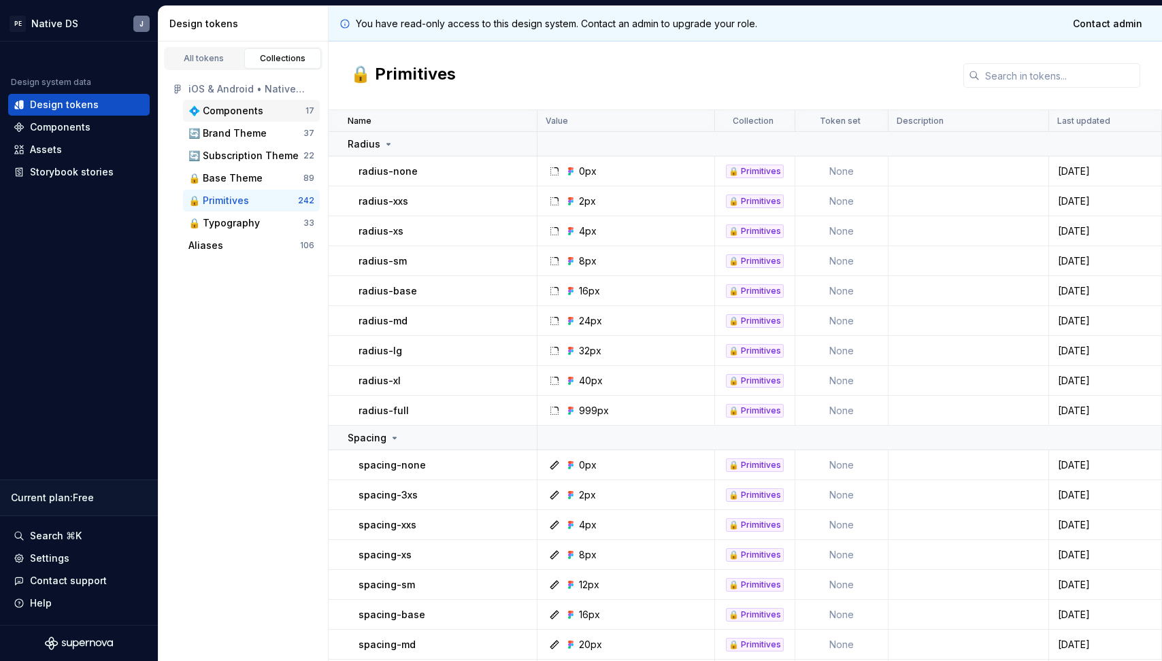
click at [225, 104] on div "💠 Components" at bounding box center [226, 111] width 75 height 14
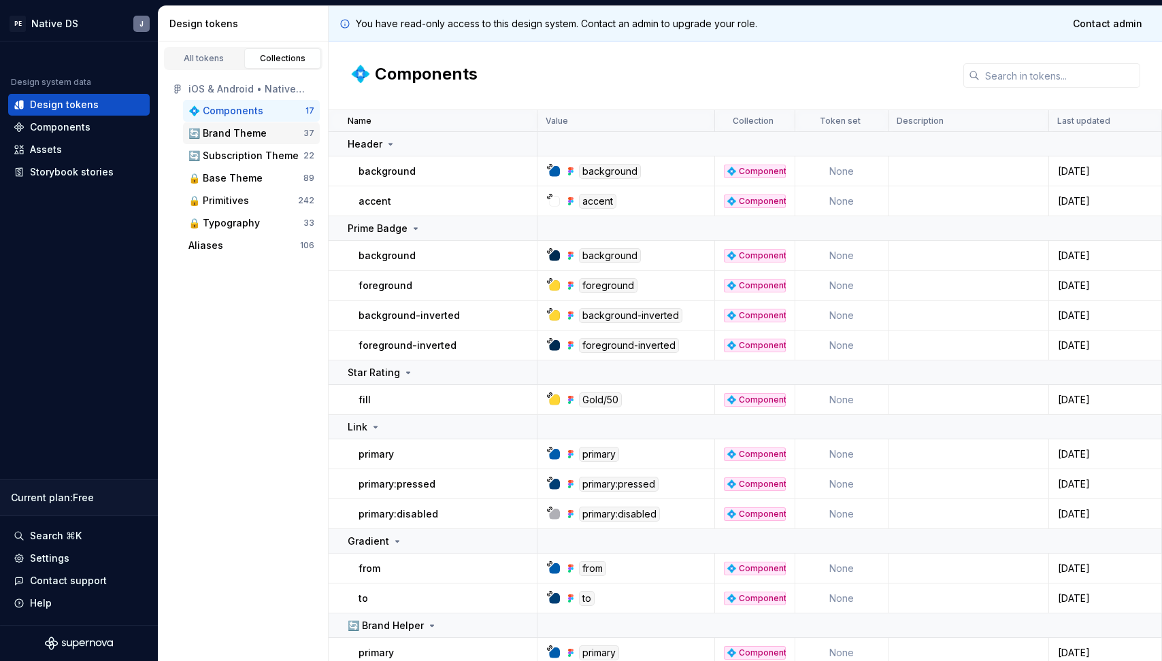
click at [229, 130] on div "🔄 Brand Theme" at bounding box center [228, 134] width 78 height 14
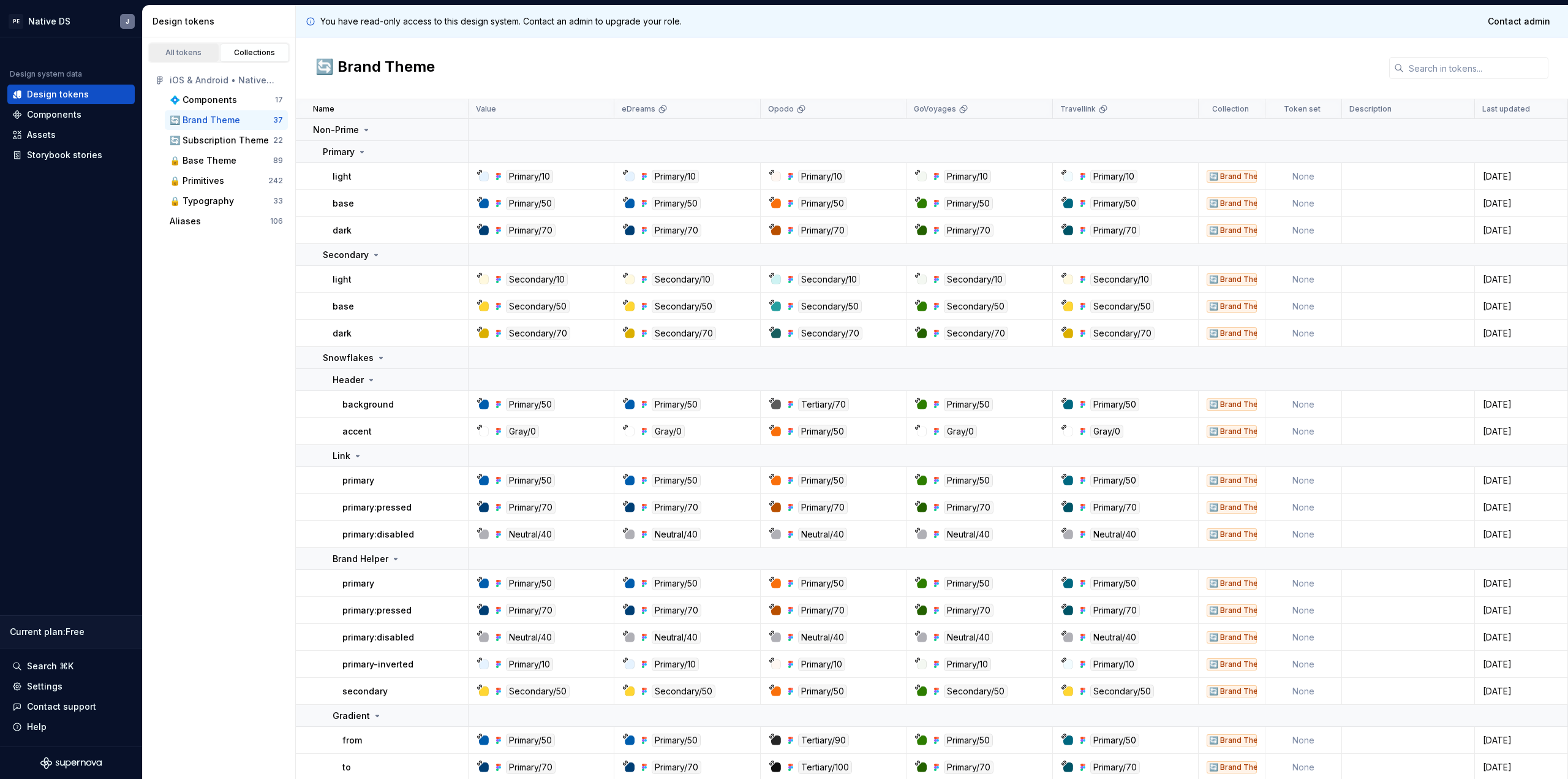
click at [176, 50] on div "All tokens" at bounding box center [184, 52] width 61 height 10
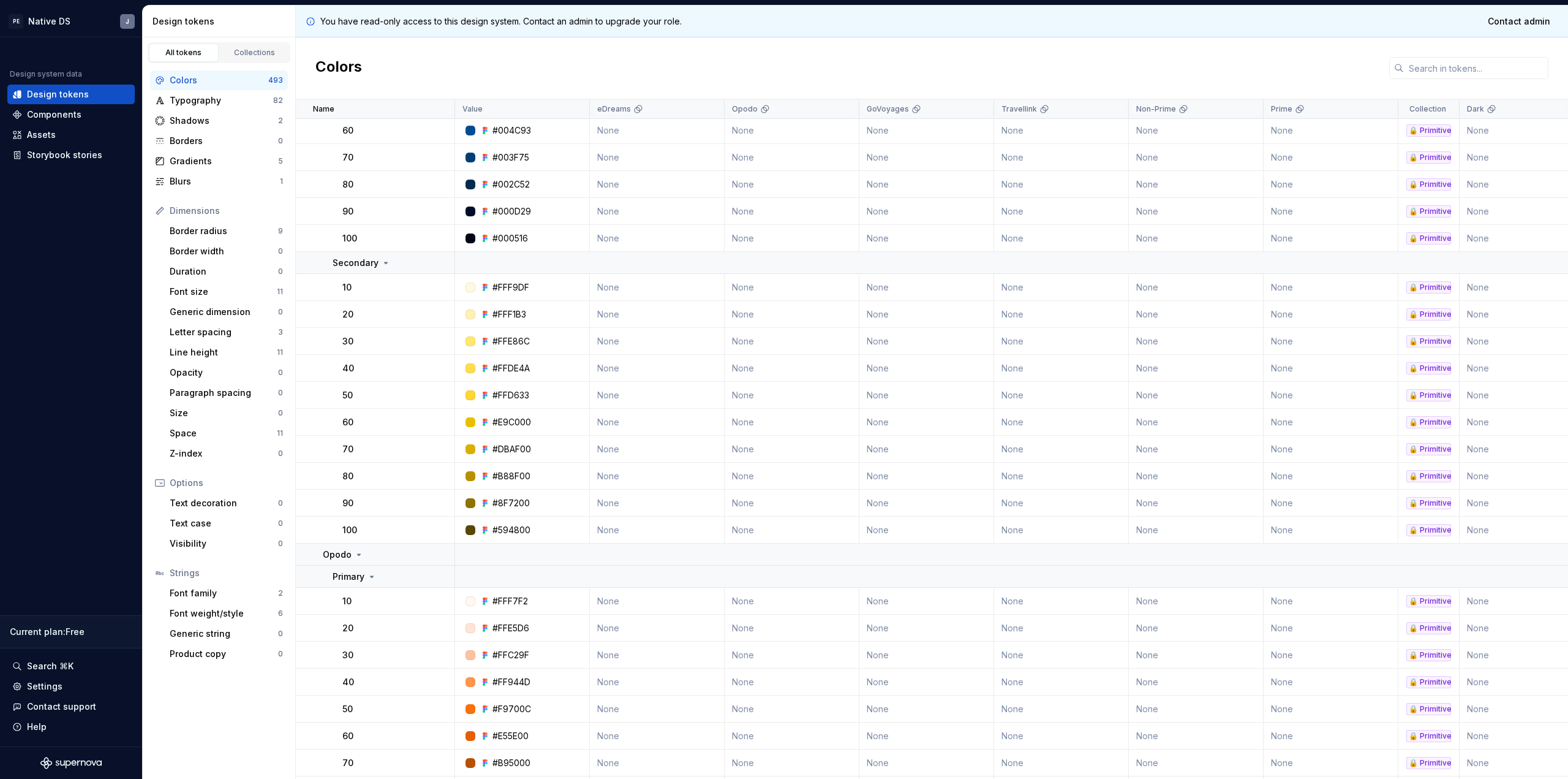
scroll to position [3519, 0]
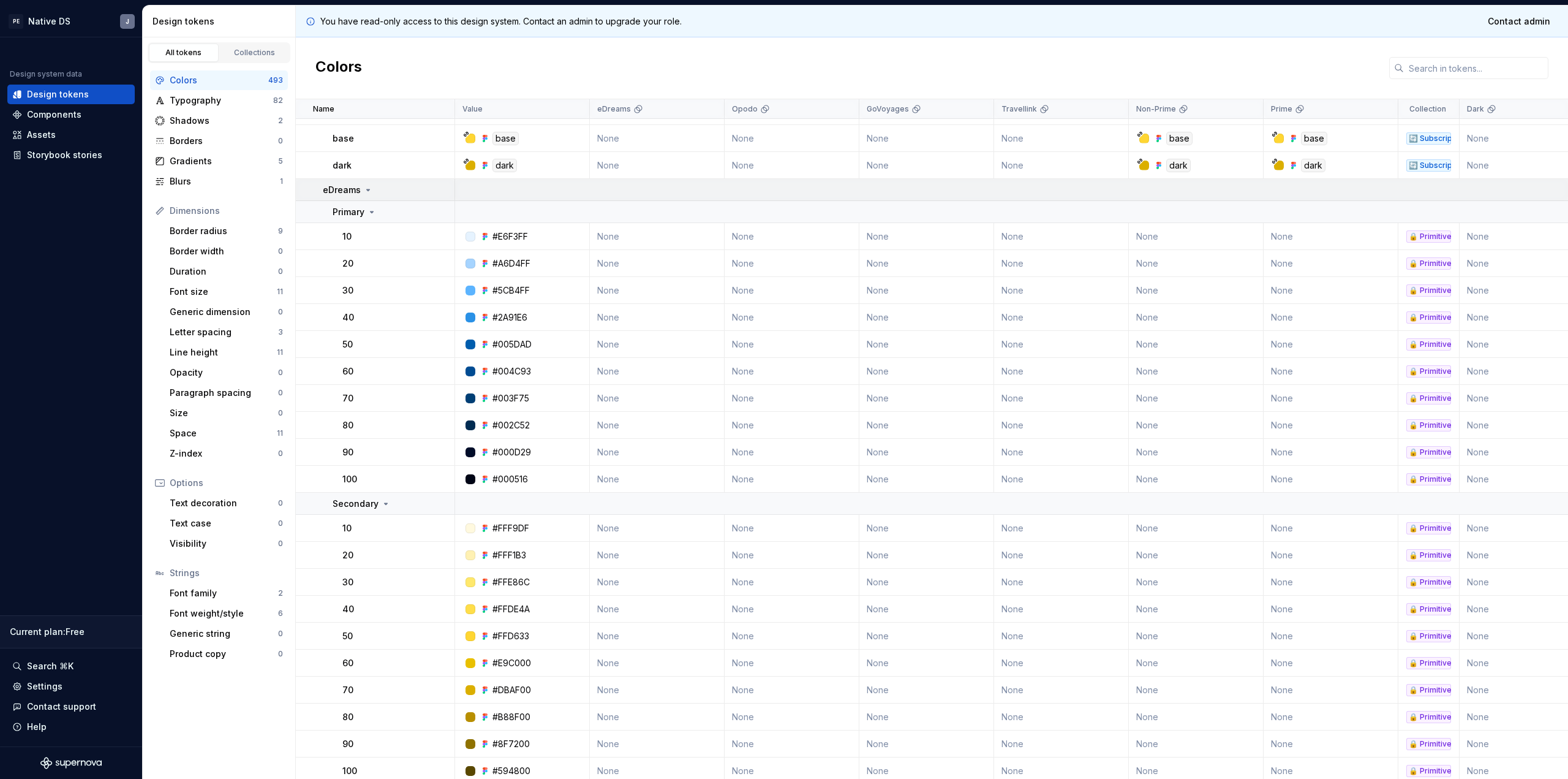
click at [370, 190] on icon at bounding box center [368, 190] width 10 height 10
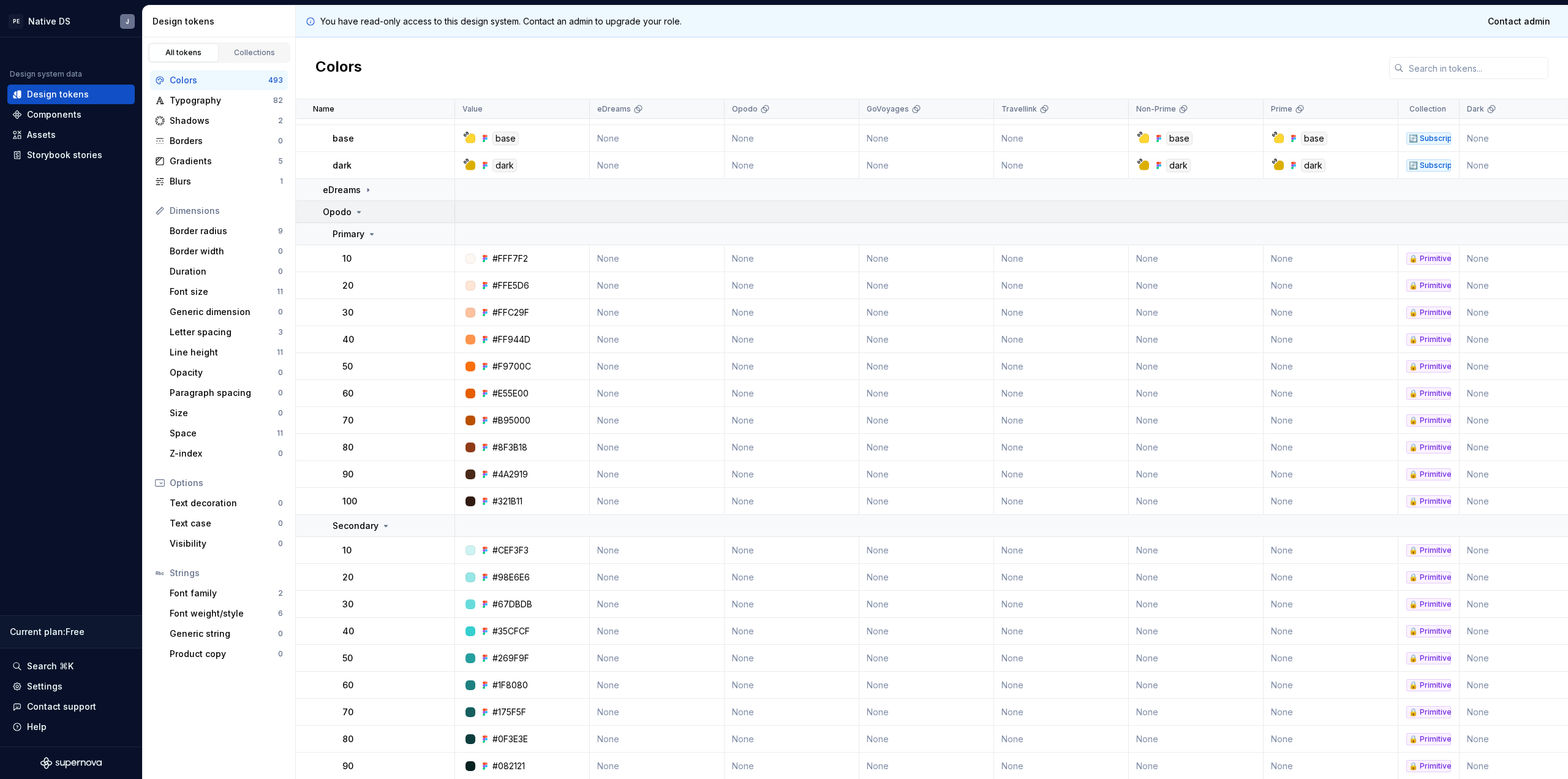
click at [367, 213] on div "Opodo" at bounding box center [389, 213] width 131 height 13
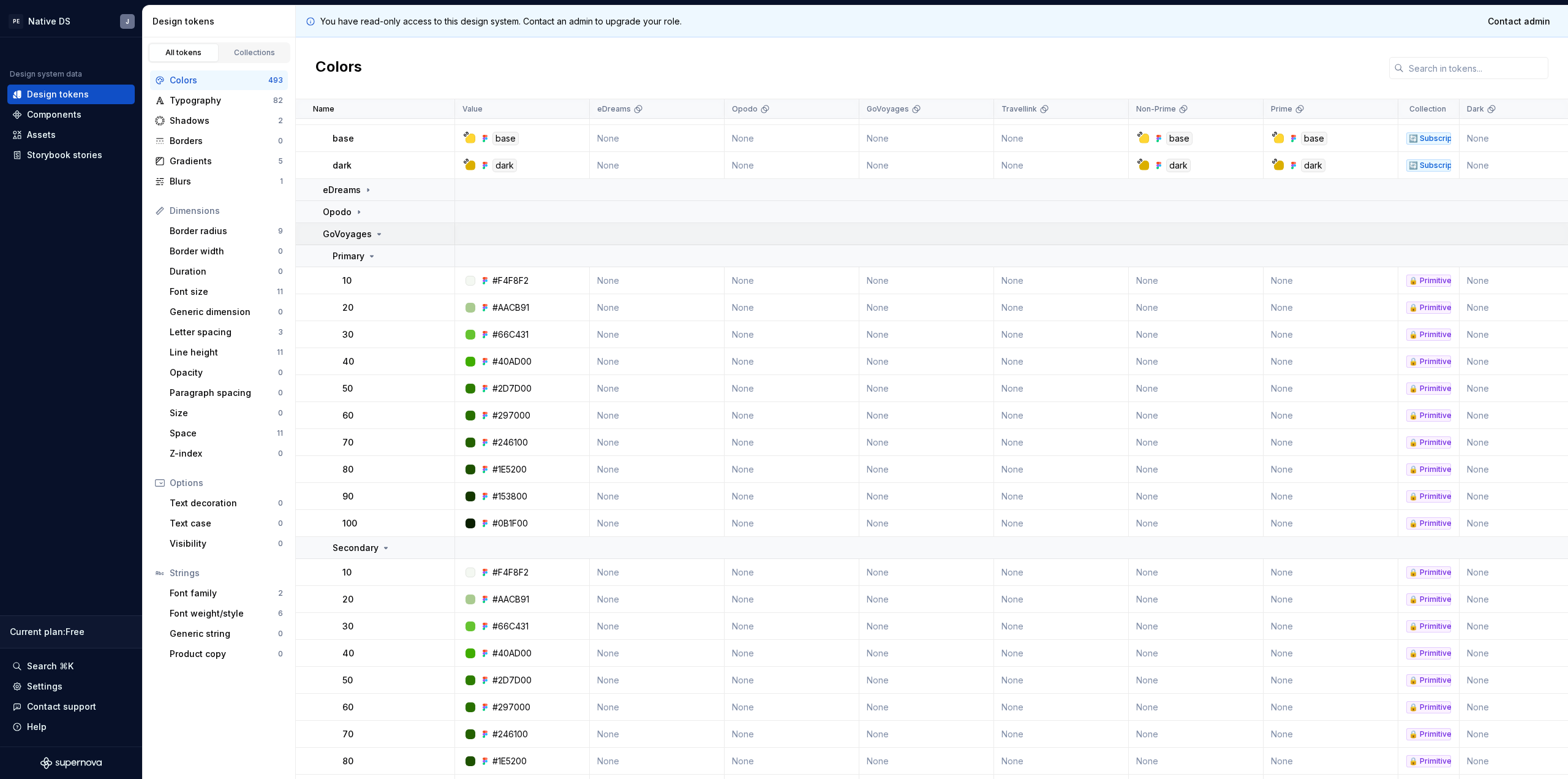
click at [365, 226] on td "GoVoyages" at bounding box center [375, 234] width 159 height 22
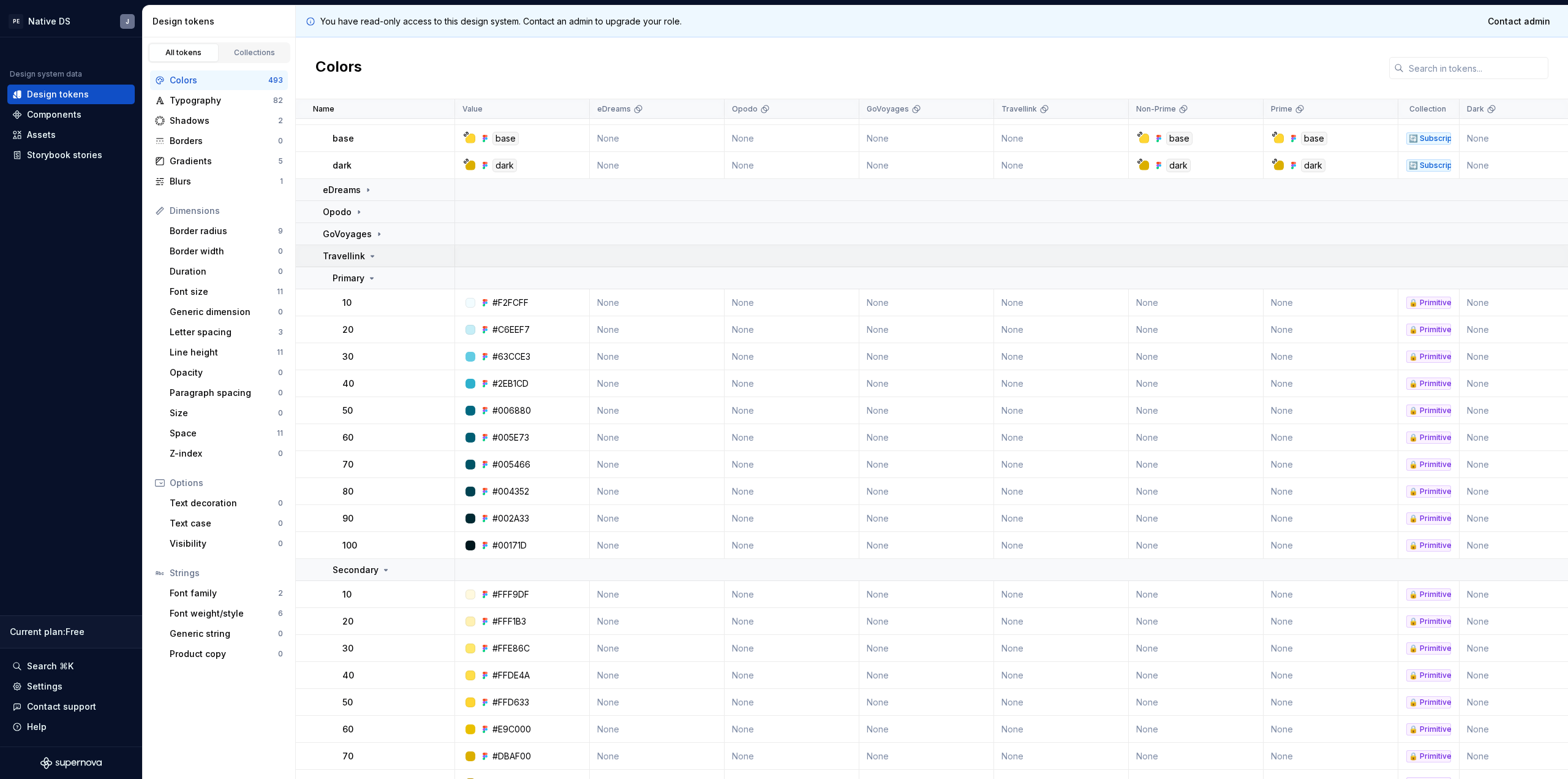
click at [369, 250] on div "Travellink" at bounding box center [350, 257] width 55 height 13
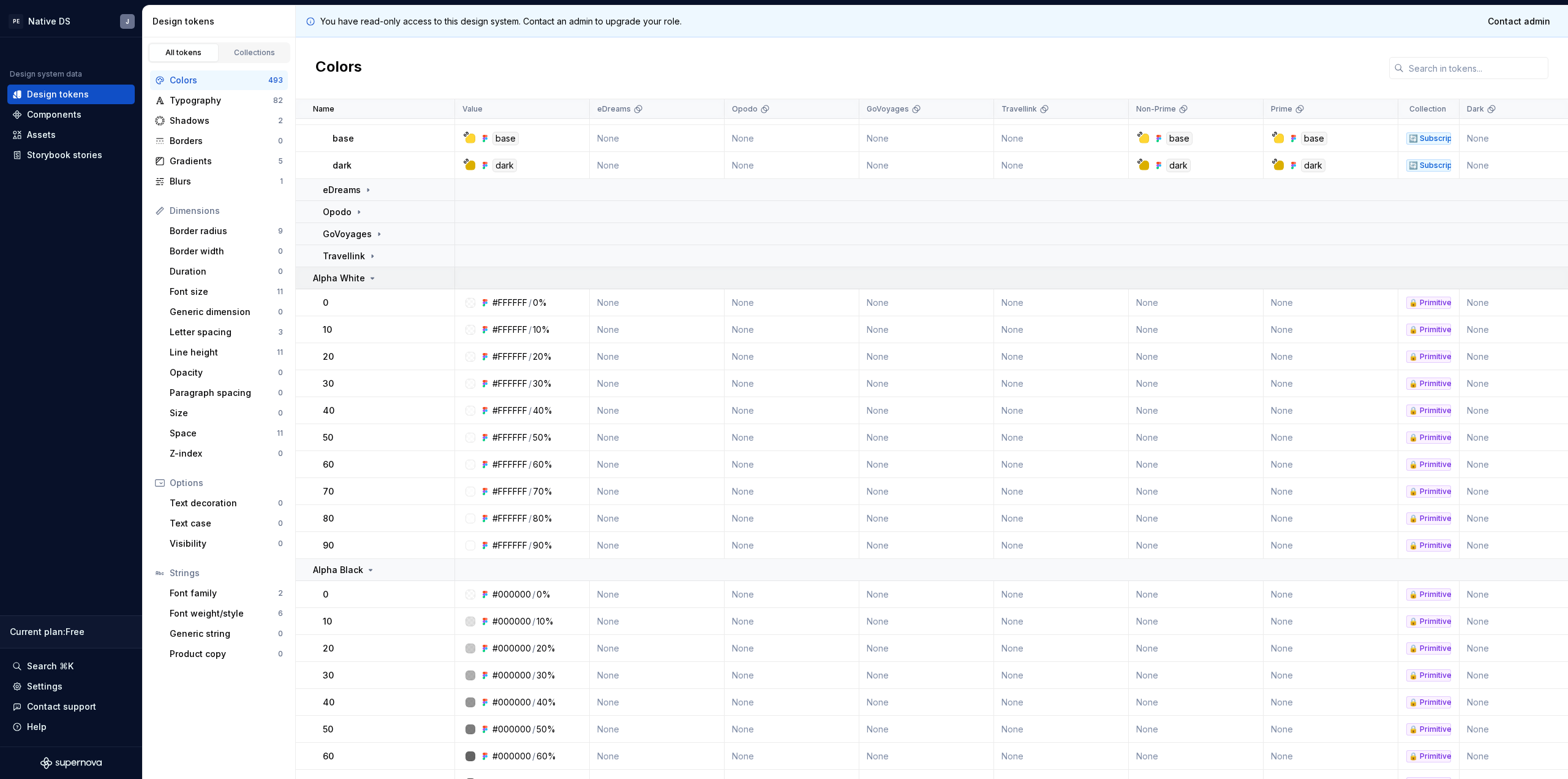
click at [368, 275] on icon at bounding box center [372, 278] width 10 height 10
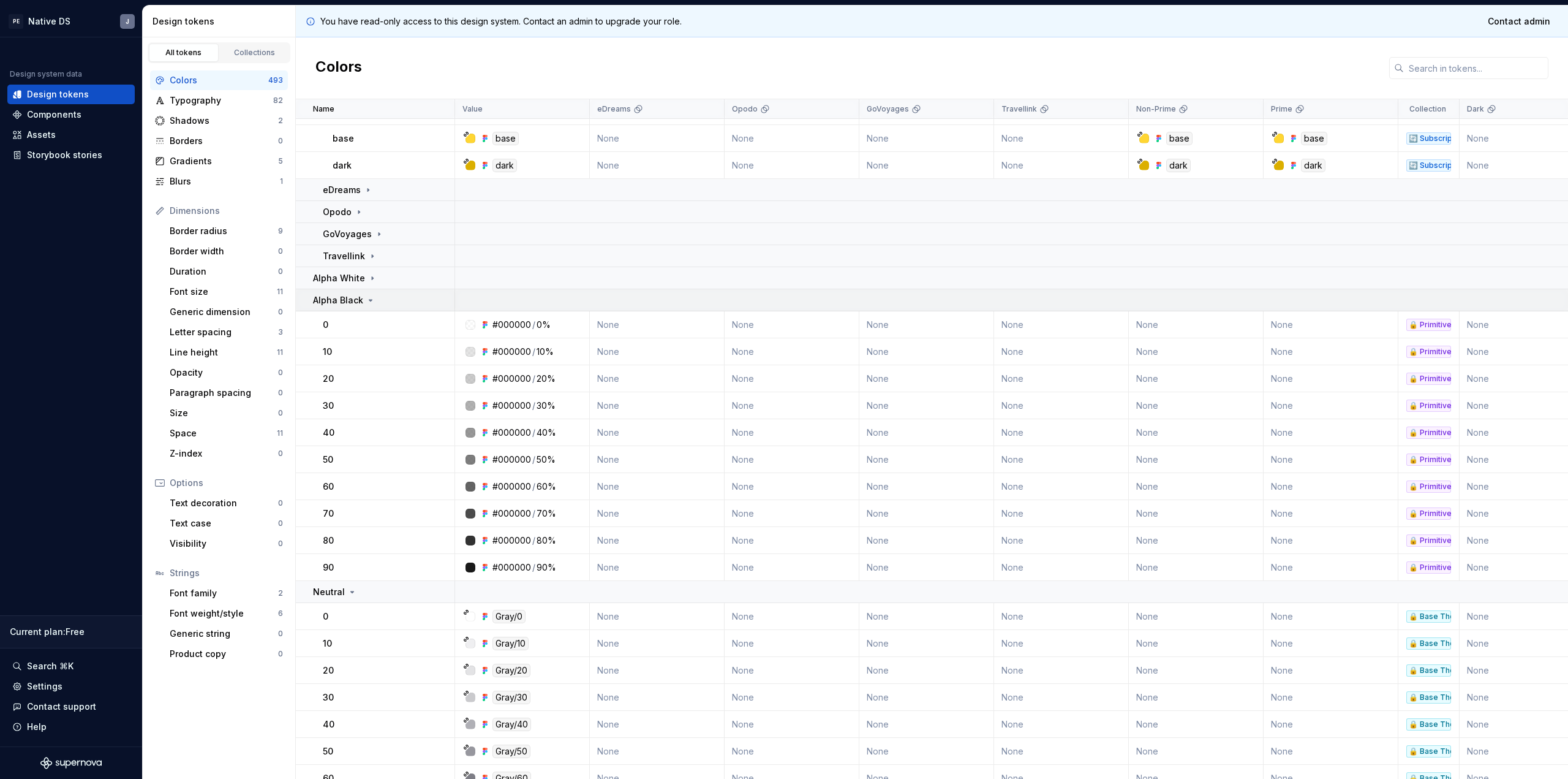
click at [369, 295] on icon at bounding box center [370, 300] width 10 height 10
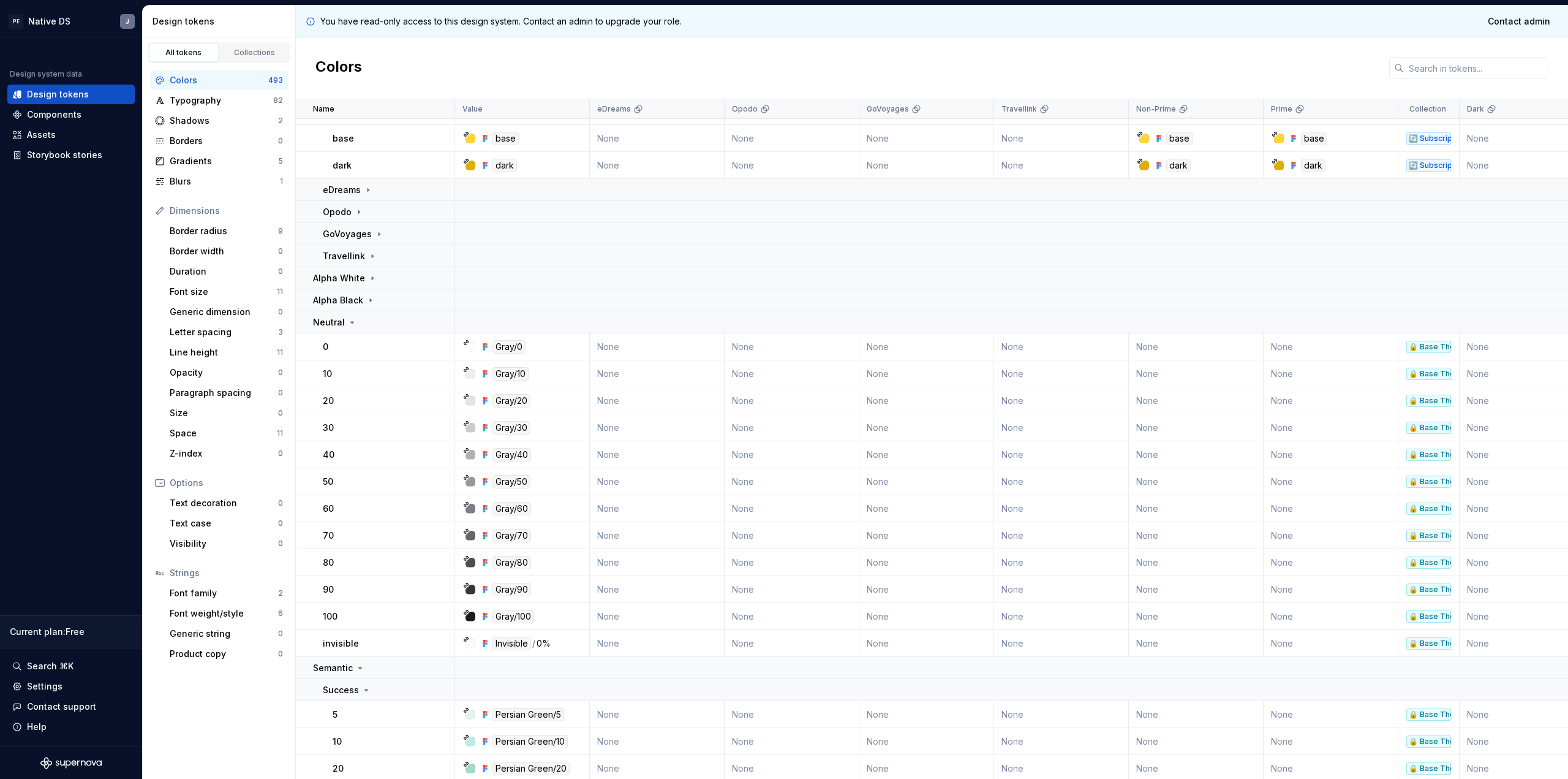
click at [364, 334] on td "0" at bounding box center [375, 347] width 159 height 27
click at [365, 322] on div "Neutral" at bounding box center [383, 322] width 141 height 13
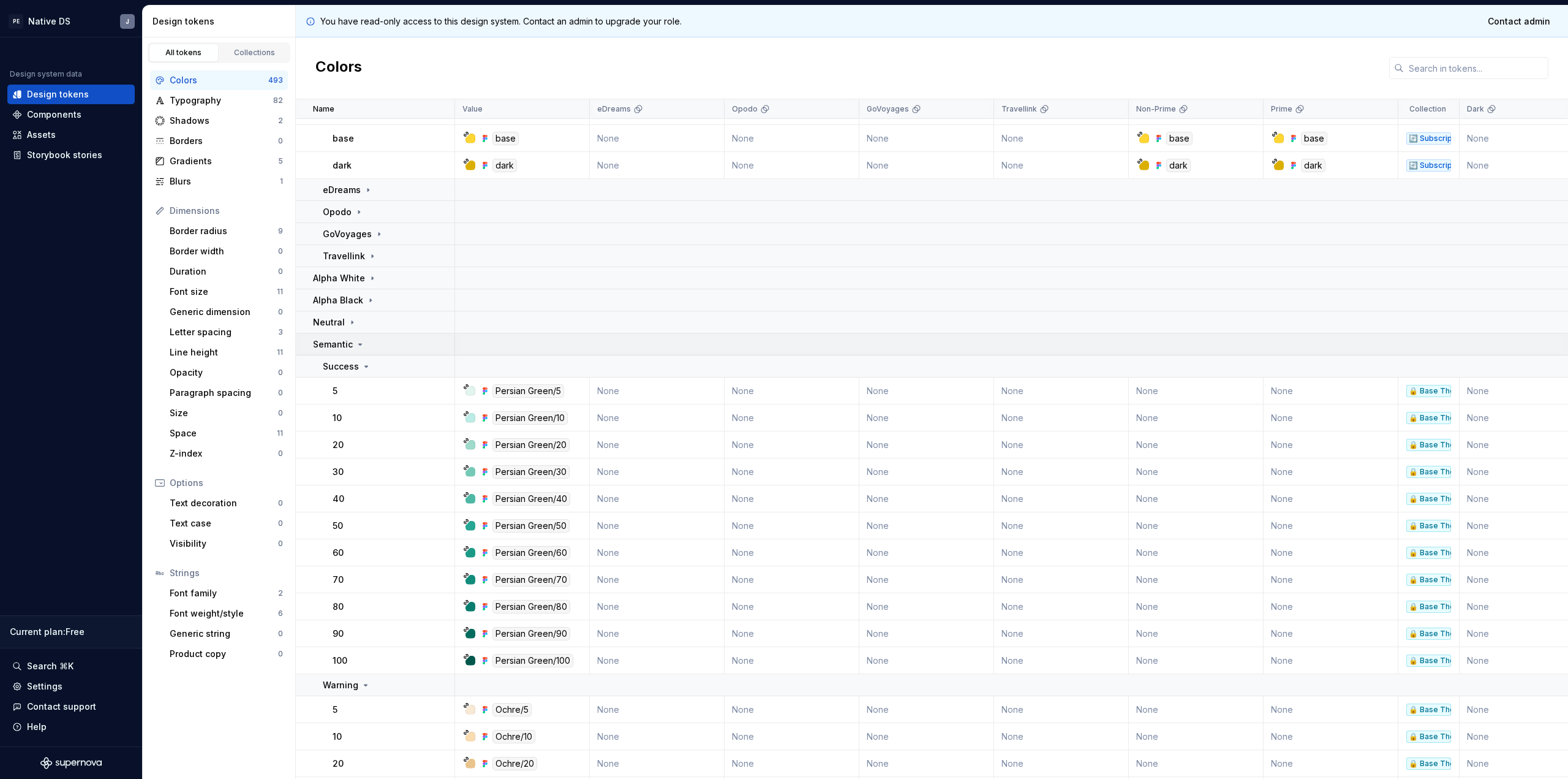
click at [361, 342] on icon at bounding box center [360, 344] width 10 height 10
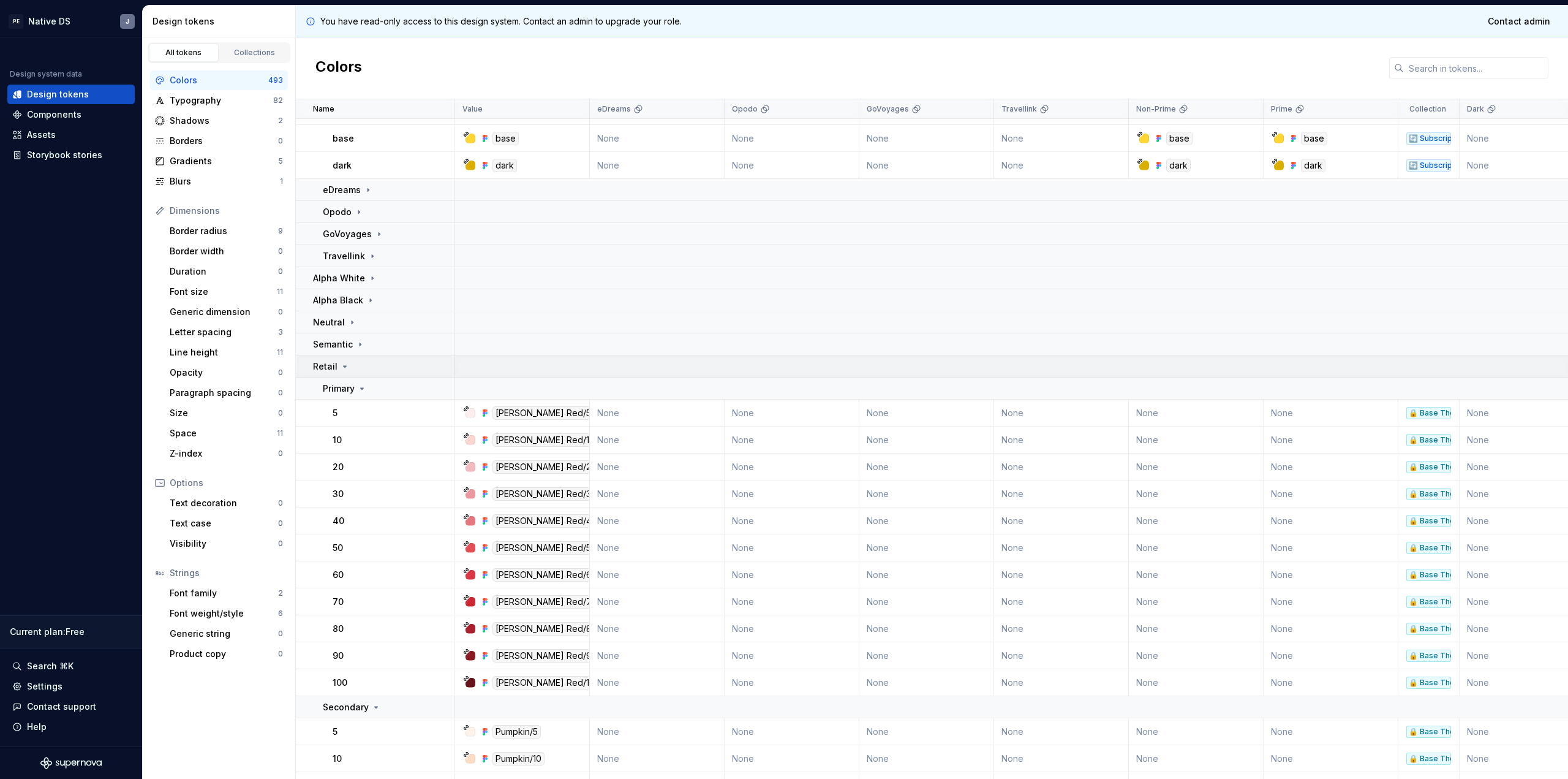
click at [361, 360] on div "Retail" at bounding box center [383, 367] width 141 height 13
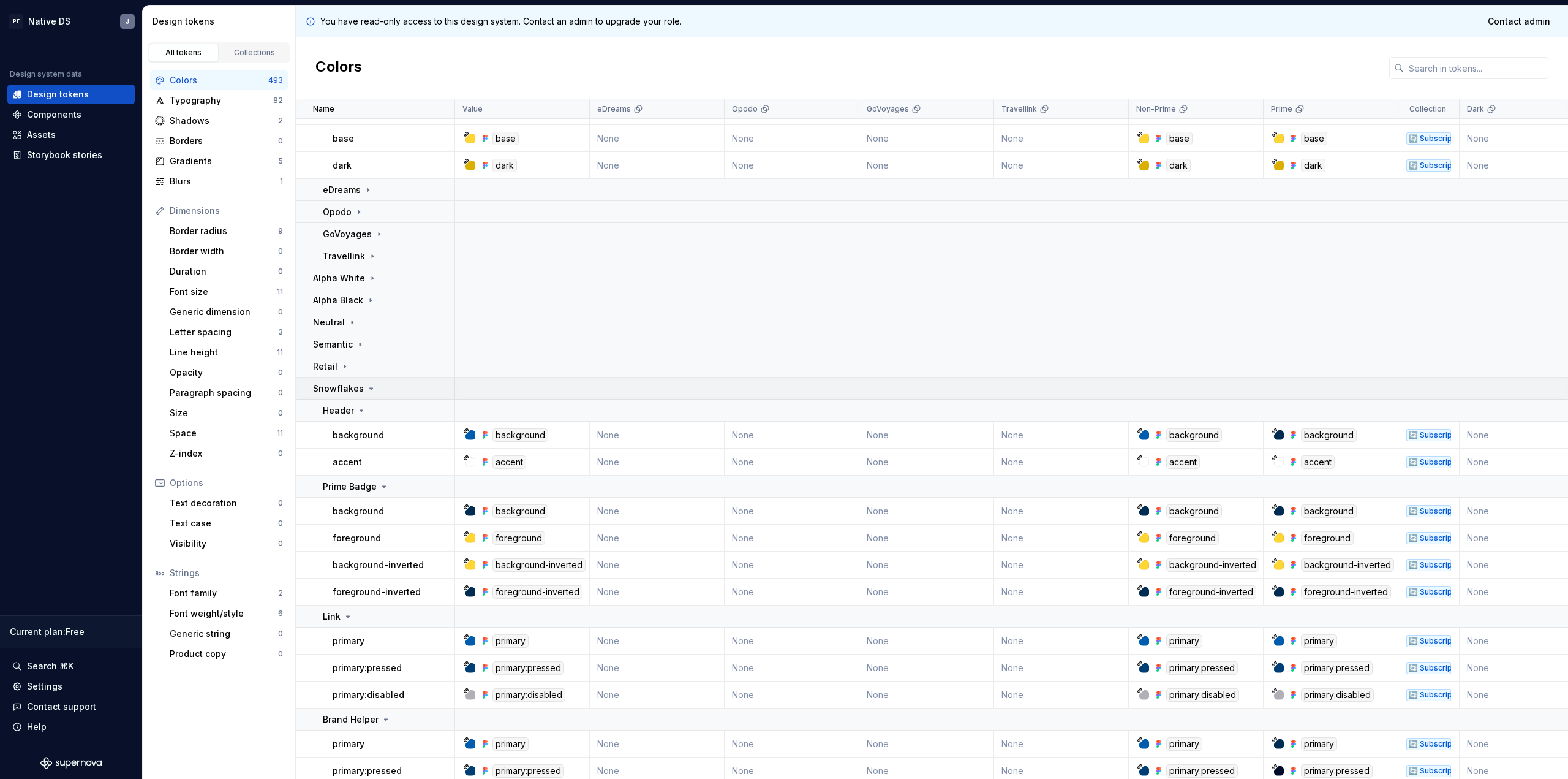
click at [359, 390] on p "Snowflakes" at bounding box center [338, 389] width 50 height 13
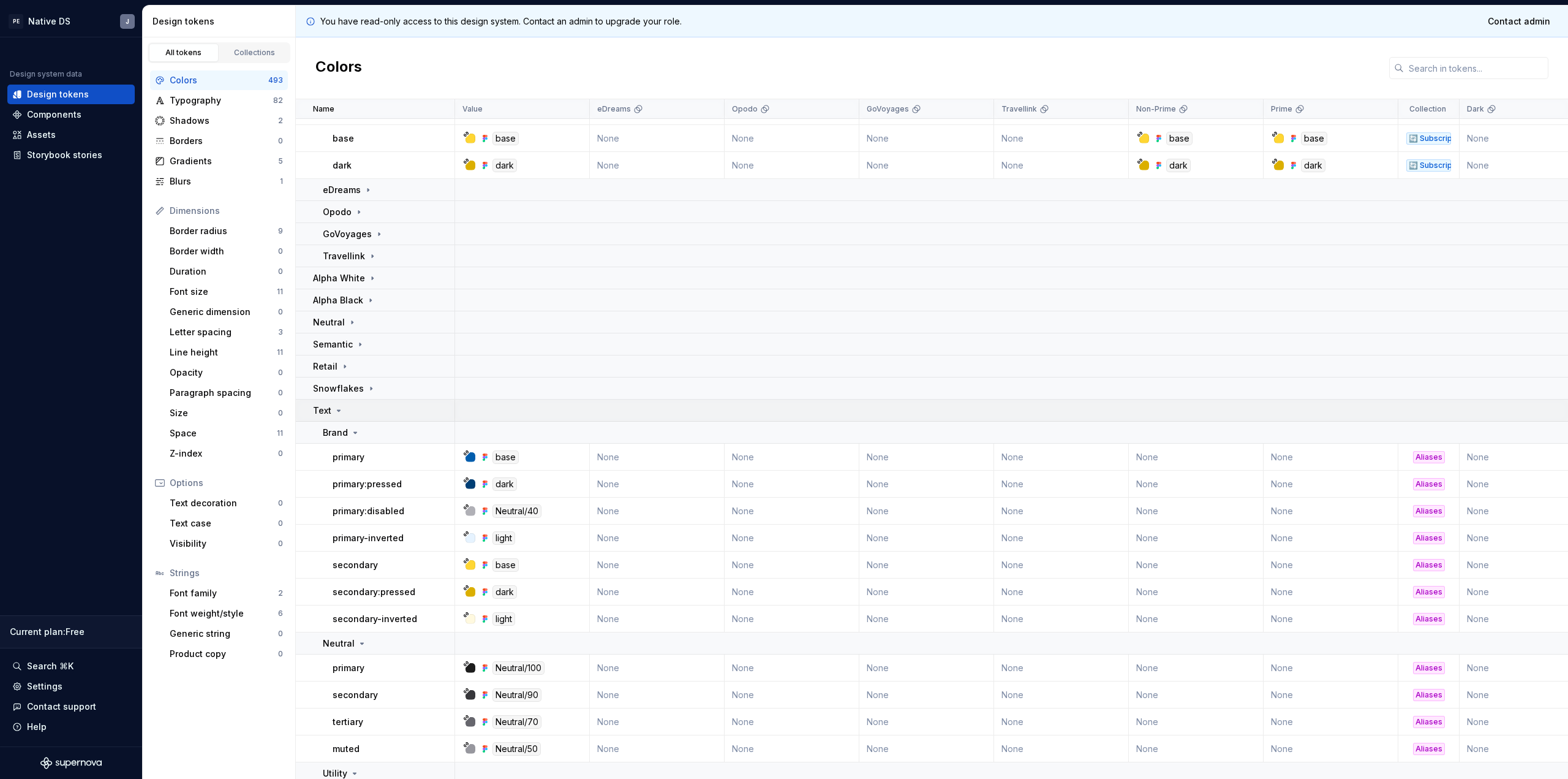
click at [359, 417] on td "Text" at bounding box center [375, 411] width 159 height 22
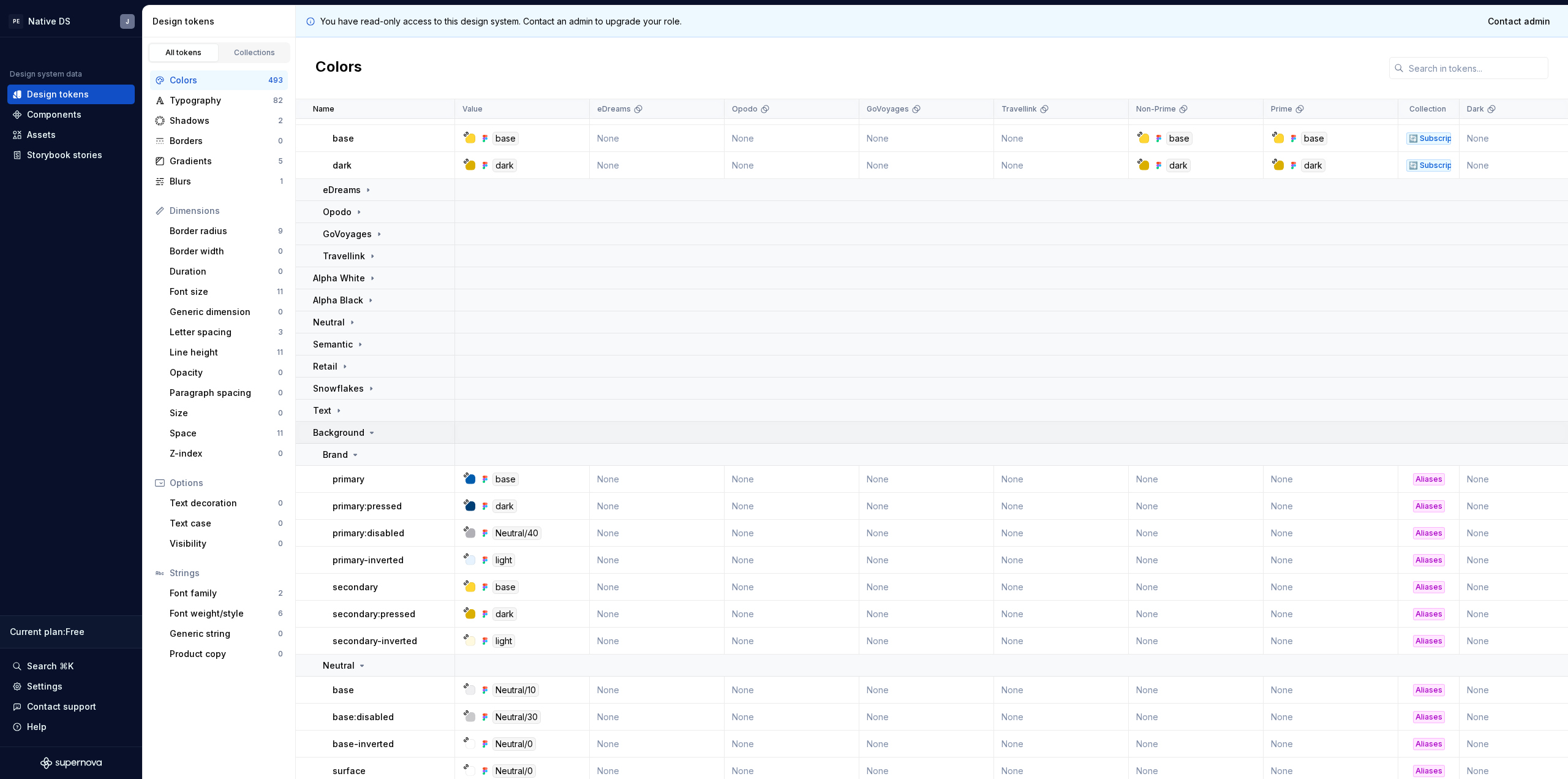
click at [359, 429] on p "Background" at bounding box center [338, 433] width 51 height 13
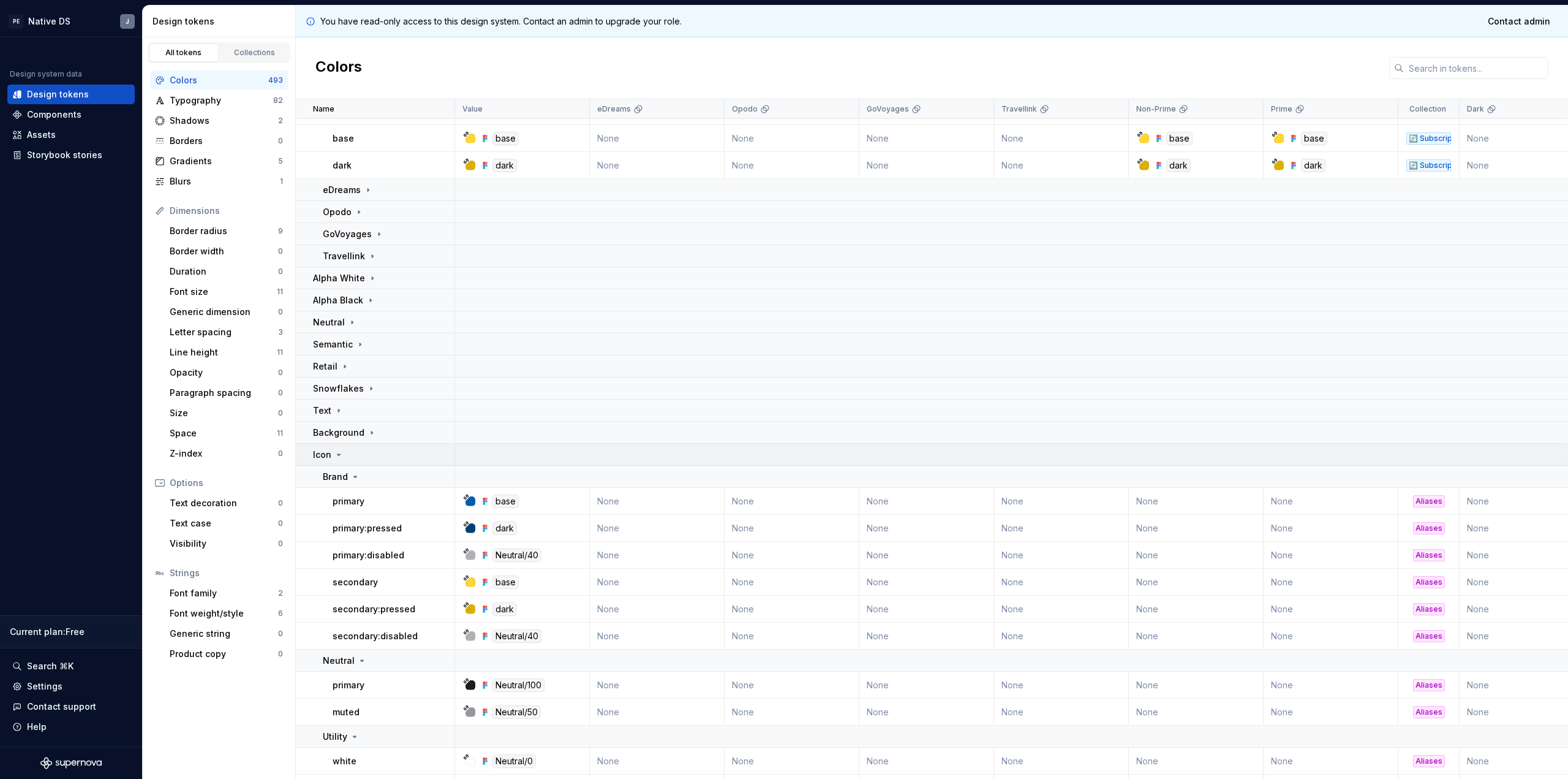
click at [365, 459] on div "Icon" at bounding box center [383, 455] width 141 height 13
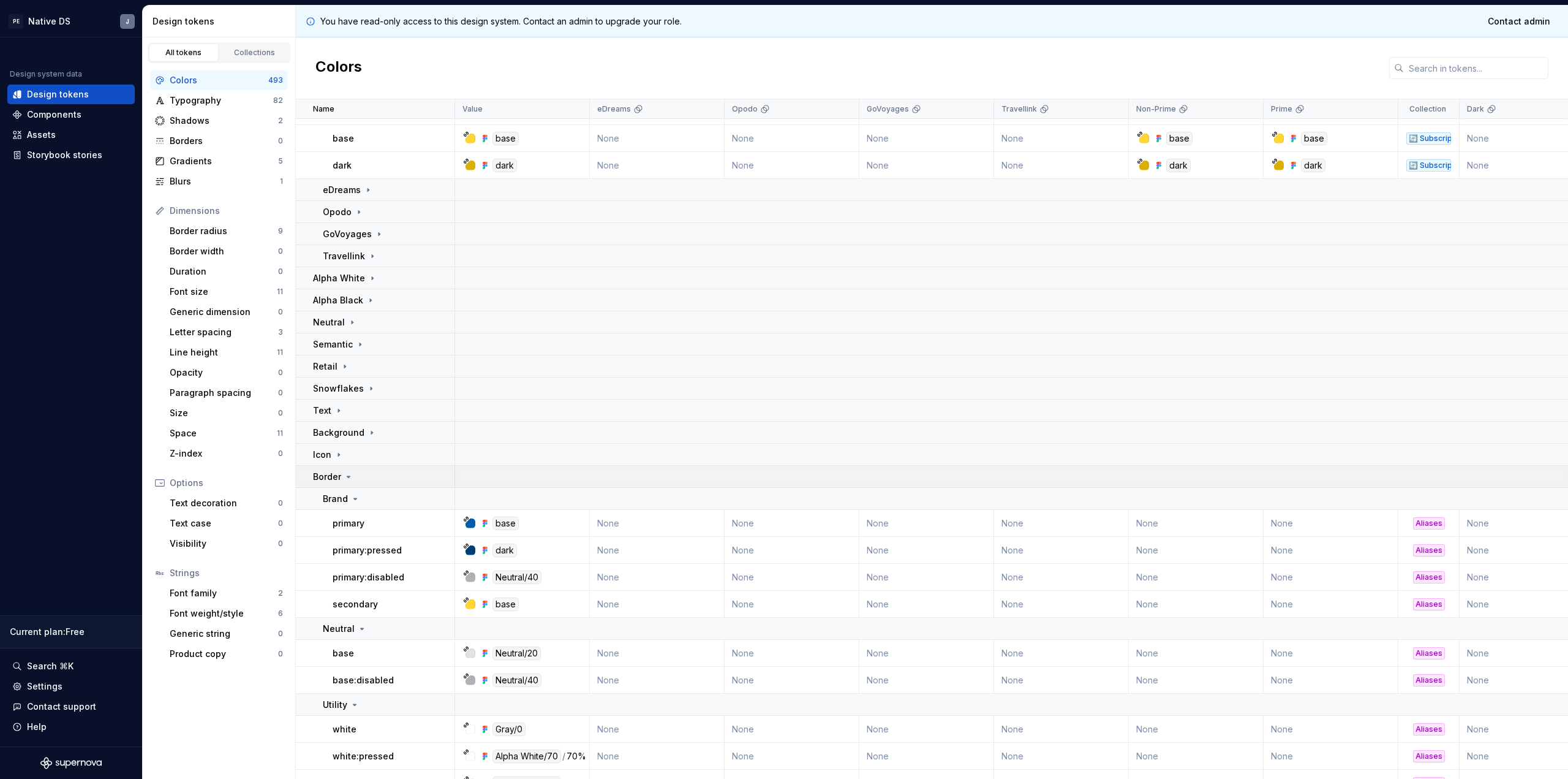
click at [365, 476] on div "Border" at bounding box center [383, 477] width 141 height 13
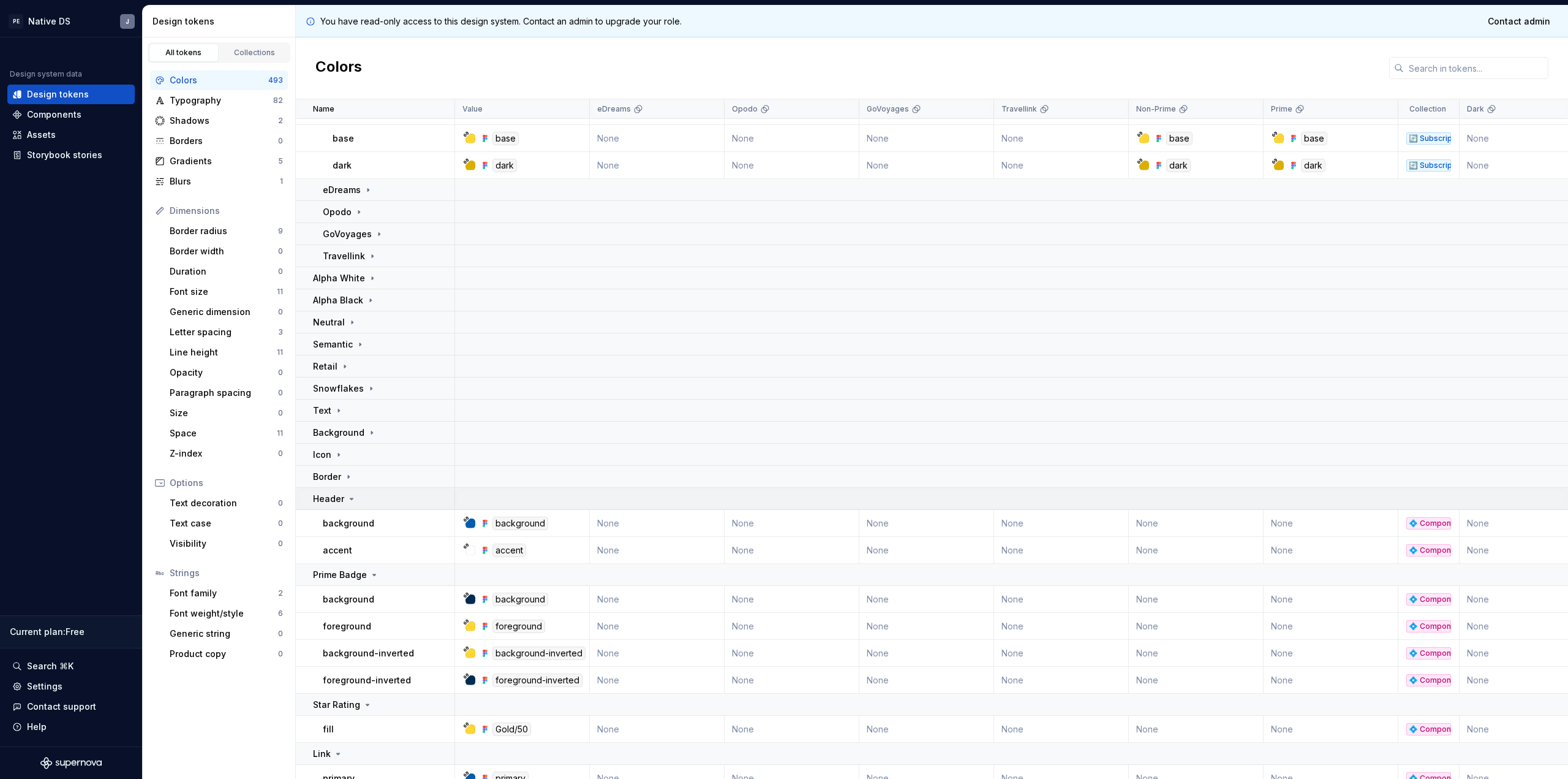
click at [364, 502] on div "Header" at bounding box center [383, 499] width 141 height 13
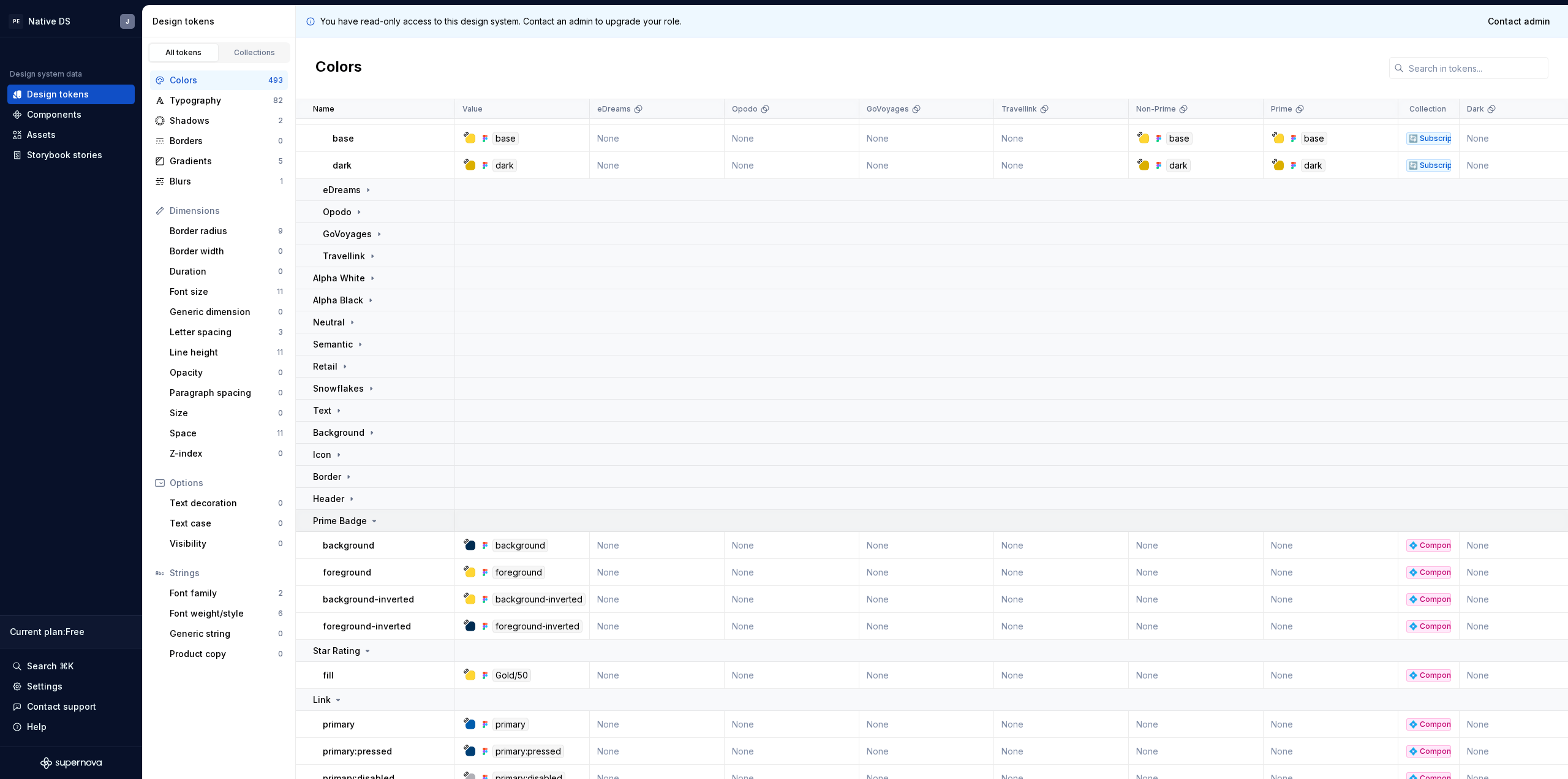
click at [362, 515] on p "Prime Badge" at bounding box center [340, 521] width 54 height 13
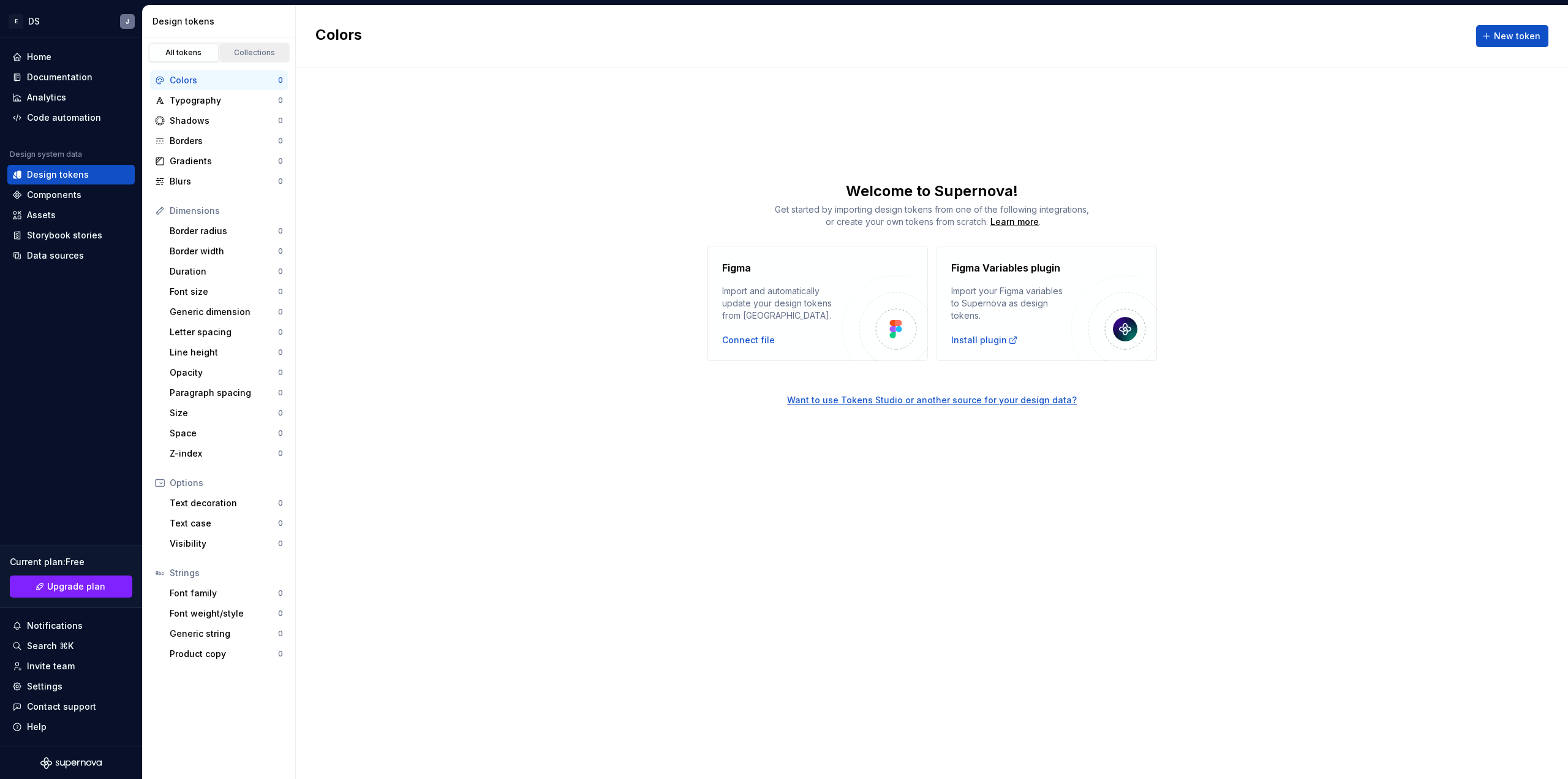
click at [237, 56] on div "Collections" at bounding box center [255, 52] width 61 height 10
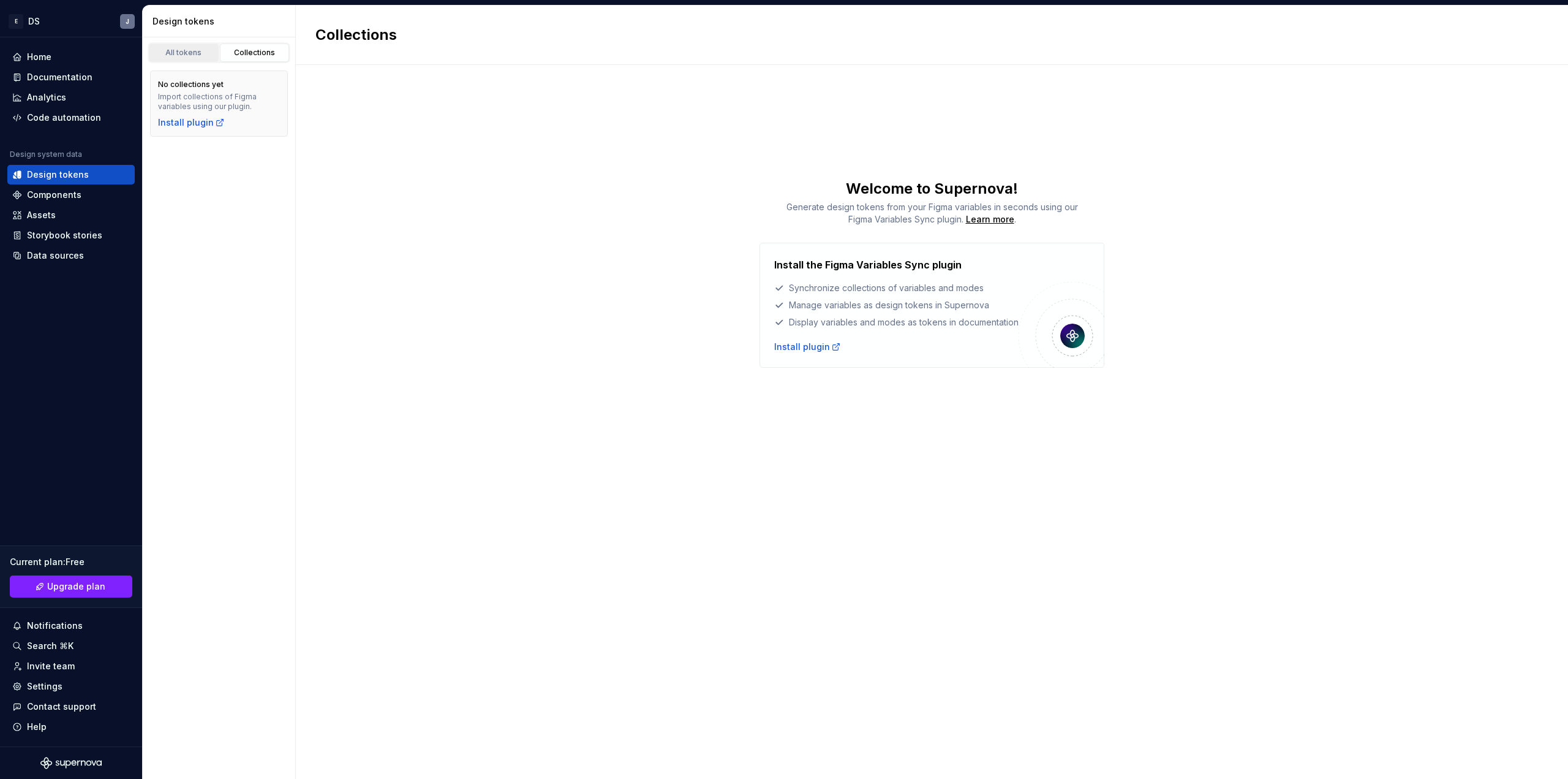
click at [191, 59] on link "All tokens" at bounding box center [184, 52] width 70 height 18
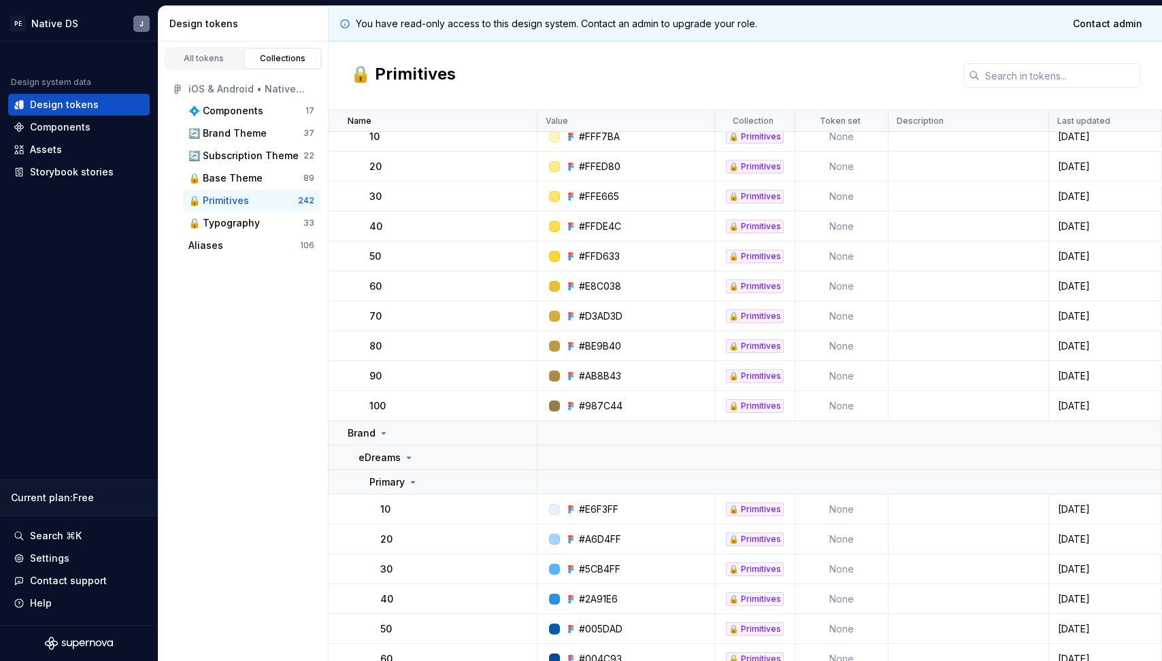
scroll to position [4168, 0]
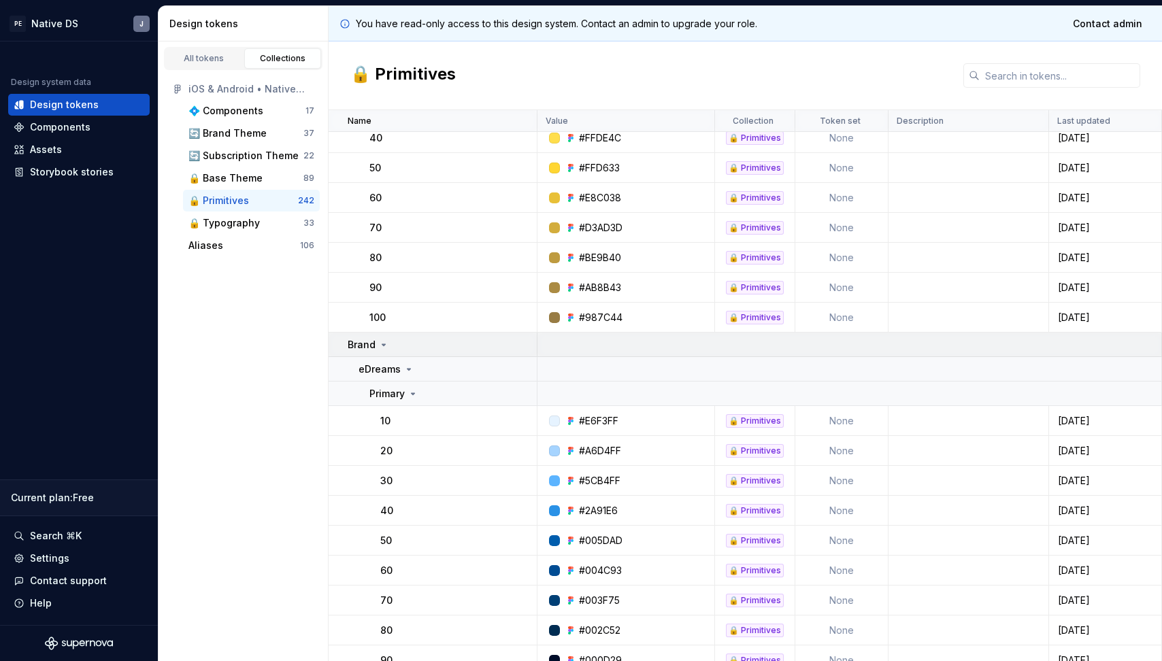
click at [382, 348] on icon at bounding box center [383, 345] width 11 height 11
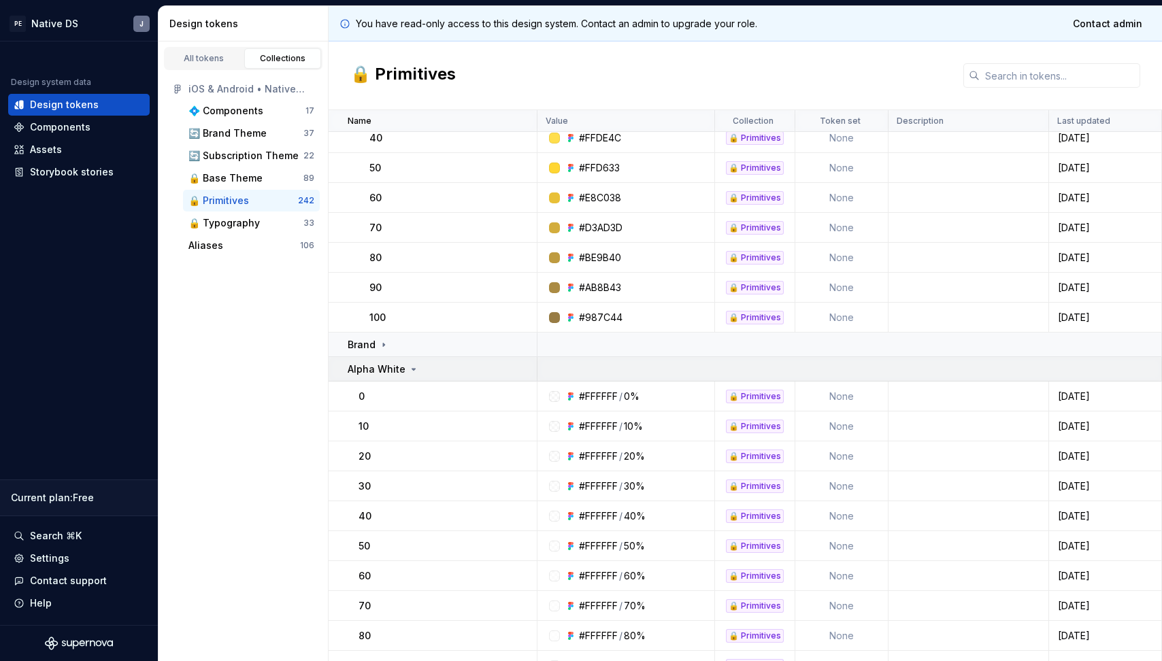
click at [379, 366] on p "Alpha White" at bounding box center [377, 370] width 58 height 14
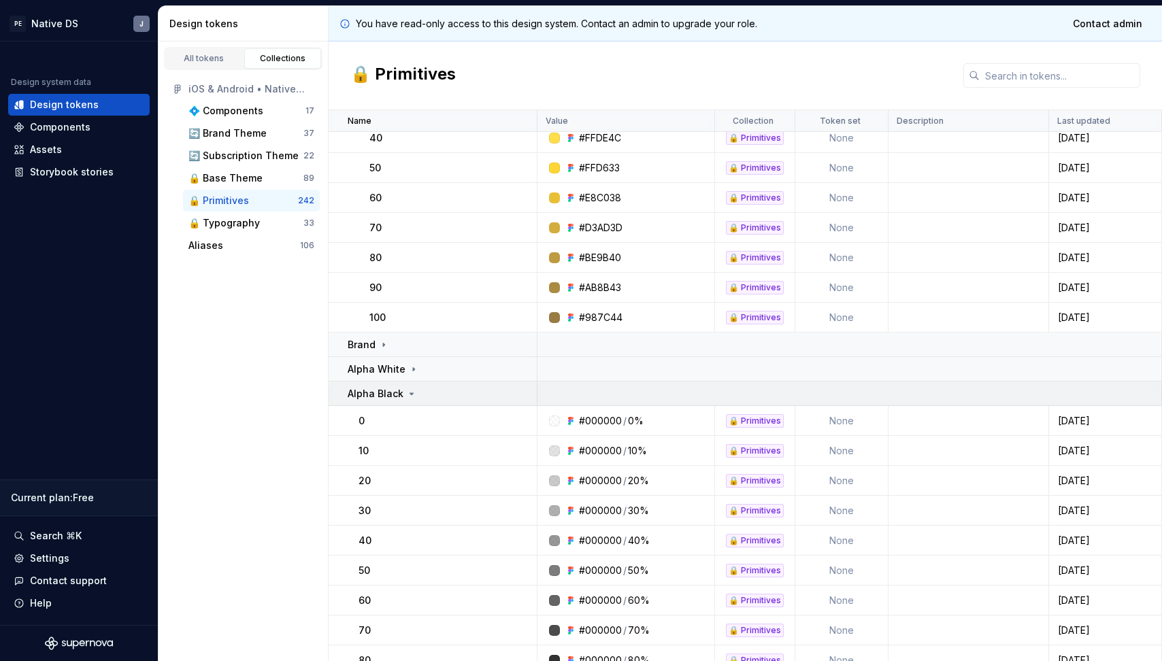
click at [379, 393] on p "Alpha Black" at bounding box center [376, 394] width 56 height 14
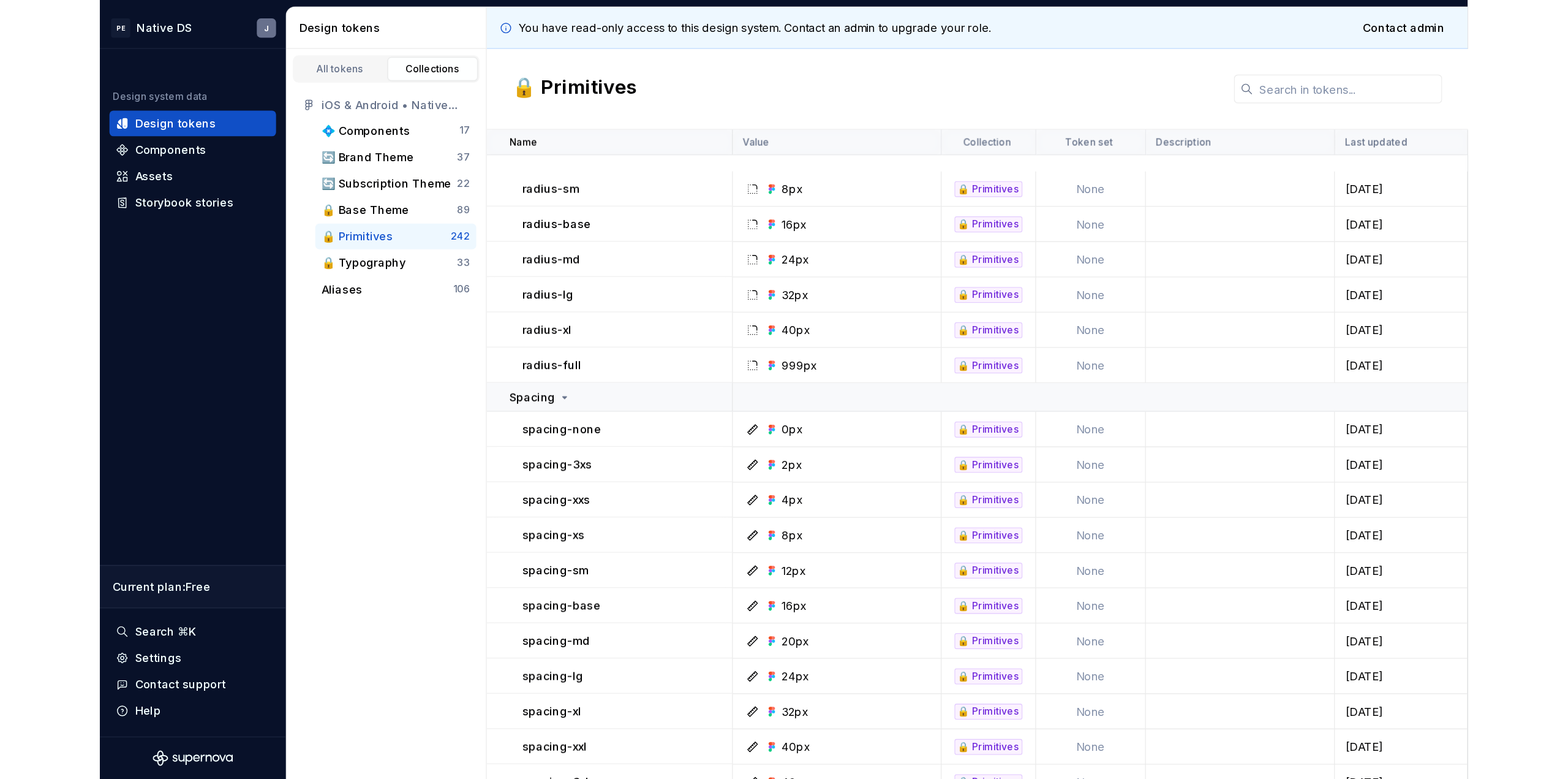
scroll to position [0, 0]
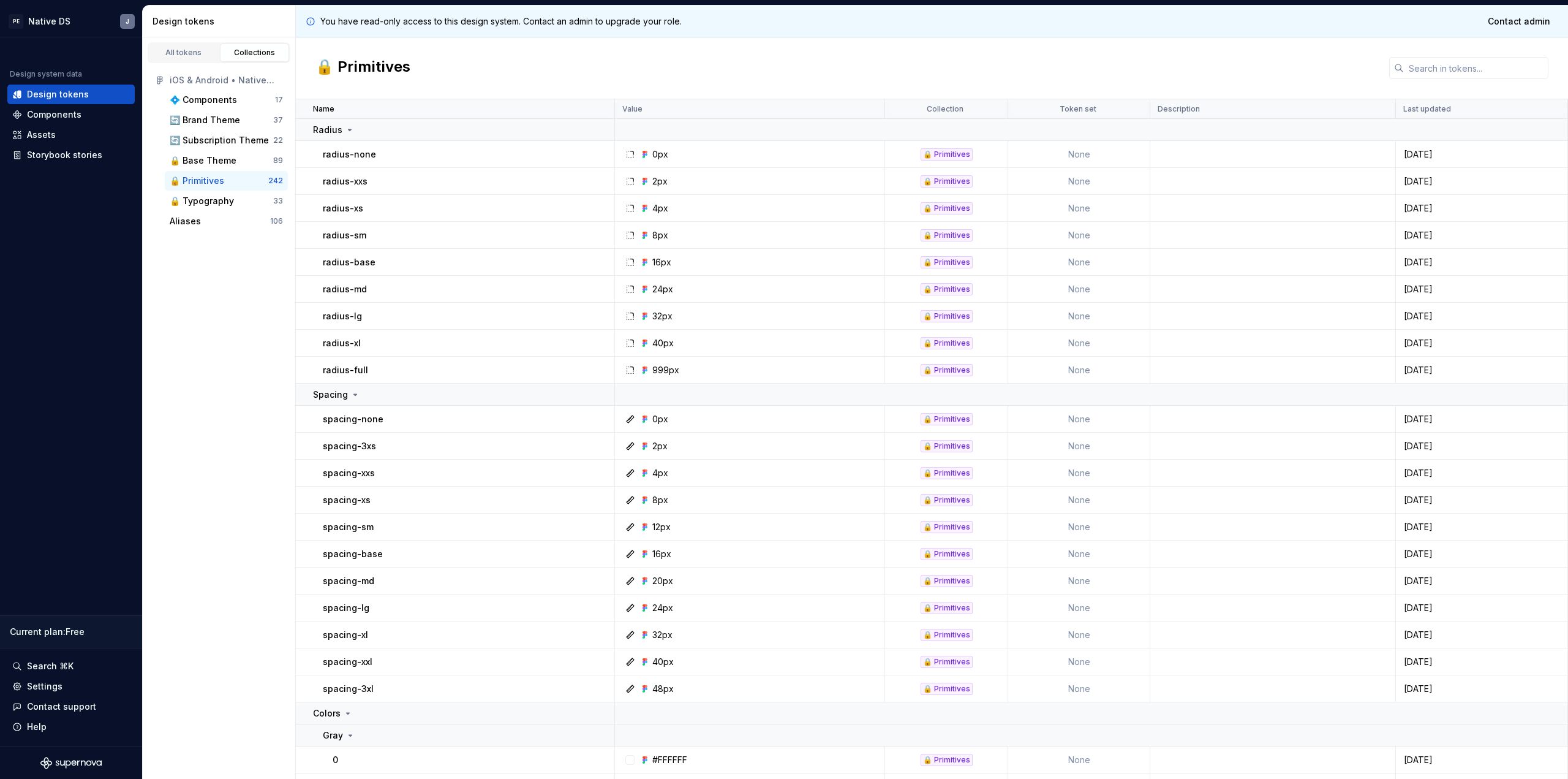
click at [299, 97] on div "🔒 Primitives" at bounding box center [932, 68] width 1272 height 62
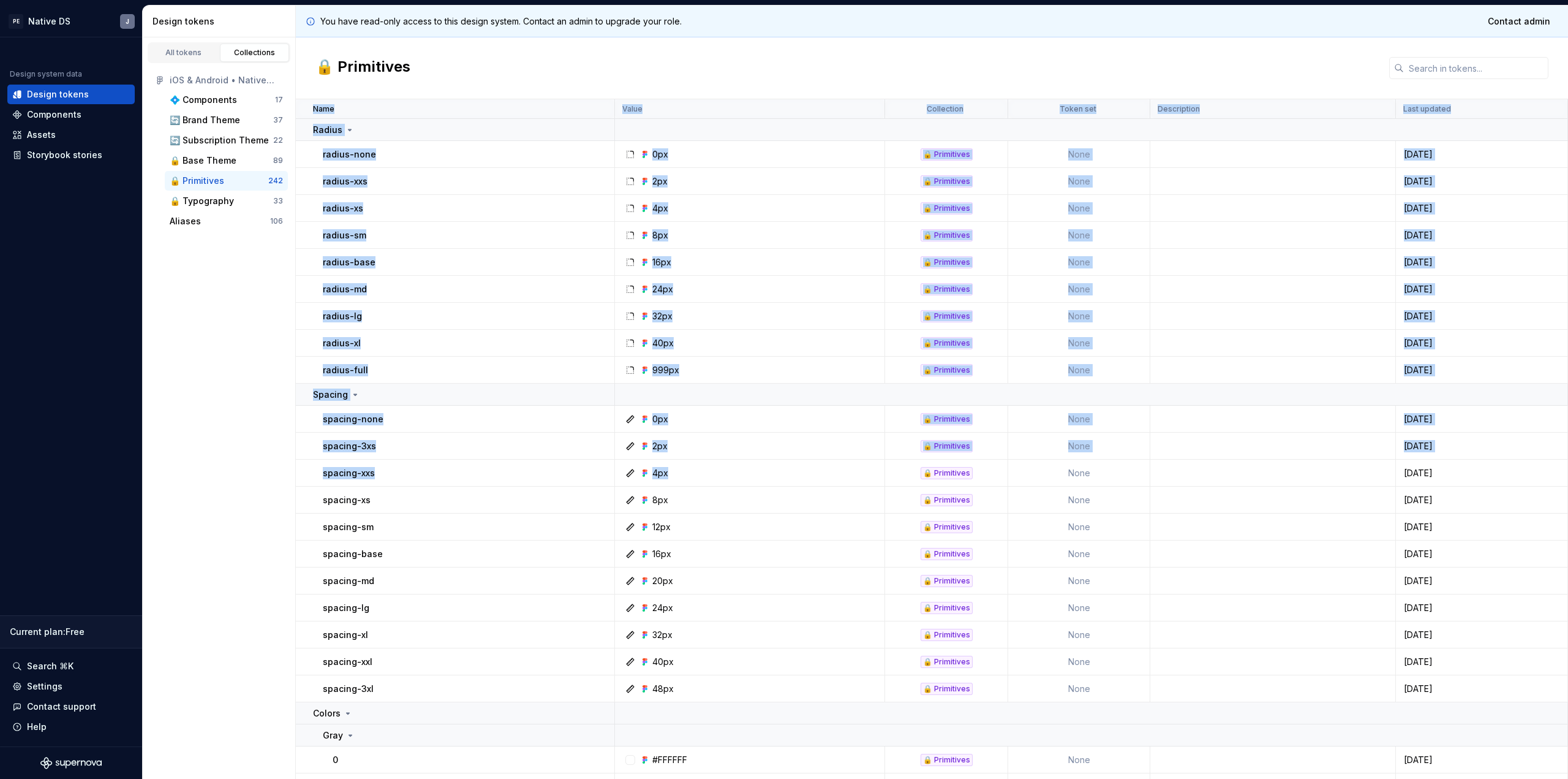
drag, startPoint x: 302, startPoint y: 104, endPoint x: 697, endPoint y: 475, distance: 541.9
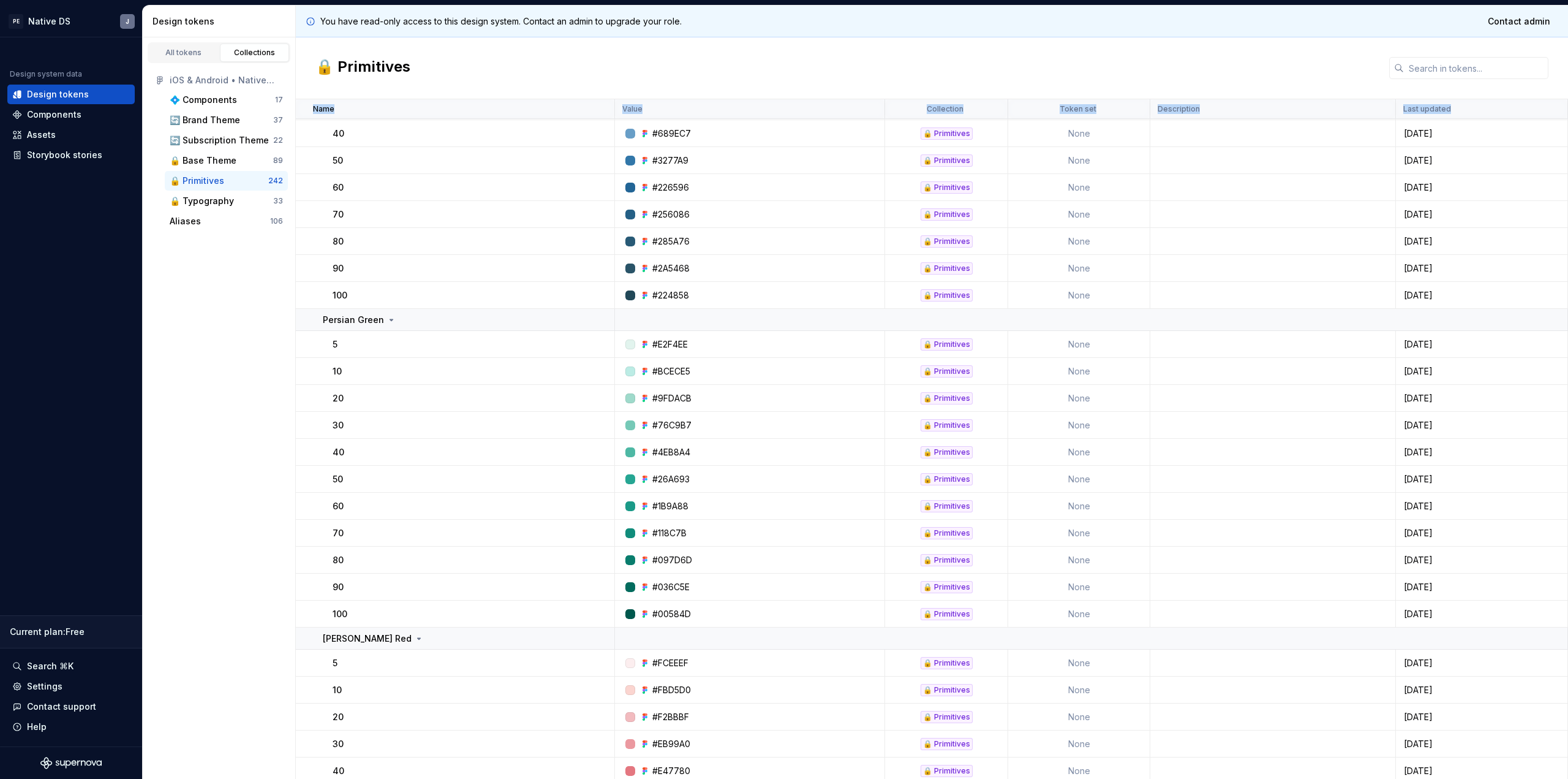
scroll to position [3340, 0]
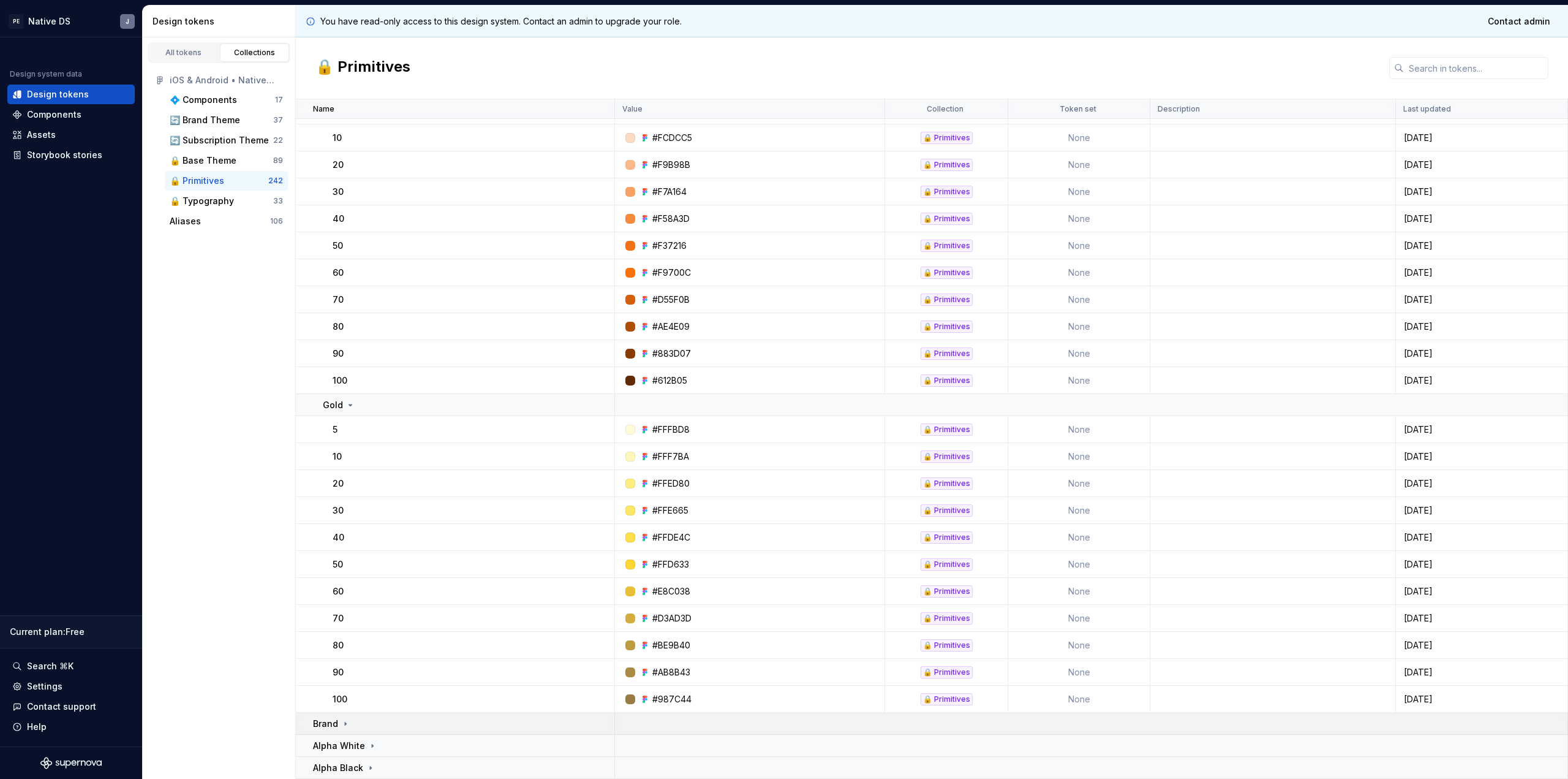
click at [353, 595] on td "Brand" at bounding box center [455, 723] width 320 height 22
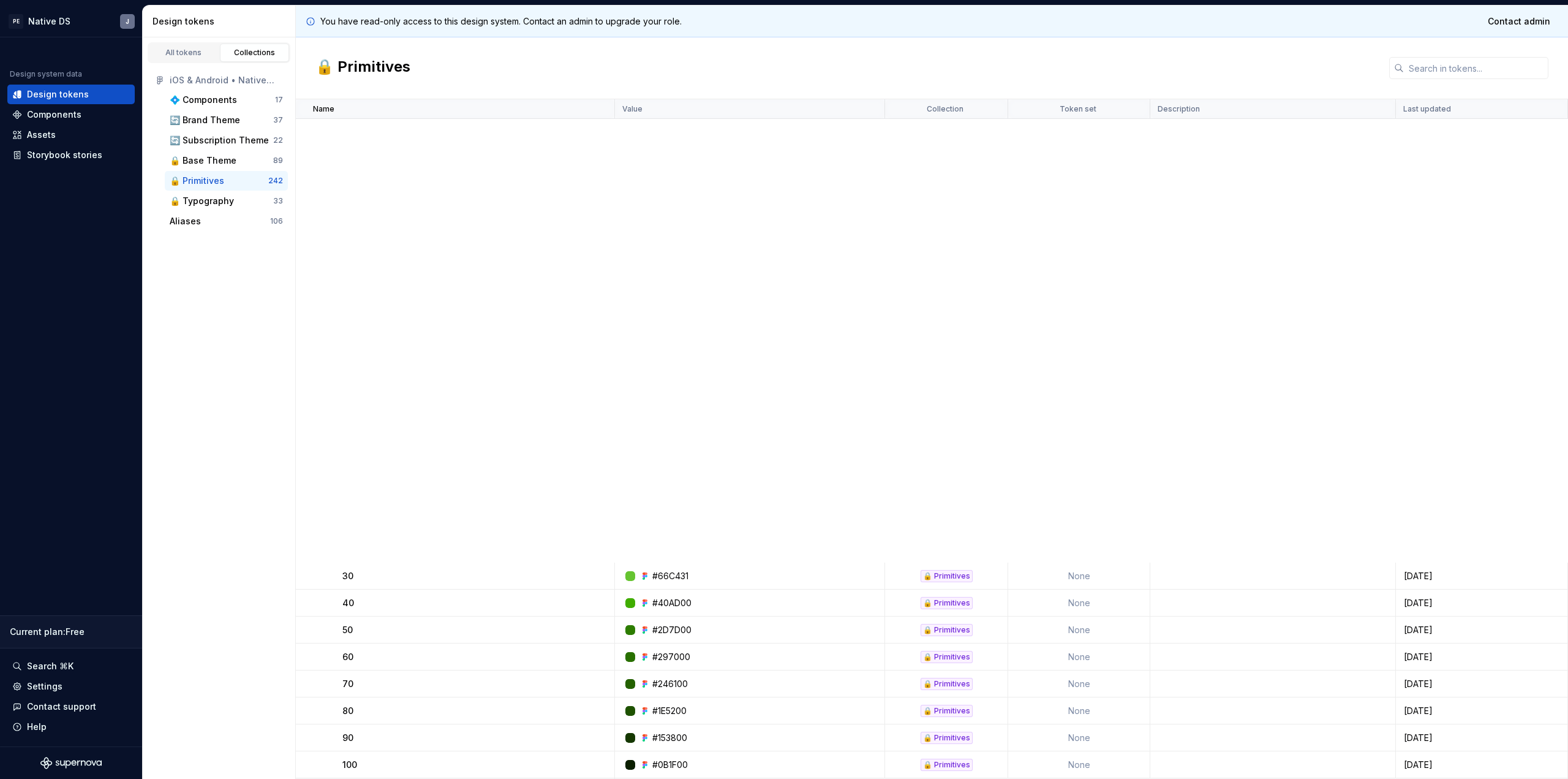
scroll to position [6055, 0]
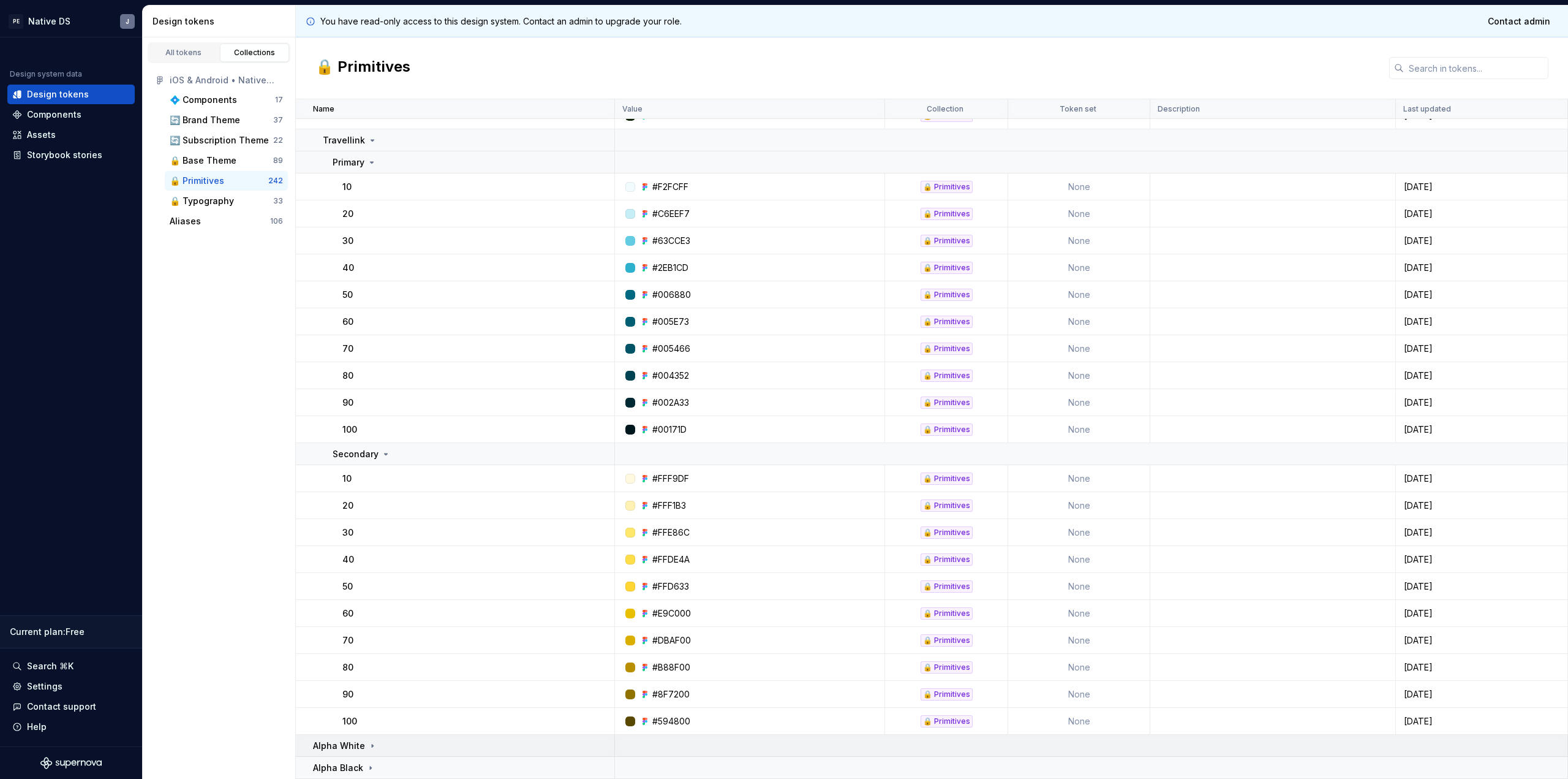
click at [354, 595] on p "Alpha White" at bounding box center [339, 746] width 52 height 13
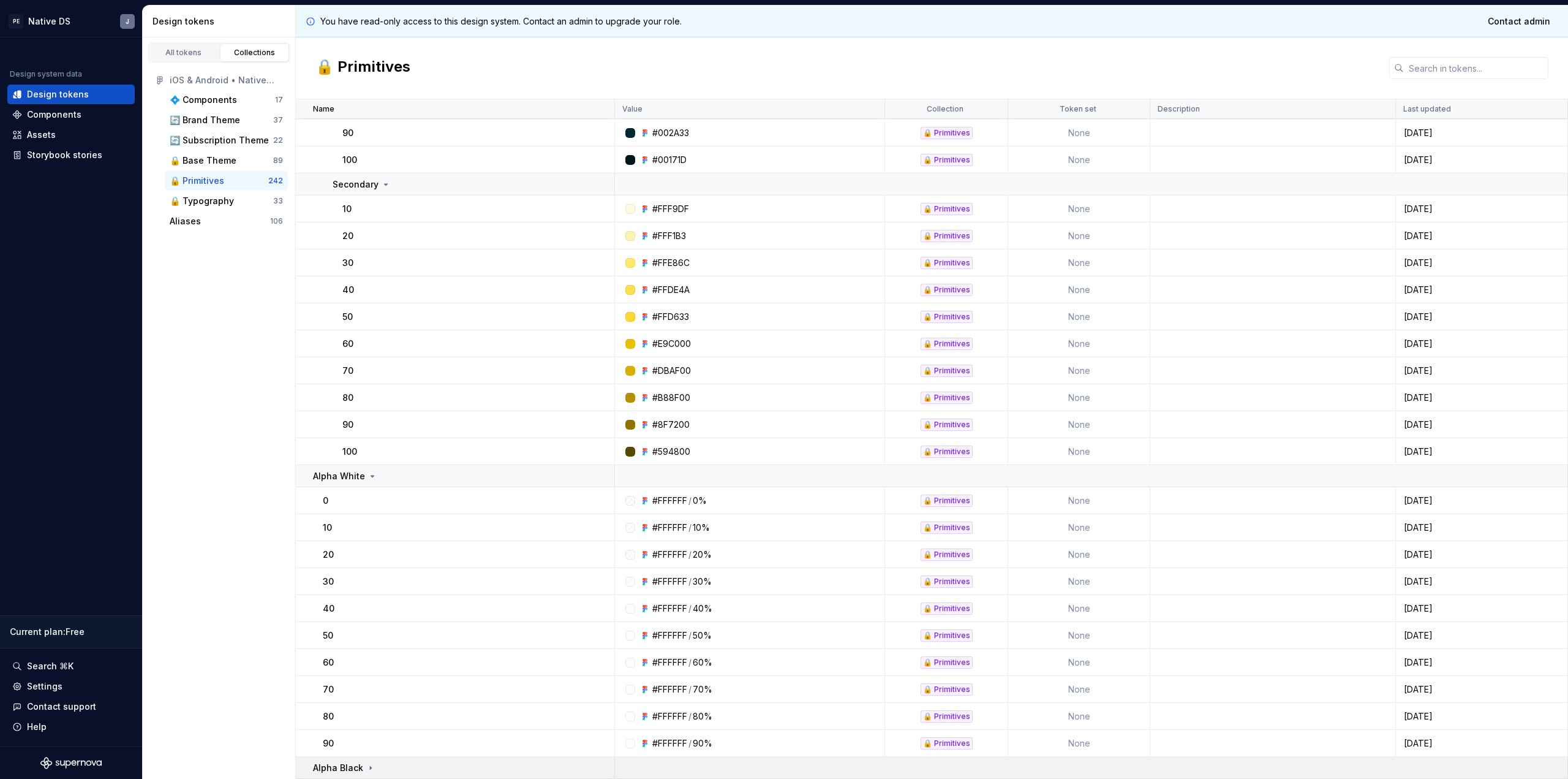
click at [360, 595] on p "Alpha Black" at bounding box center [338, 768] width 50 height 13
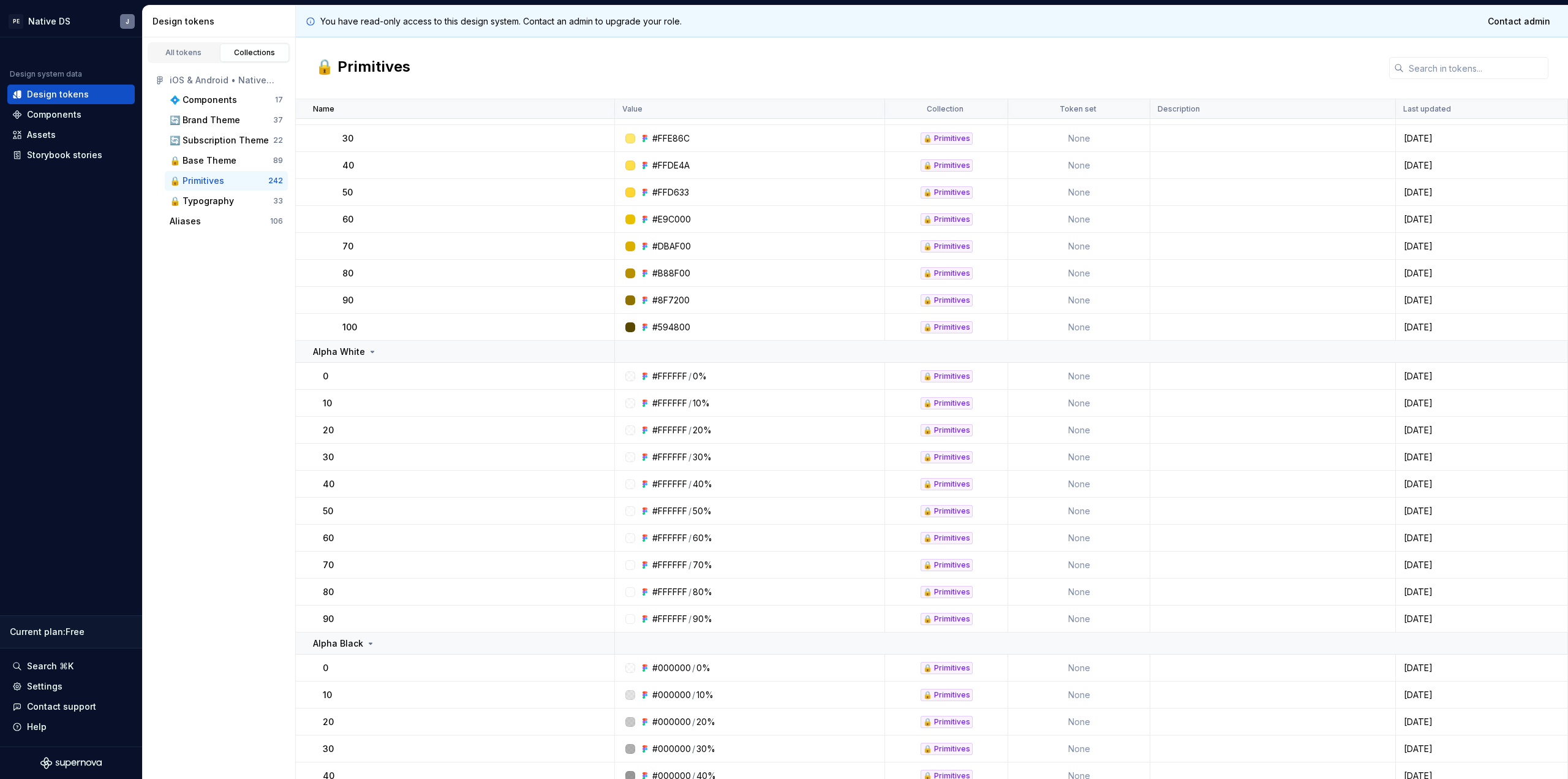
scroll to position [6594, 0]
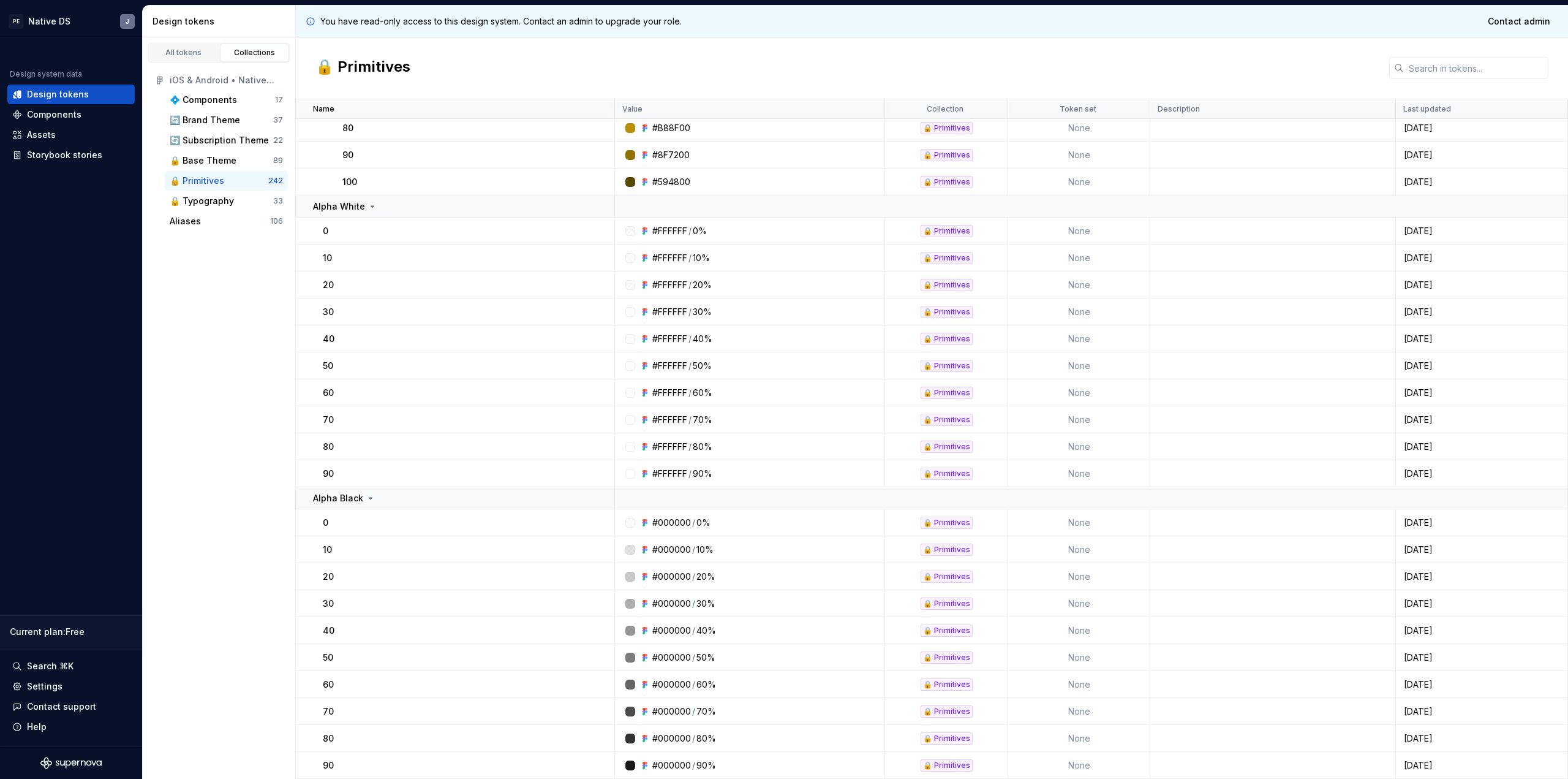
drag, startPoint x: 300, startPoint y: 110, endPoint x: 1462, endPoint y: 765, distance: 1333.9
copy table "Name Value Collection Token set Description Last updated 90 #002A33 🔒 Primitive…"
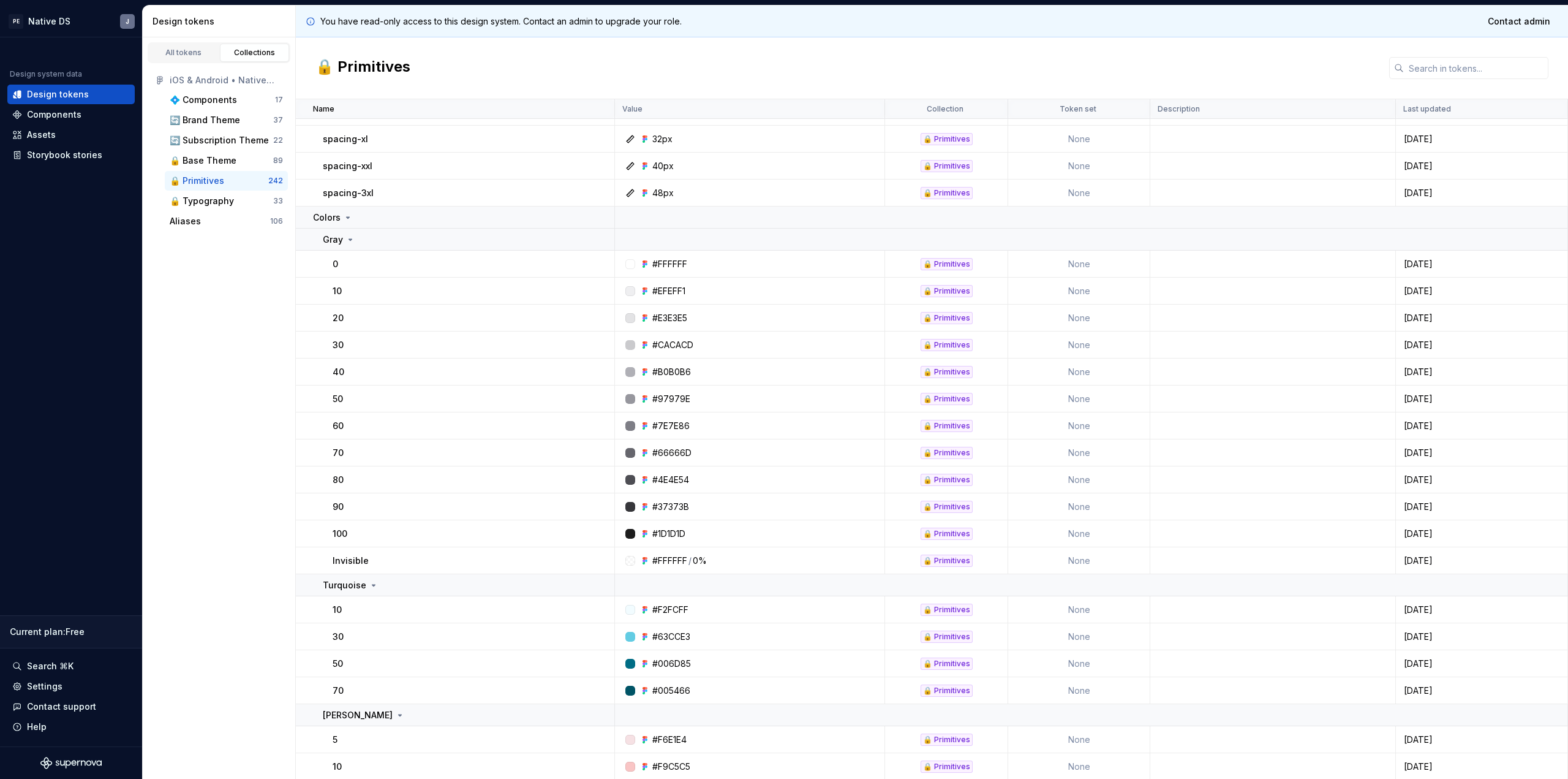
scroll to position [0, 0]
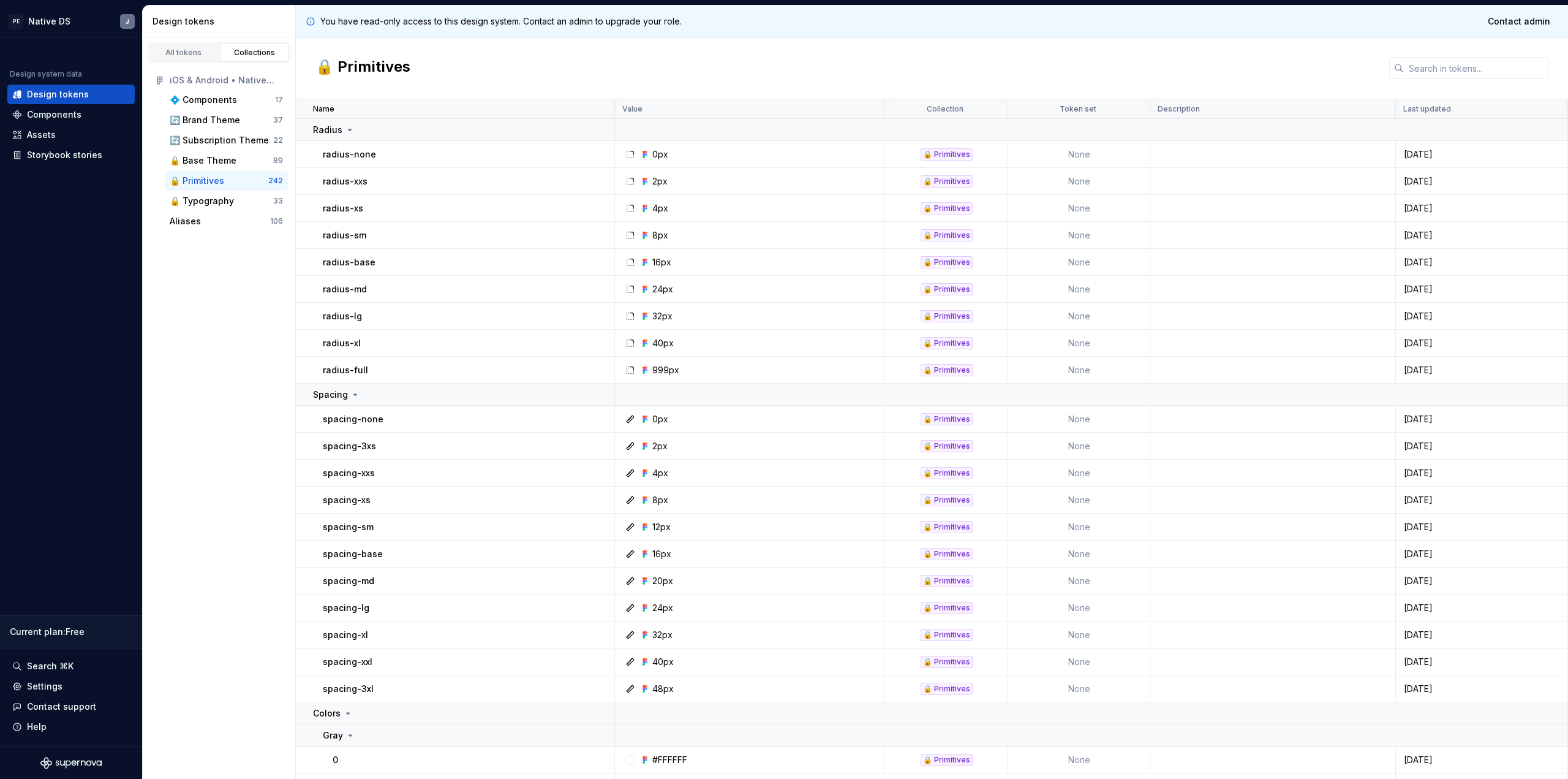
click at [795, 64] on div "🔒 Primitives" at bounding box center [932, 68] width 1272 height 62
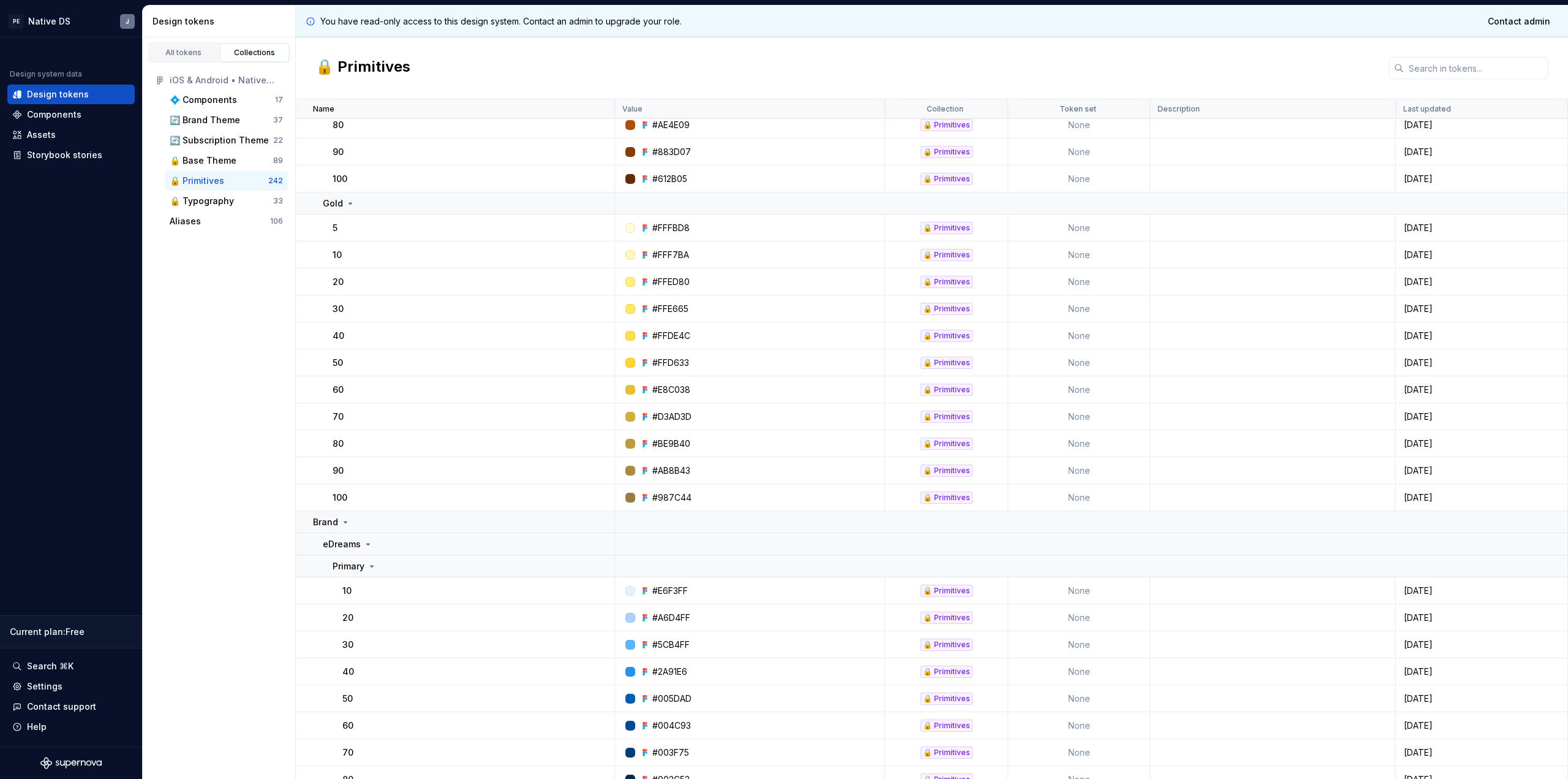
scroll to position [2838, 0]
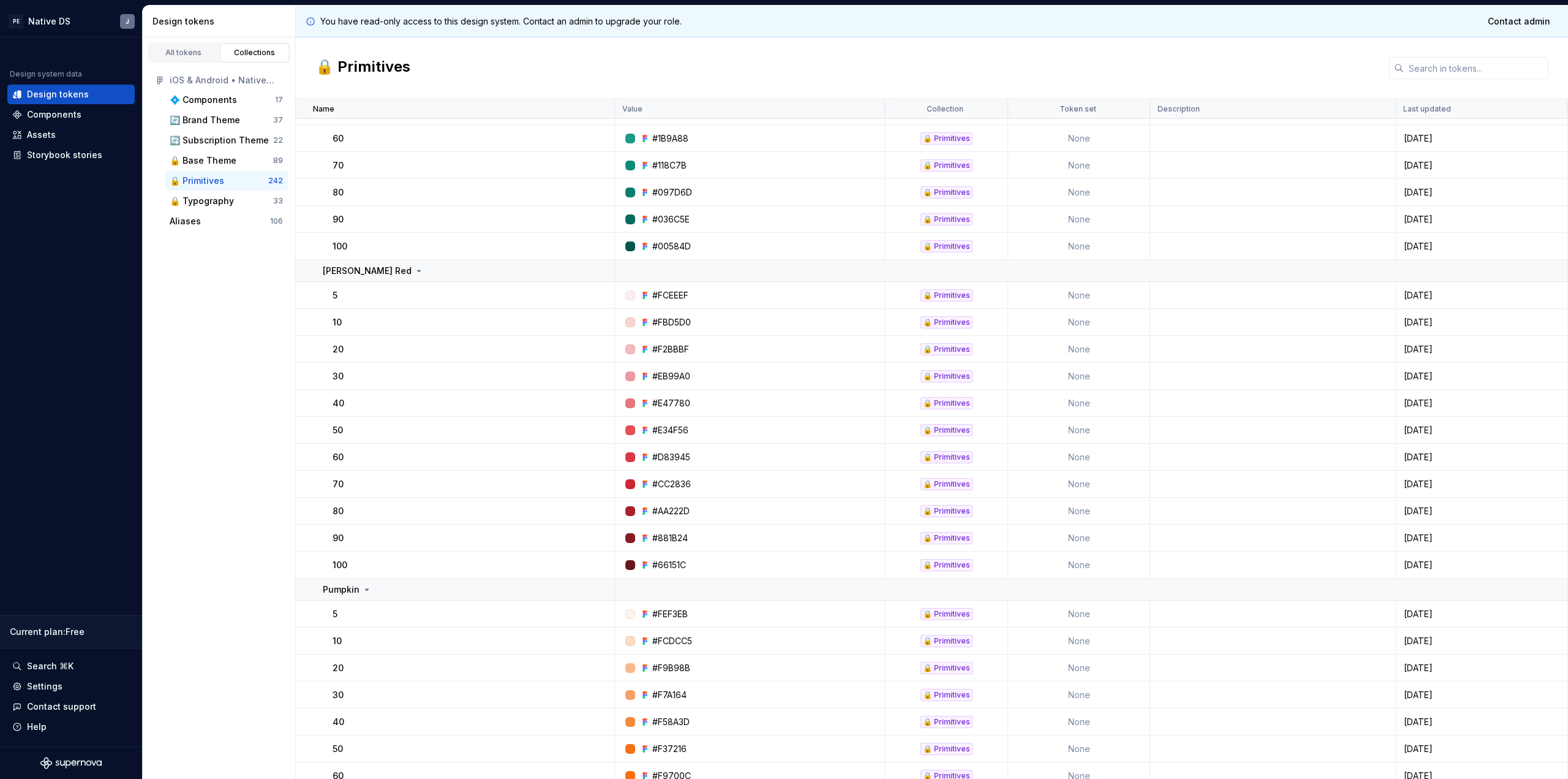
click at [932, 216] on div "🔒 Primitives" at bounding box center [947, 220] width 52 height 13
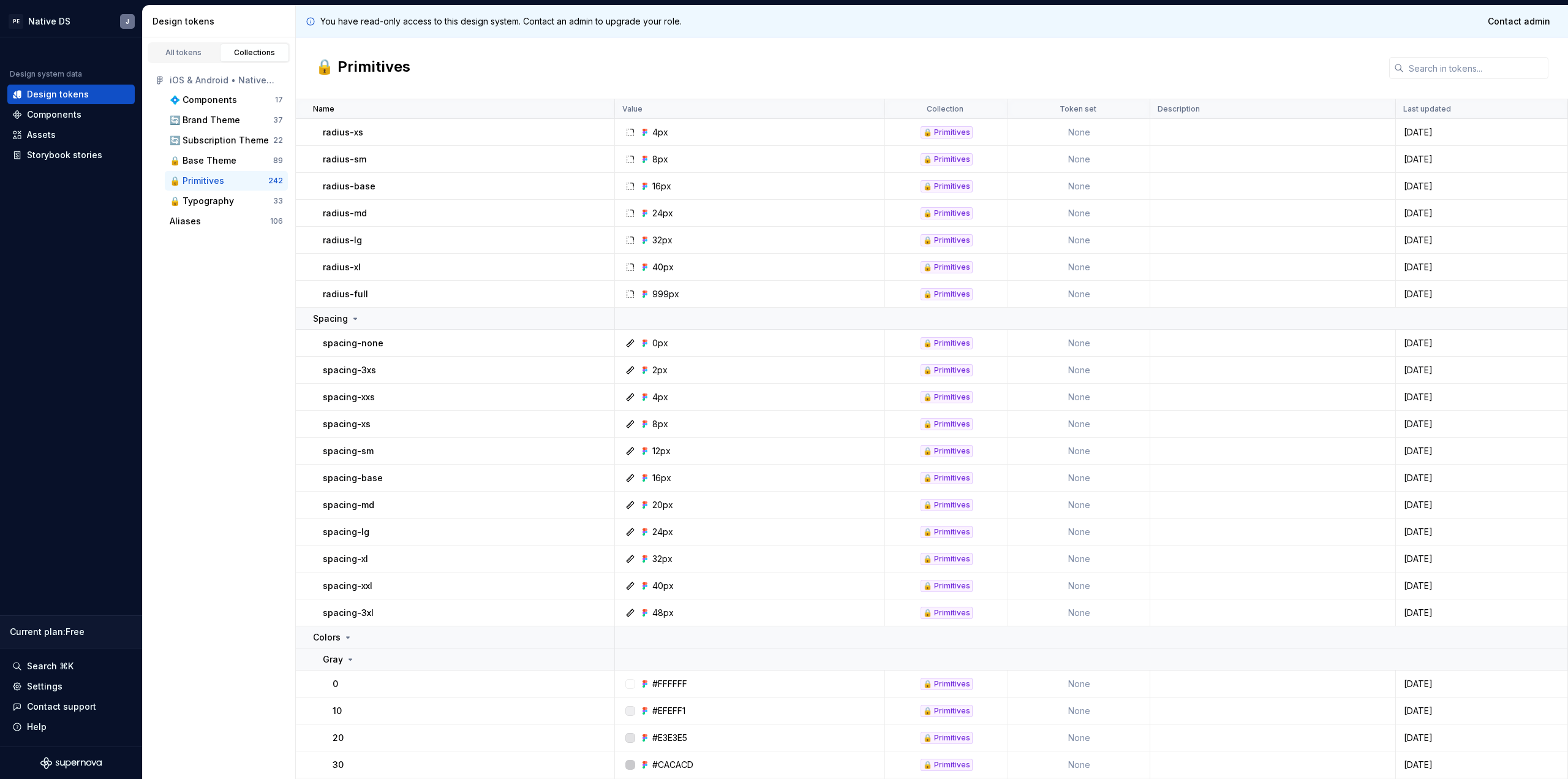
scroll to position [0, 0]
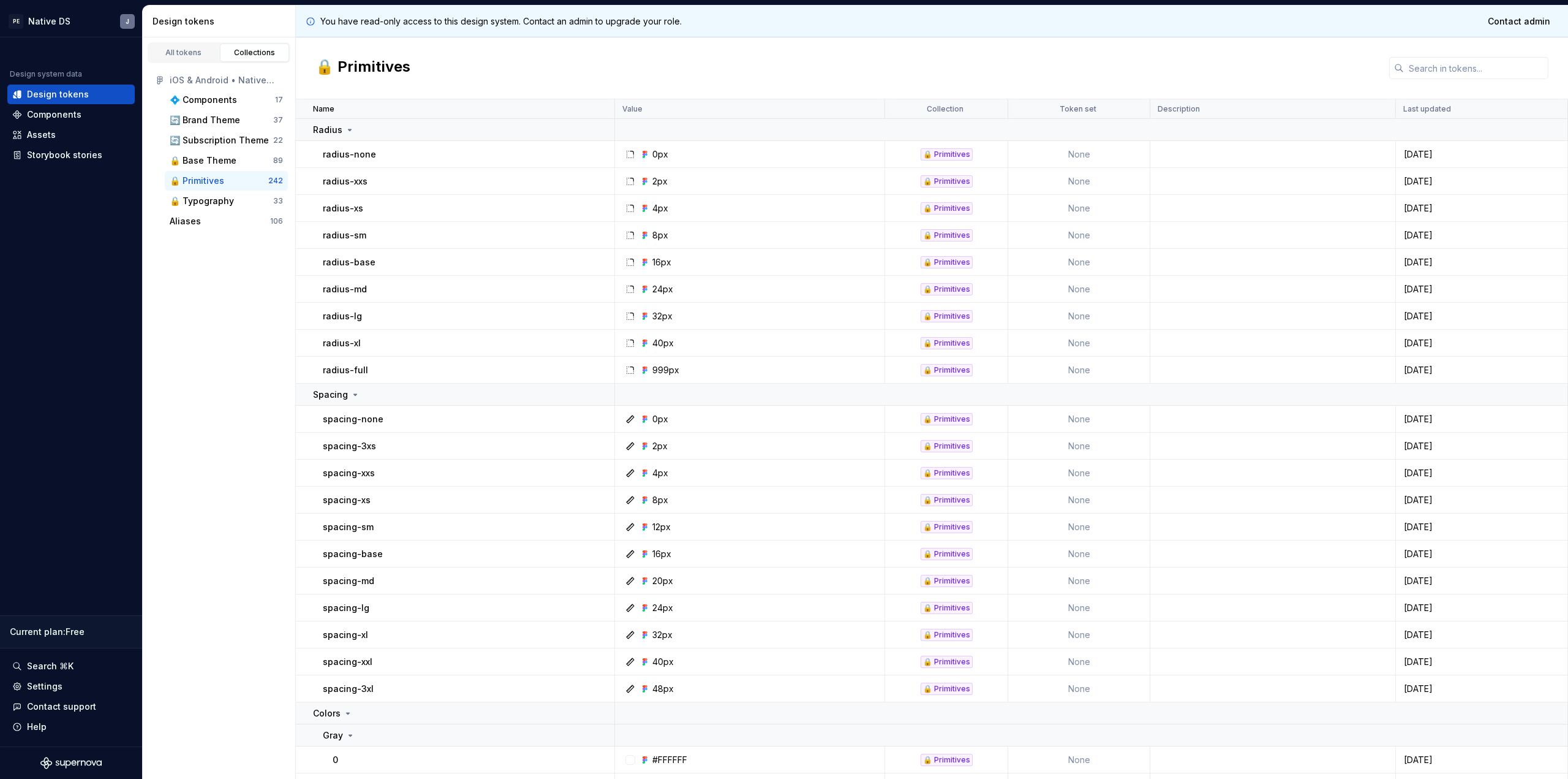
click at [657, 152] on div "0px" at bounding box center [661, 155] width 16 height 13
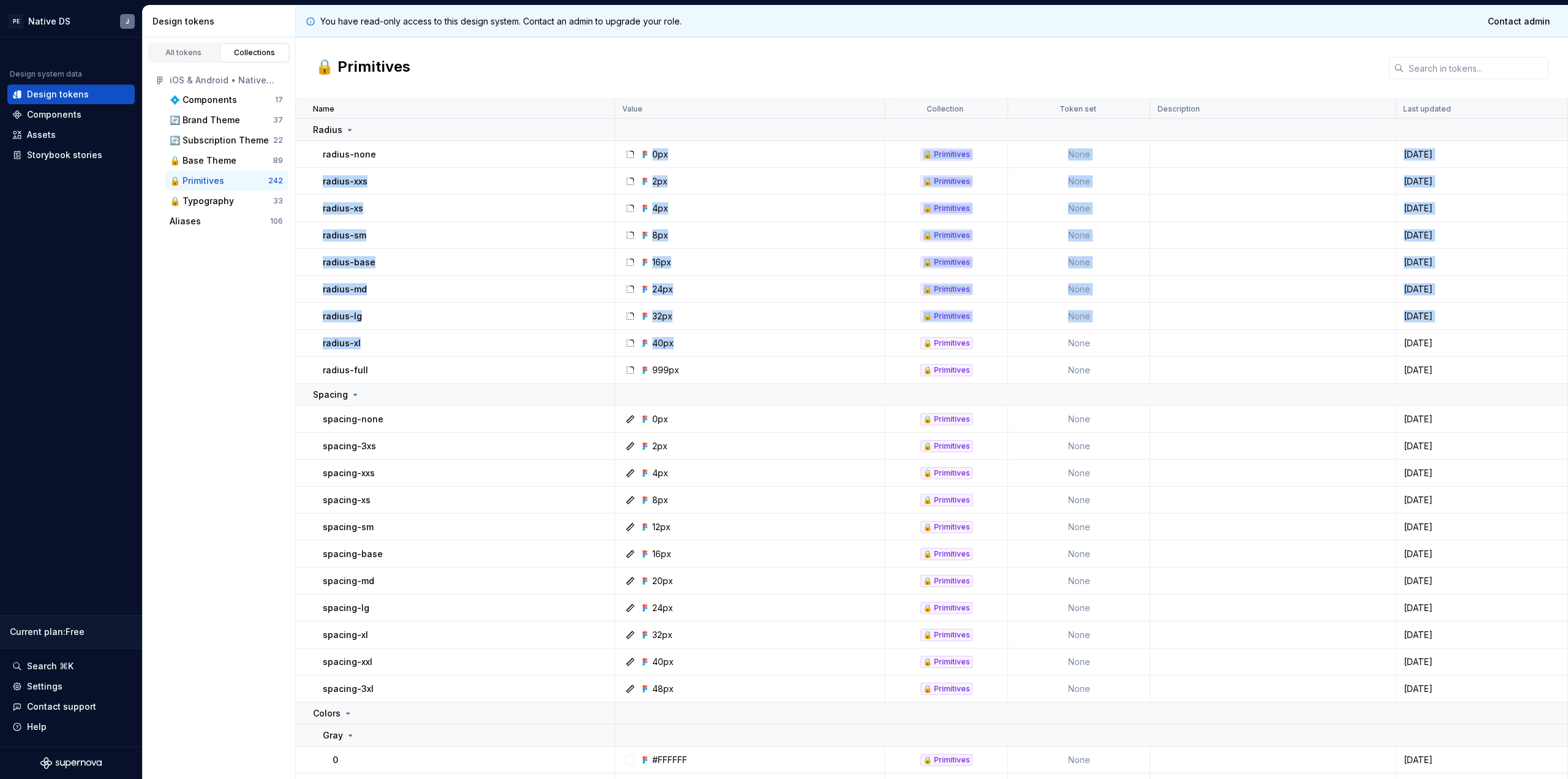
drag, startPoint x: 657, startPoint y: 152, endPoint x: 682, endPoint y: 342, distance: 191.6
click at [682, 342] on div "40px" at bounding box center [753, 343] width 261 height 13
drag, startPoint x: 721, startPoint y: 373, endPoint x: 302, endPoint y: 128, distance: 485.4
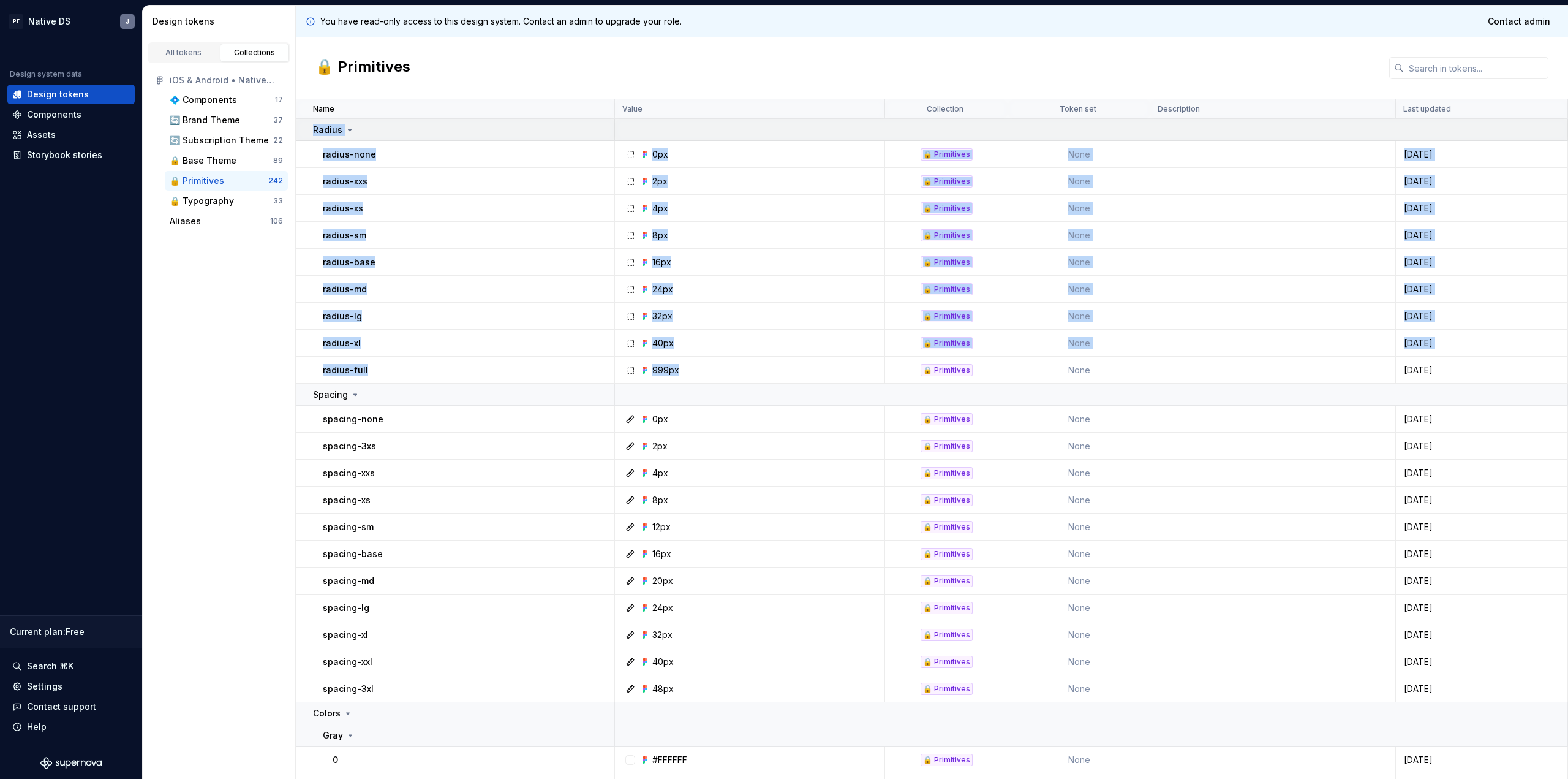
copy tbody "Radius radius-none 0px 🔒 Primitives None 3 days ago radius-xxs 2px 🔒 Primitives…"
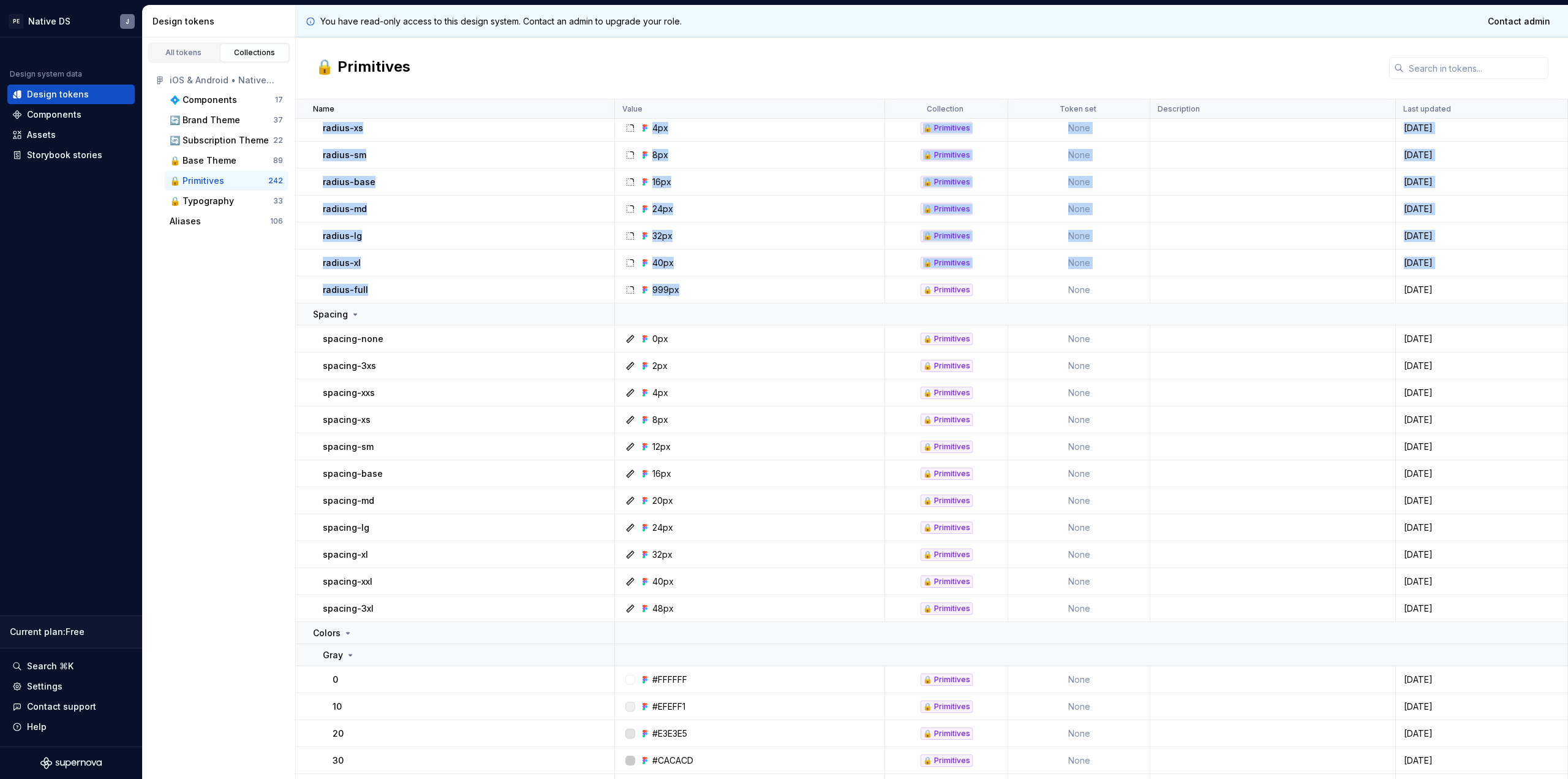
scroll to position [135, 0]
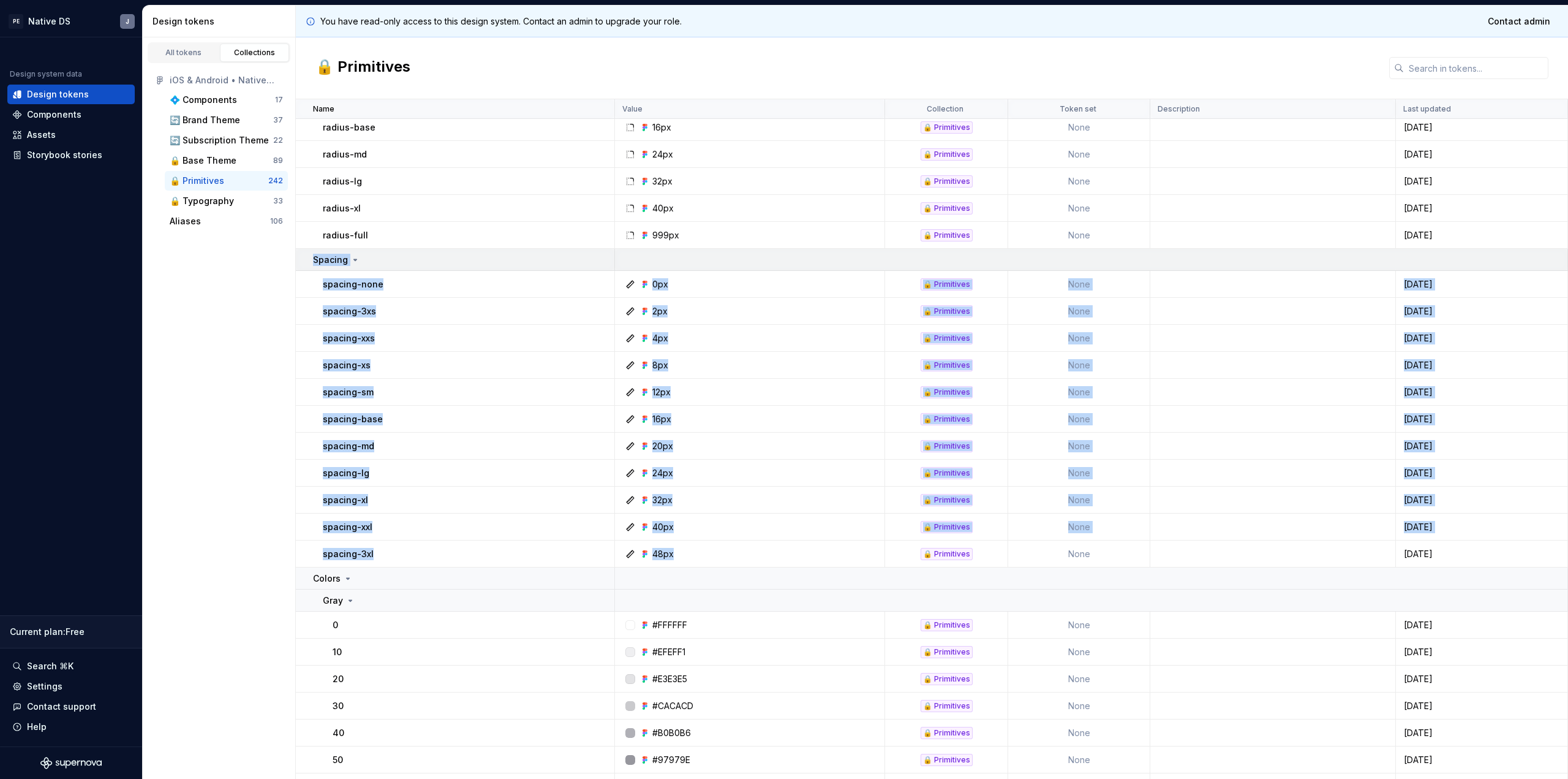
drag, startPoint x: 693, startPoint y: 554, endPoint x: 310, endPoint y: 255, distance: 485.9
copy tbody "Spacing spacing-none 0px 🔒 Primitives None 3 days ago spacing-3xs 2px 🔒 Primiti…"
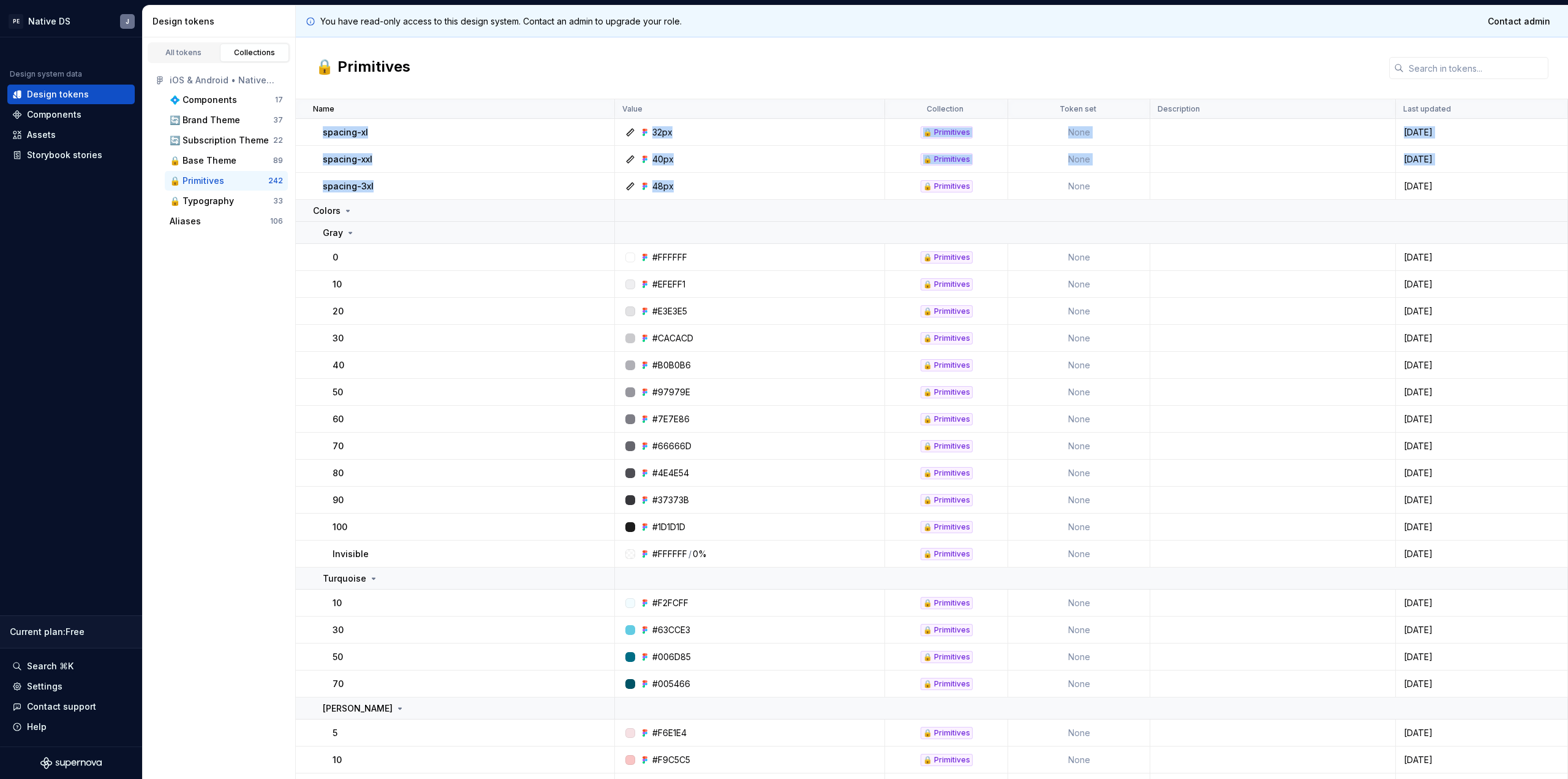
scroll to position [518, 0]
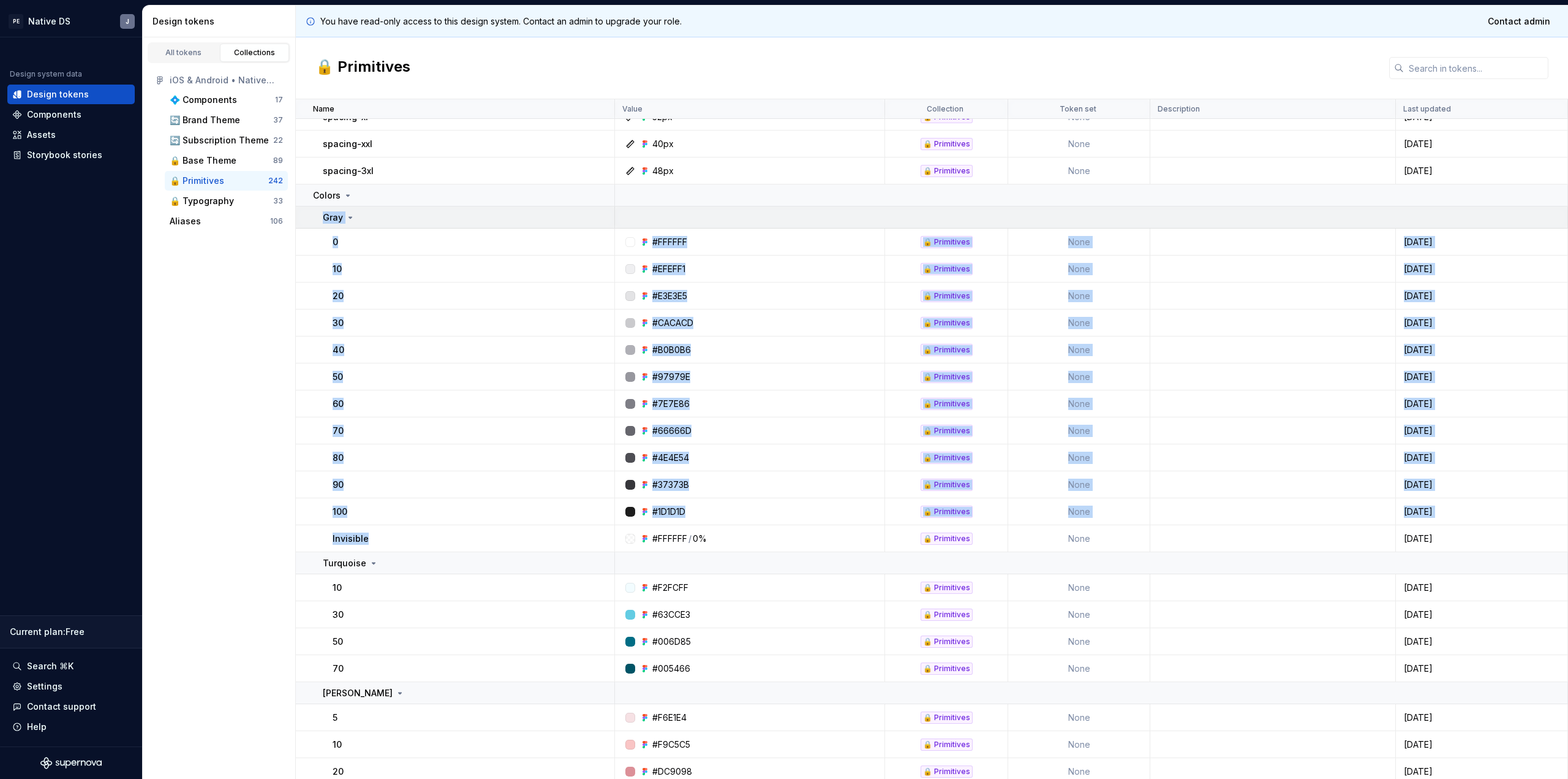
drag, startPoint x: 387, startPoint y: 539, endPoint x: 312, endPoint y: 214, distance: 333.5
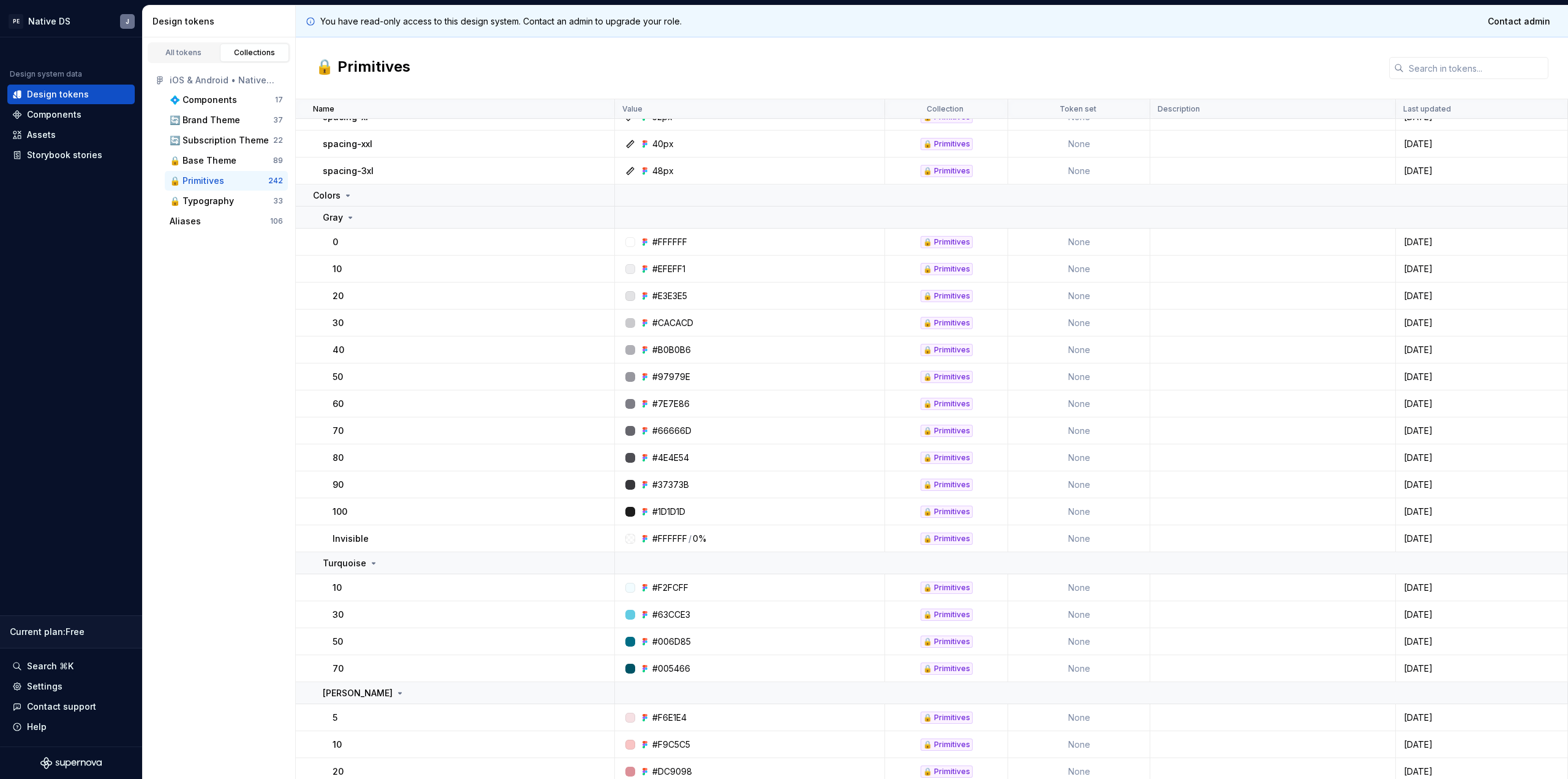
click at [716, 534] on div "#FFFFFF / 0%" at bounding box center [753, 539] width 261 height 13
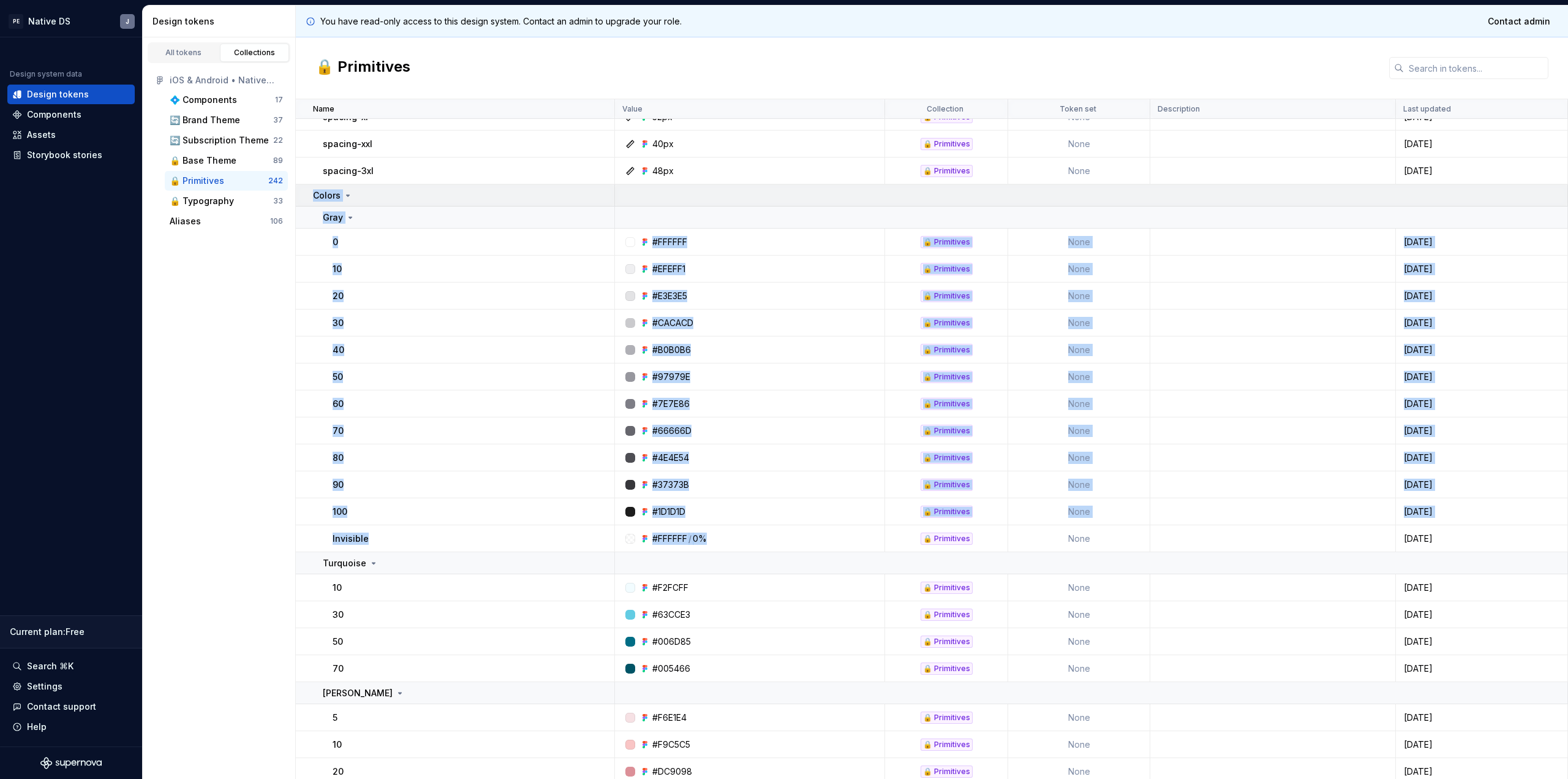
drag, startPoint x: 717, startPoint y: 534, endPoint x: 300, endPoint y: 199, distance: 534.9
copy tbody "Colors Gray 0 #FFFFFF 🔒 Primitives None 3 days ago 10 #EFEFF1 🔒 Primitives None…"
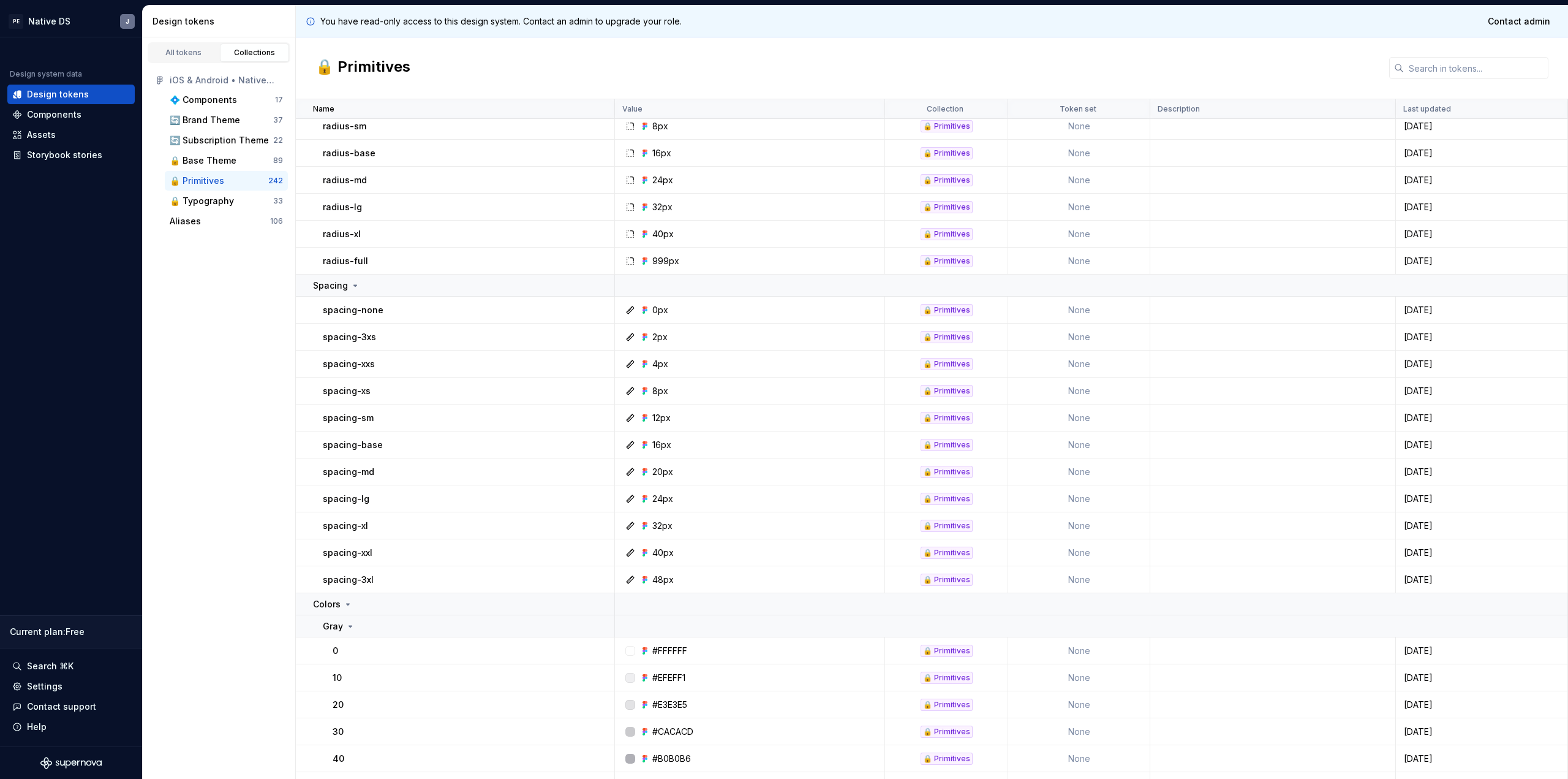
scroll to position [95, 0]
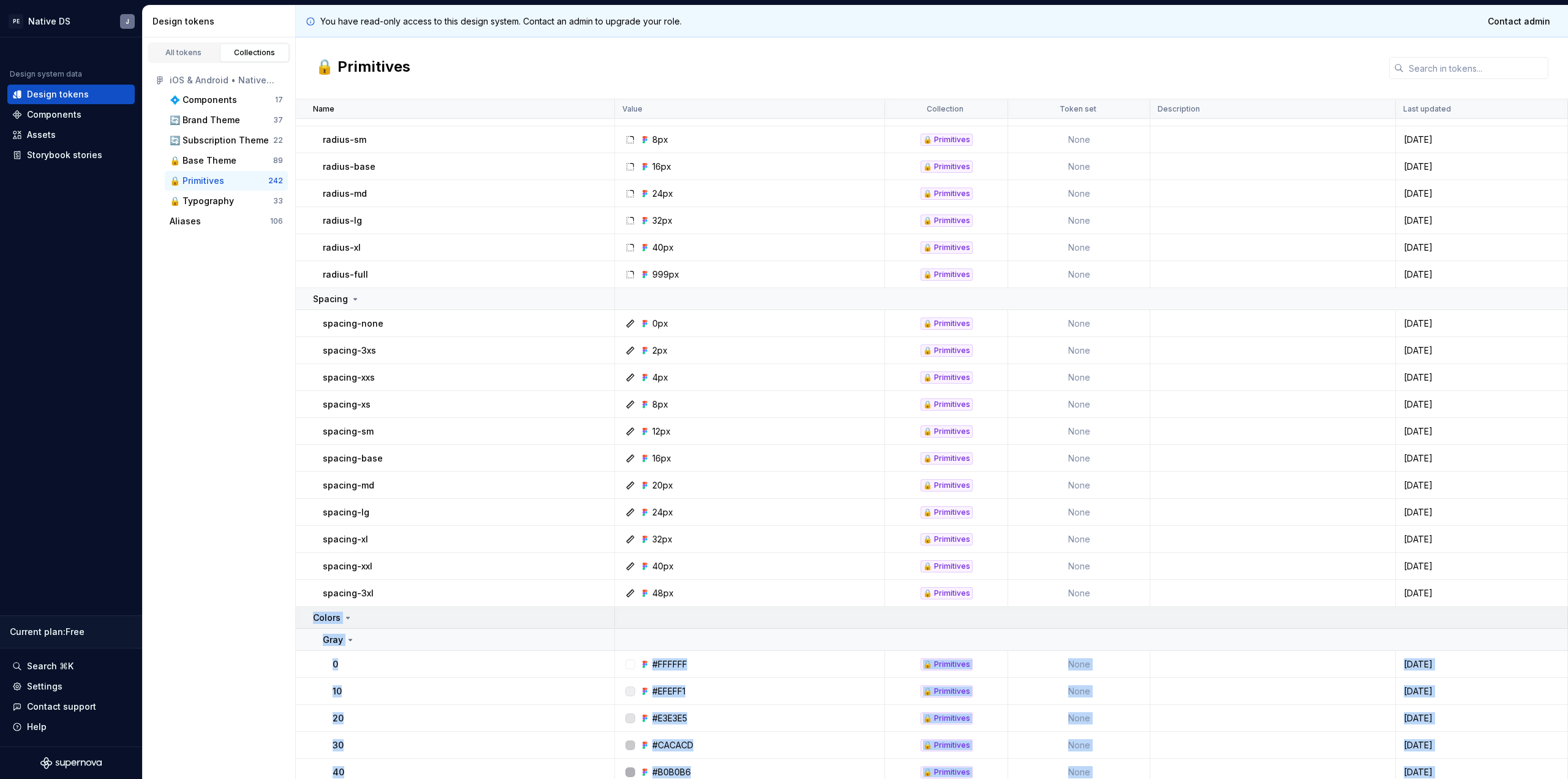
drag, startPoint x: 716, startPoint y: 449, endPoint x: 312, endPoint y: 620, distance: 438.7
copy tbody "Colors Gray 0 #FFFFFF 🔒 Primitives None 3 days ago 10 #EFEFF1 🔒 Primitives None…"
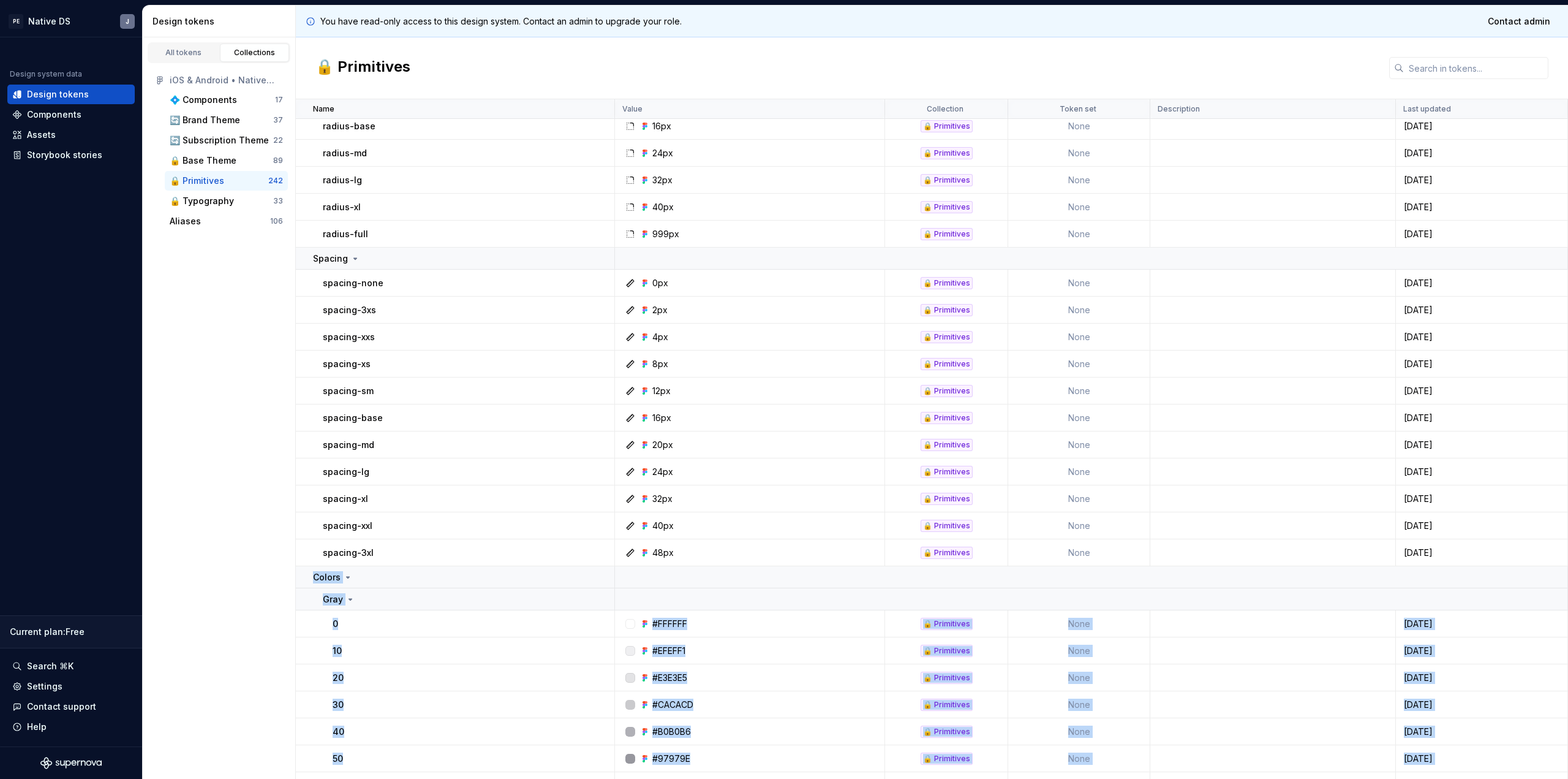
scroll to position [479, 0]
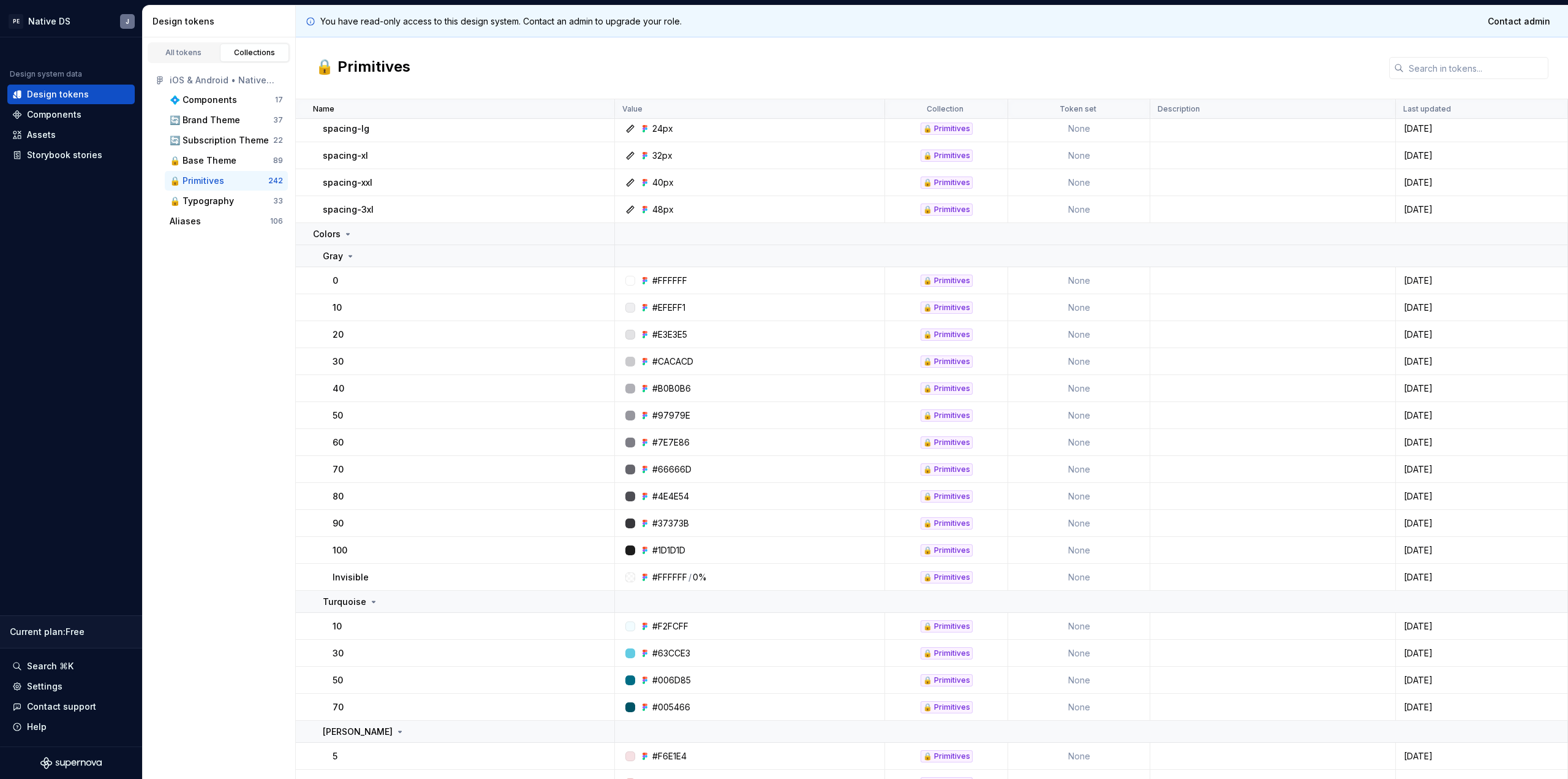
click at [469, 546] on div "100" at bounding box center [473, 550] width 281 height 13
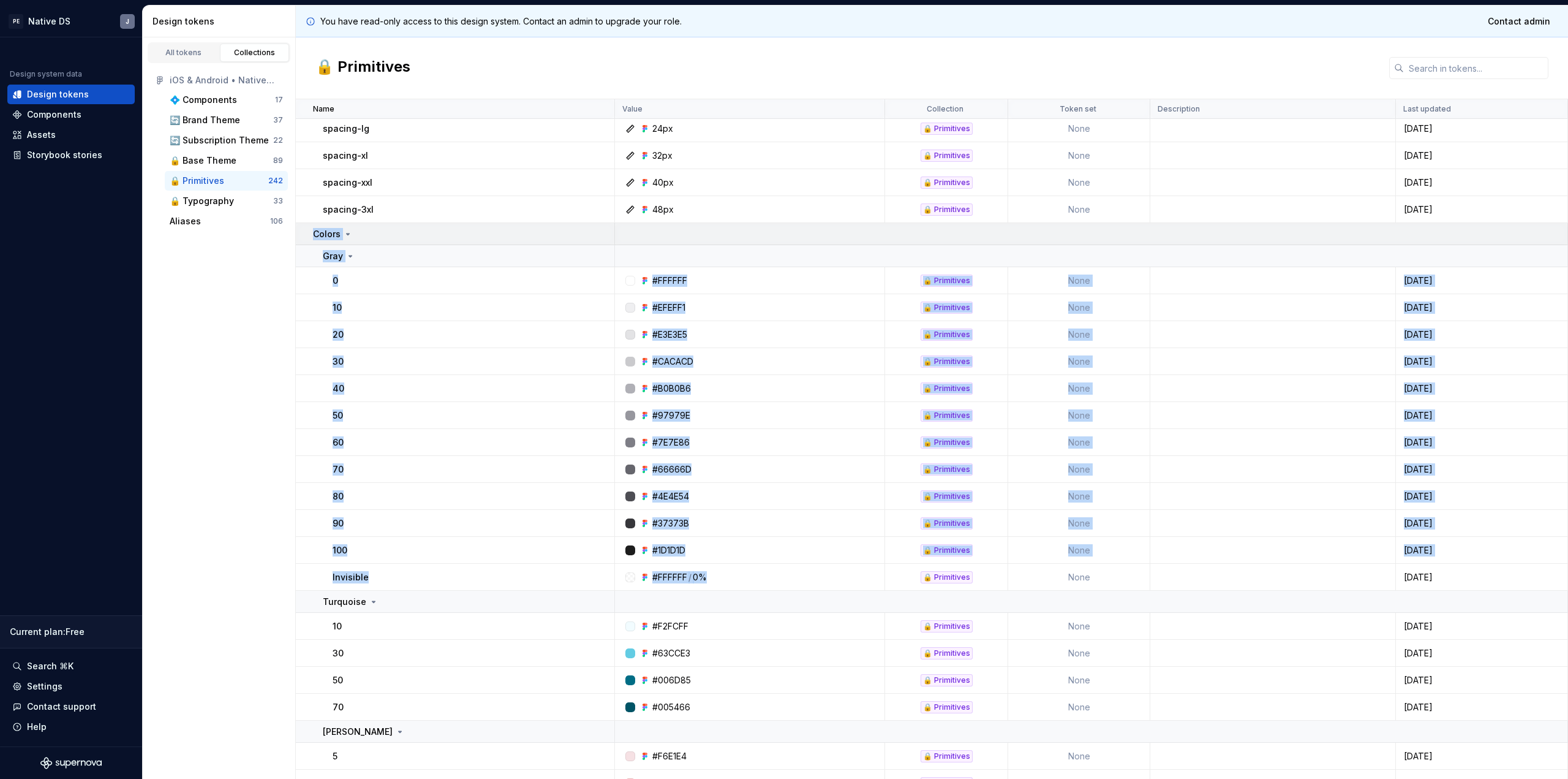
drag, startPoint x: 784, startPoint y: 577, endPoint x: 313, endPoint y: 237, distance: 580.9
copy tbody "Colors Gray 0 #FFFFFF 🔒 Primitives None 3 days ago 10 #EFEFF1 🔒 Primitives None…"
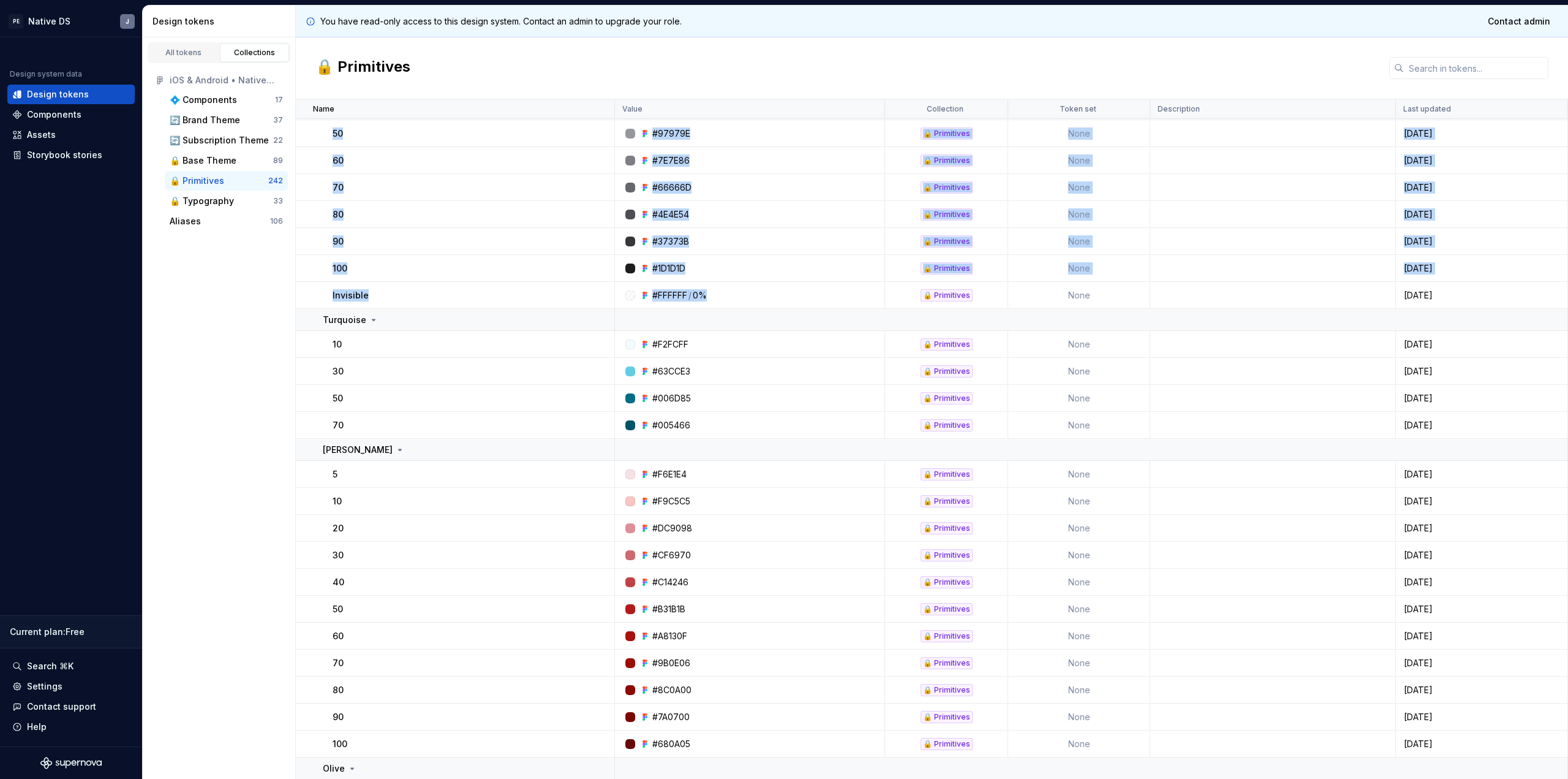
scroll to position [843, 0]
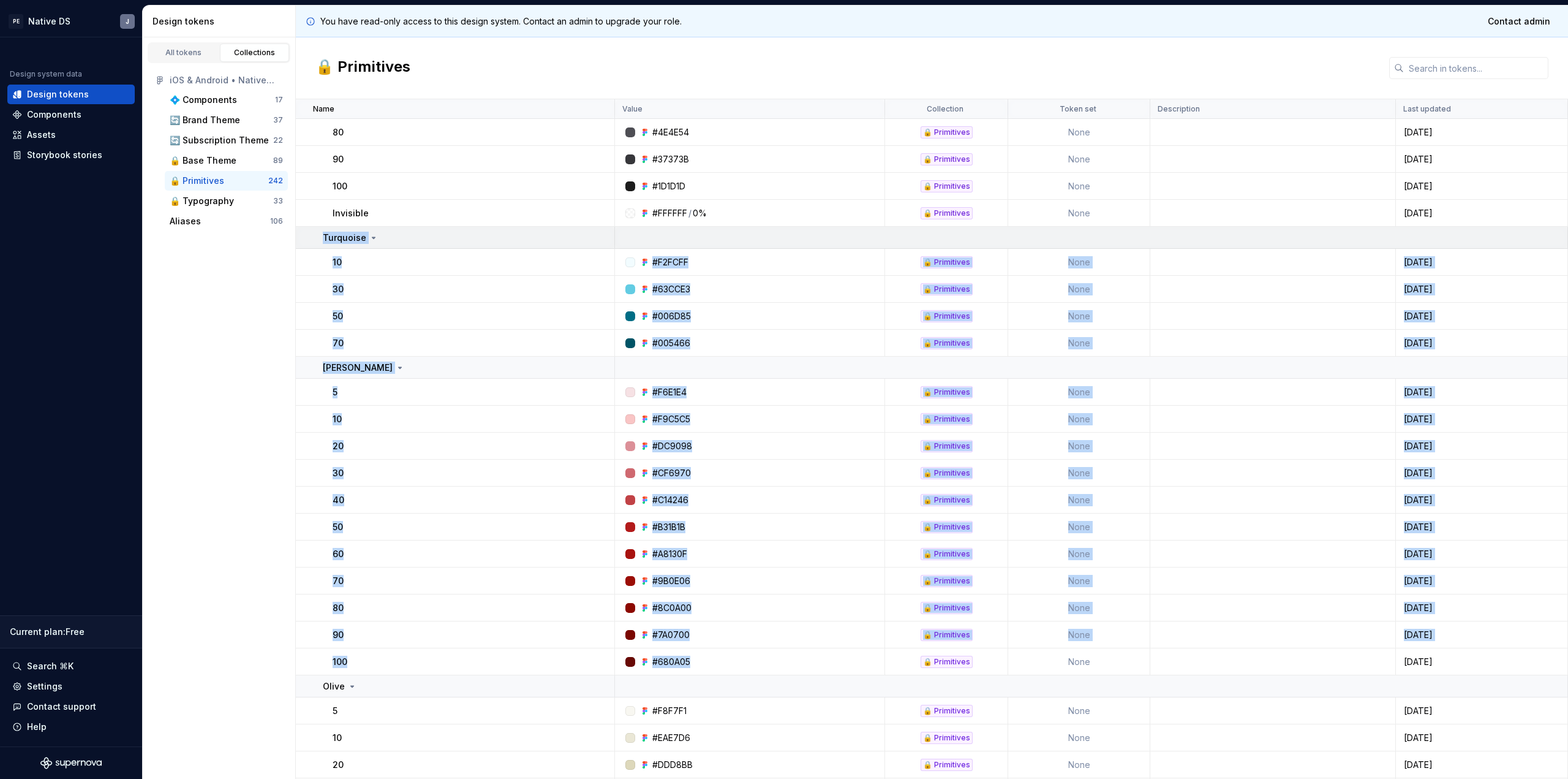
drag, startPoint x: 707, startPoint y: 663, endPoint x: 314, endPoint y: 235, distance: 581.1
copy tbody "Turquoise 10 #F2FCFF 🔒 Primitives None 3 days ago 30 #63CCE3 🔒 Primitives None …"
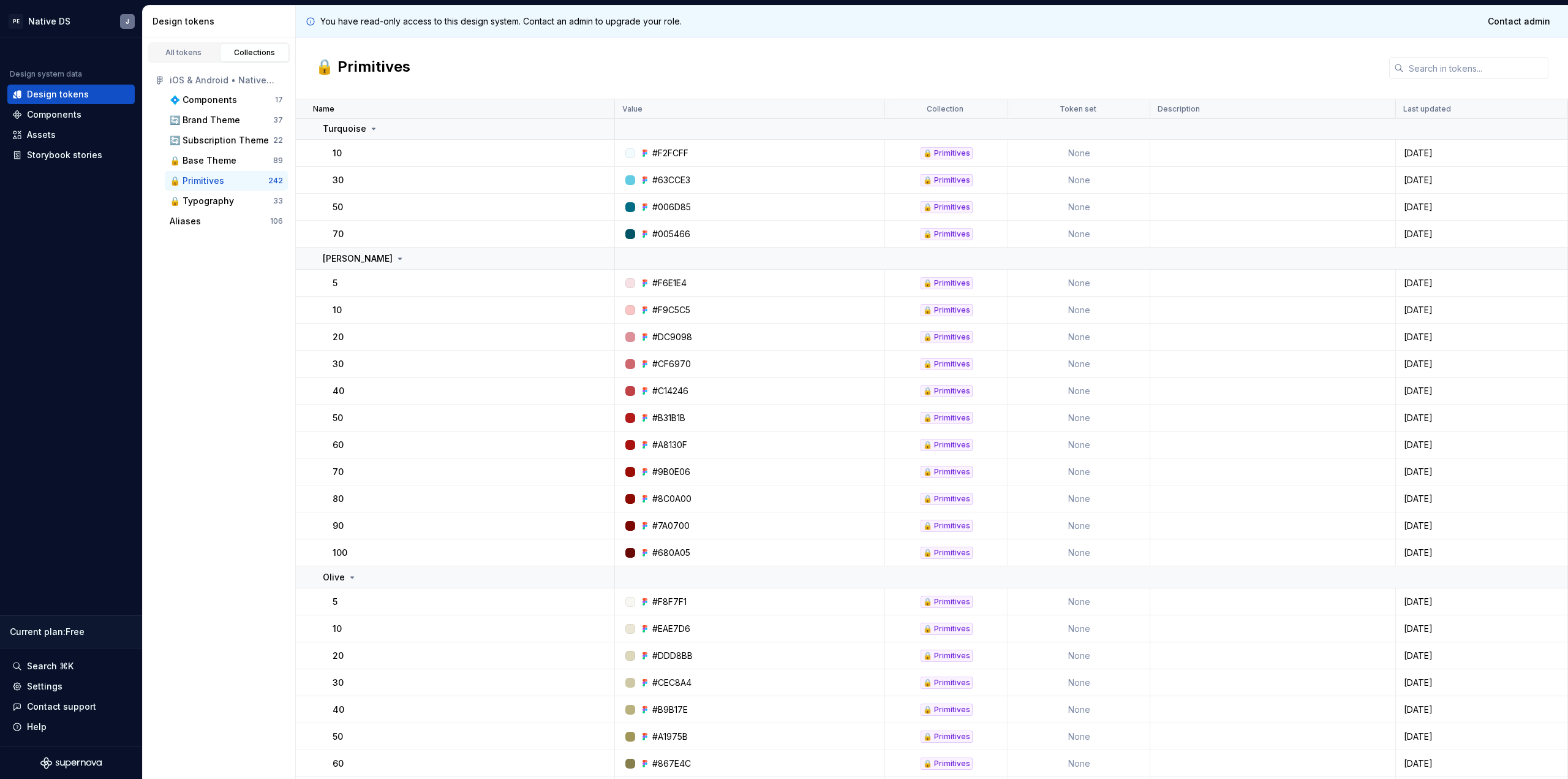
scroll to position [837, 0]
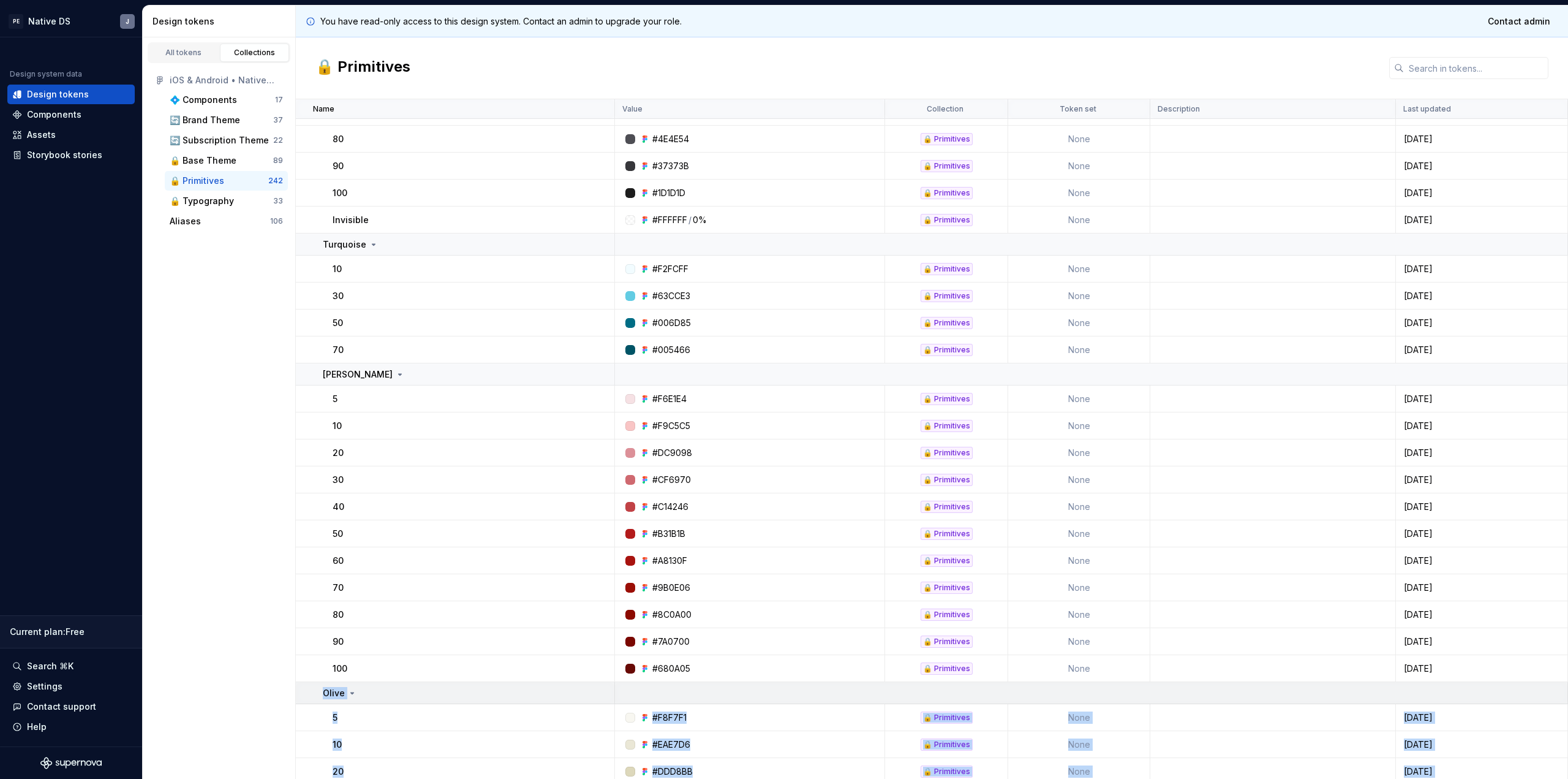
drag, startPoint x: 701, startPoint y: 621, endPoint x: 319, endPoint y: 693, distance: 388.7
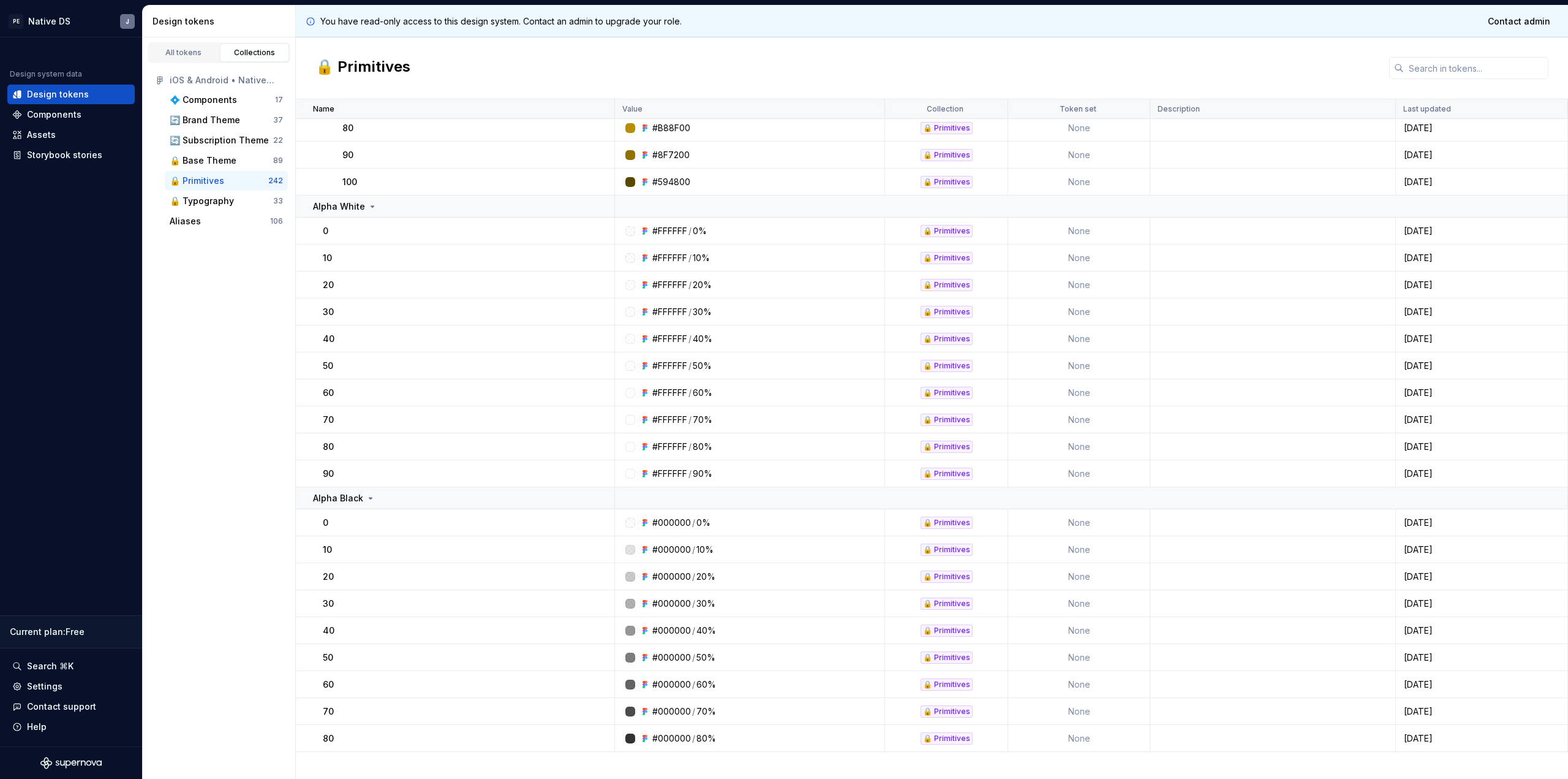
scroll to position [5761, 0]
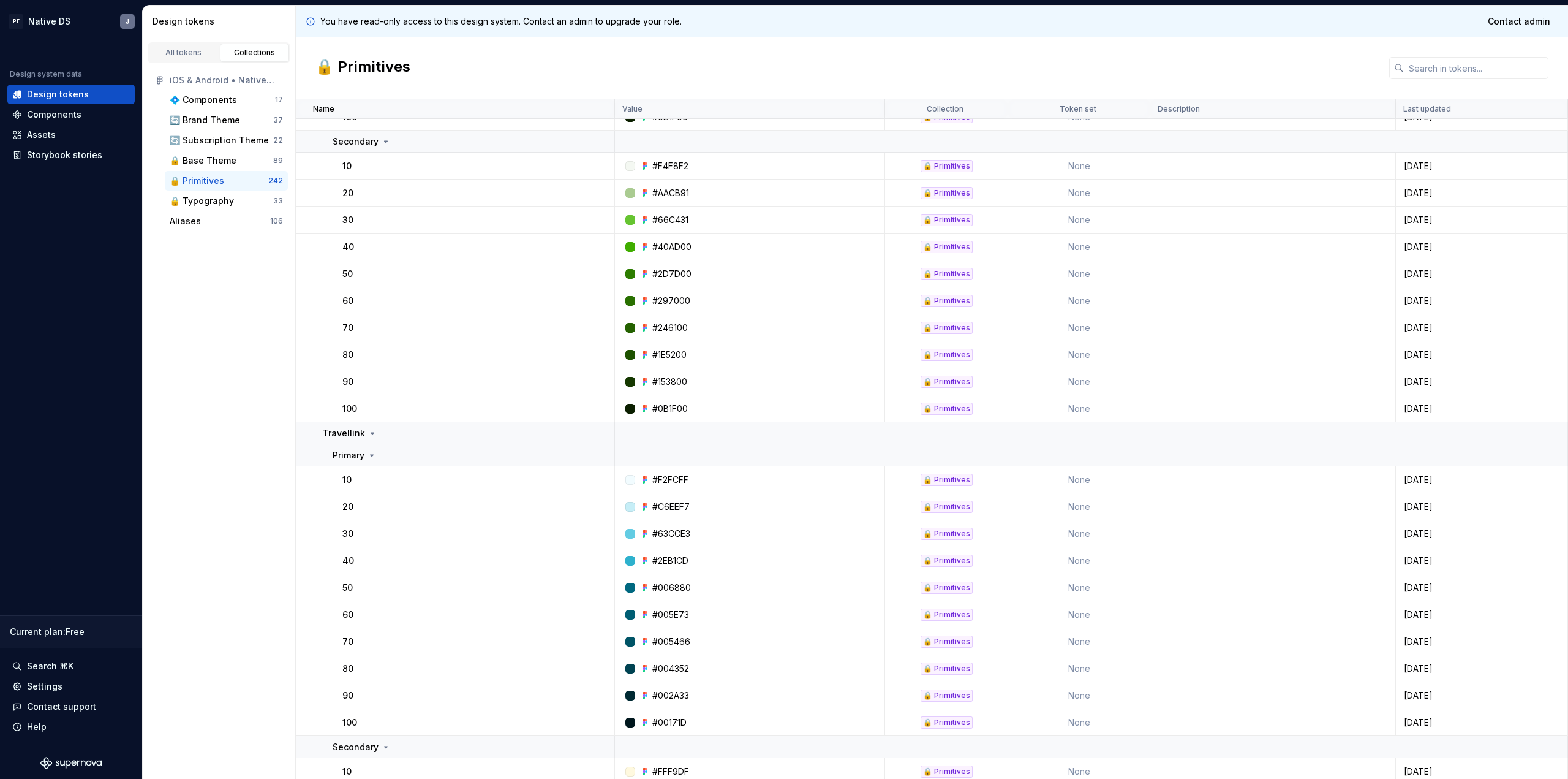
click at [797, 376] on div "#153800" at bounding box center [753, 382] width 261 height 13
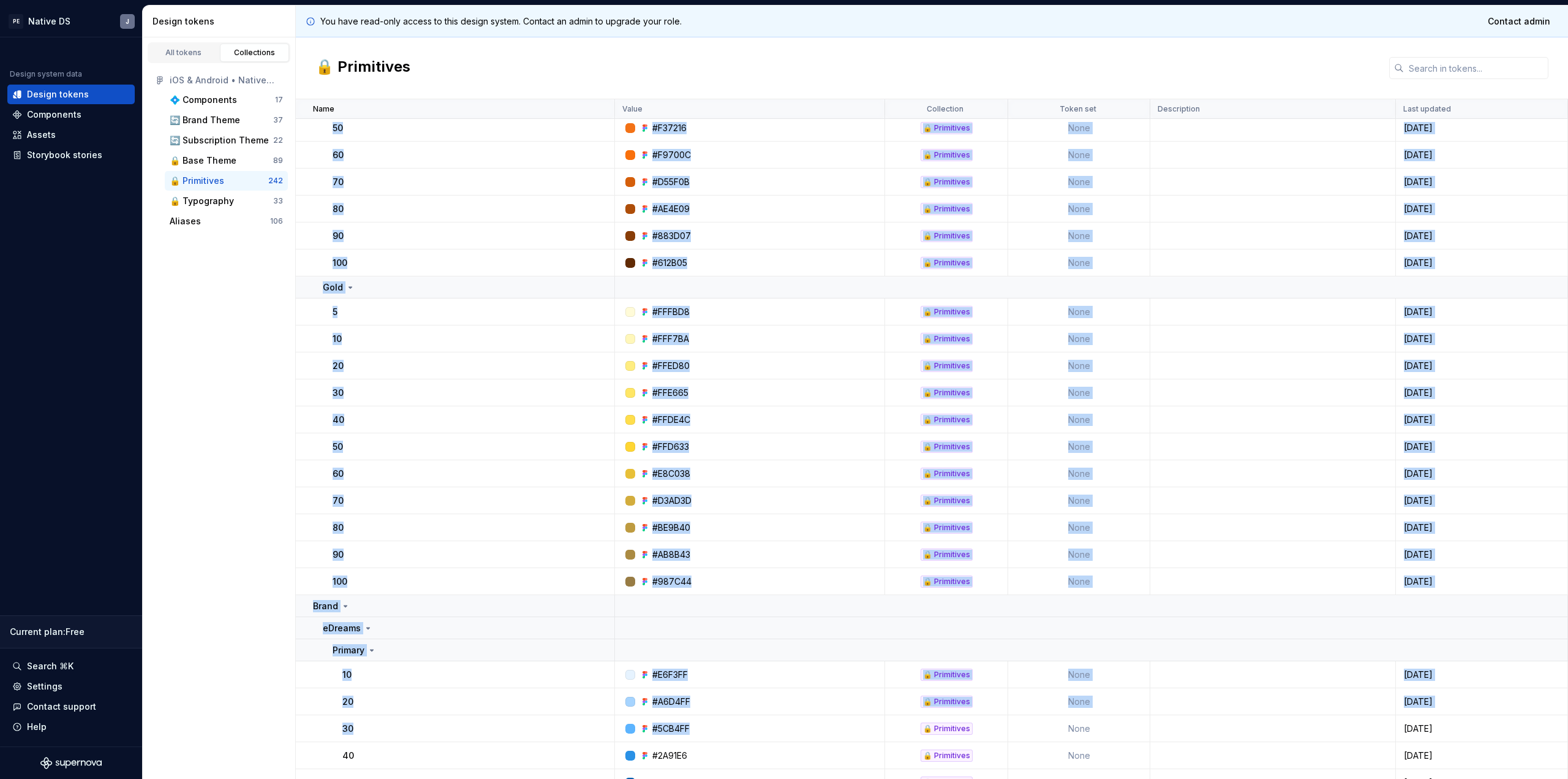
scroll to position [3471, 0]
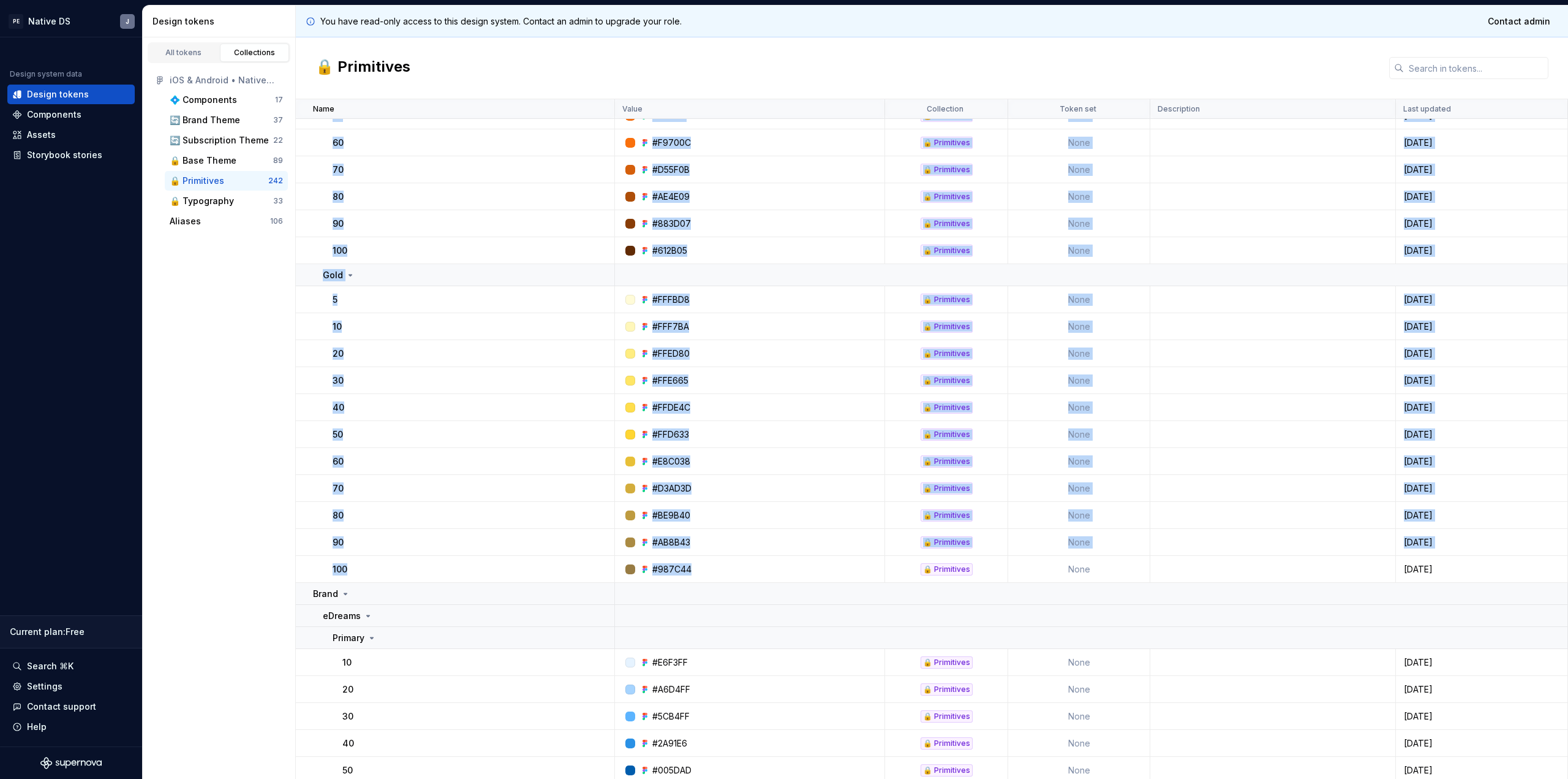
drag, startPoint x: 316, startPoint y: 230, endPoint x: 693, endPoint y: 575, distance: 511.0
copy tbody "70 #CC2836 🔒 Primitives None 3 days ago 80 #AA222D 🔒 Primitives None 3 days ago…"
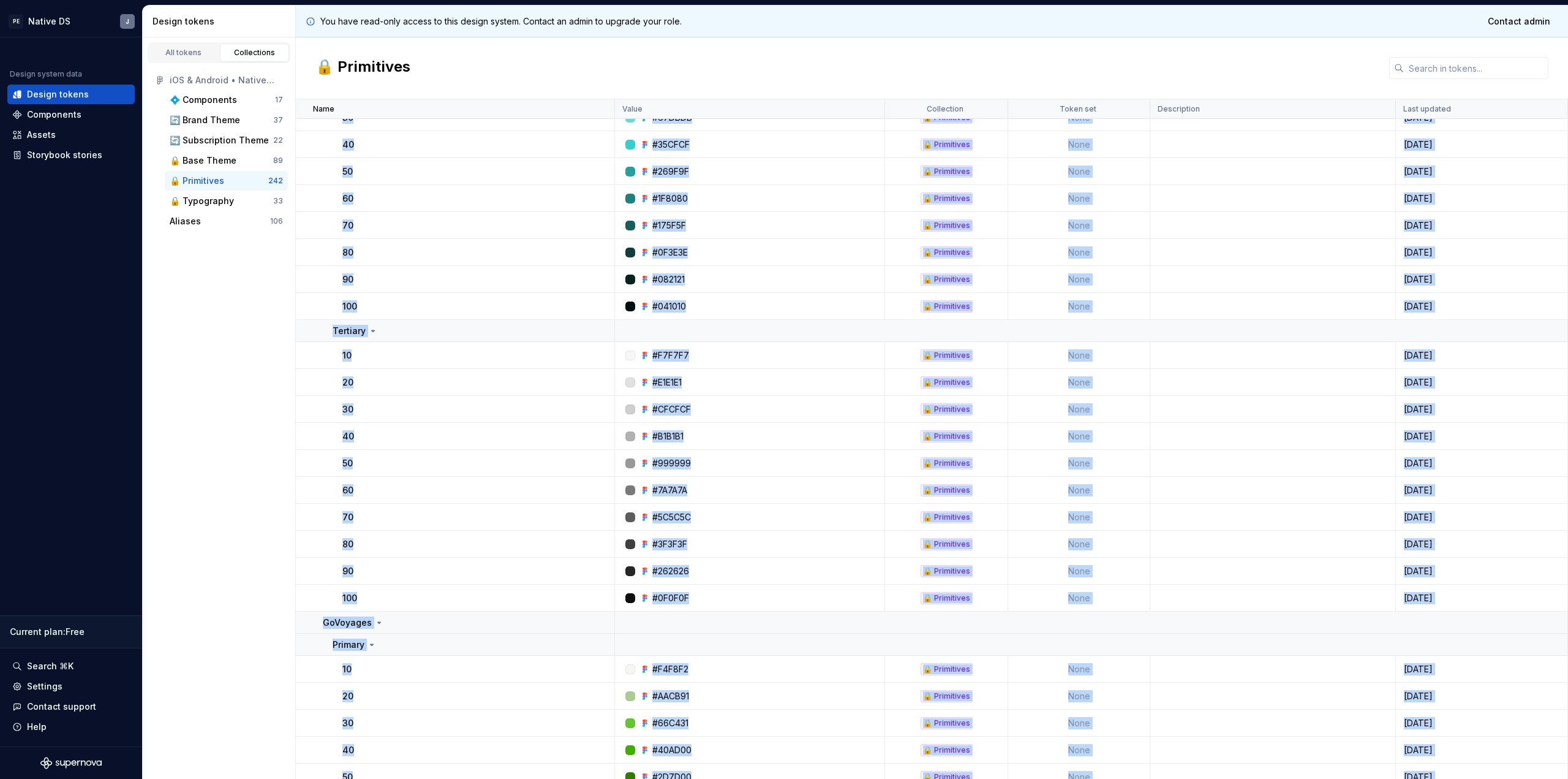
scroll to position [5059, 0]
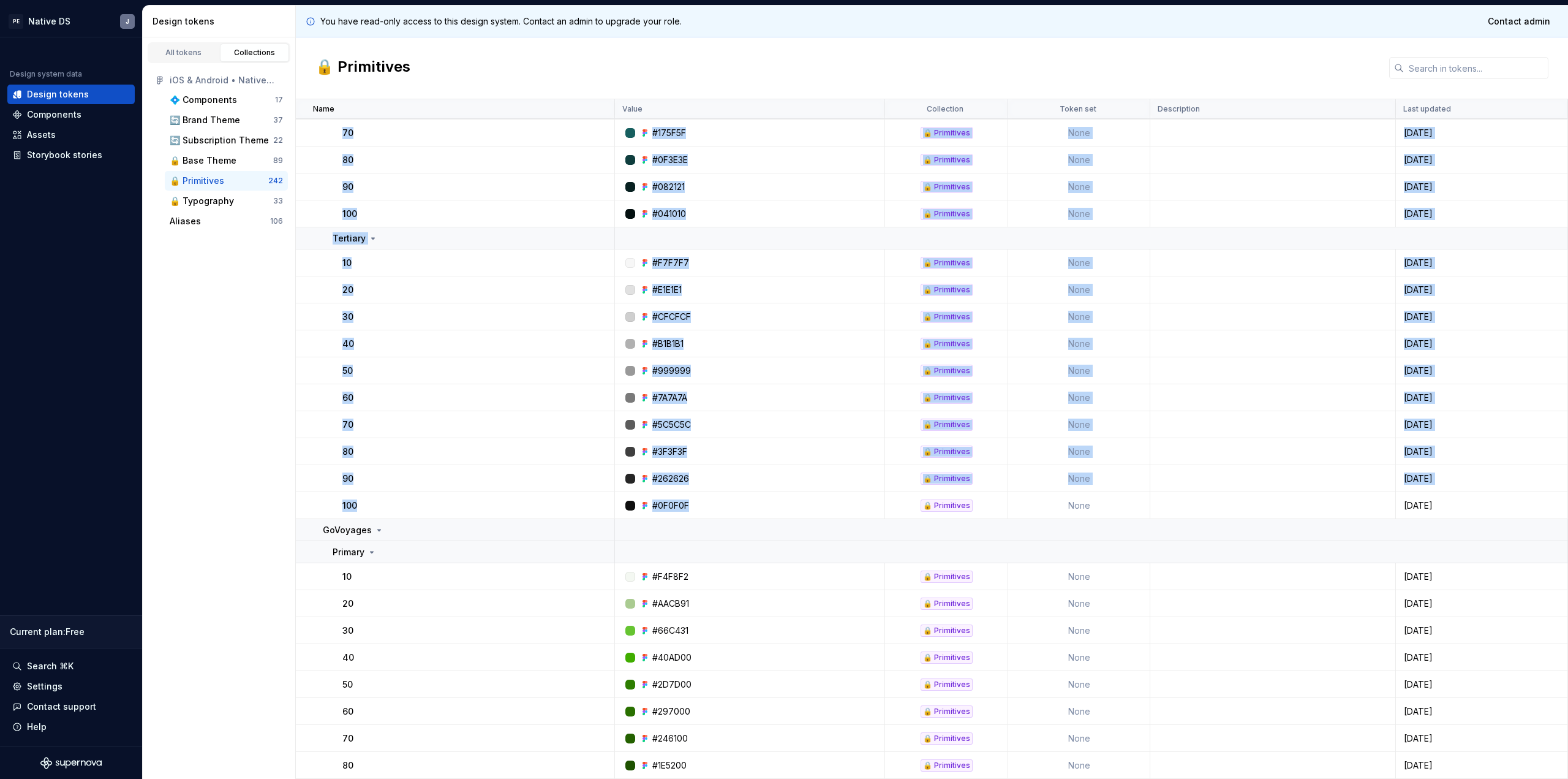
drag, startPoint x: 308, startPoint y: 262, endPoint x: 691, endPoint y: 502, distance: 452.0
copy tbody "70 #B95000 🔒 Primitives None 3 days ago 80 #8F3B18 🔒 Primitives None 3 days ago…"
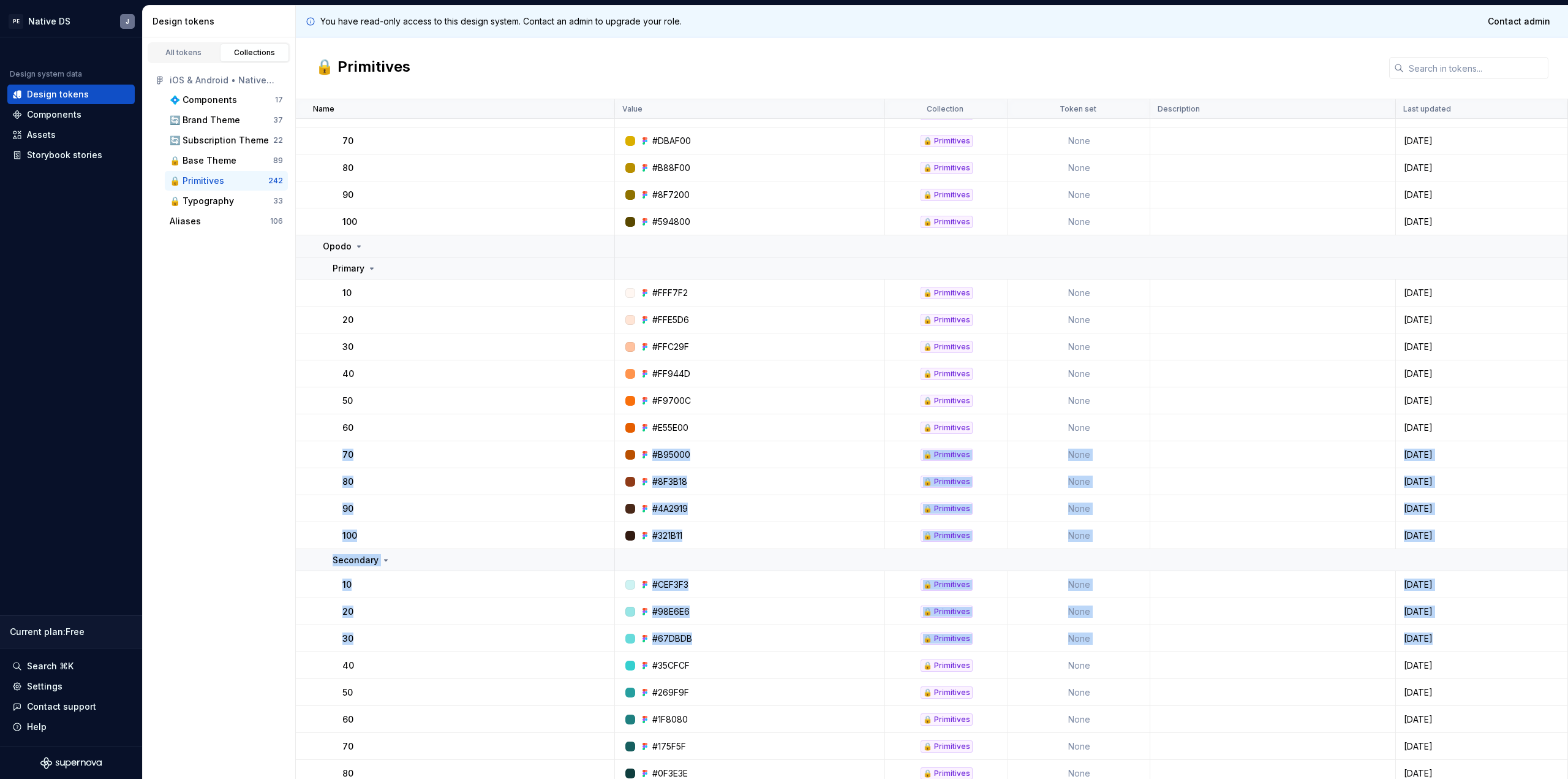
scroll to position [3937, 0]
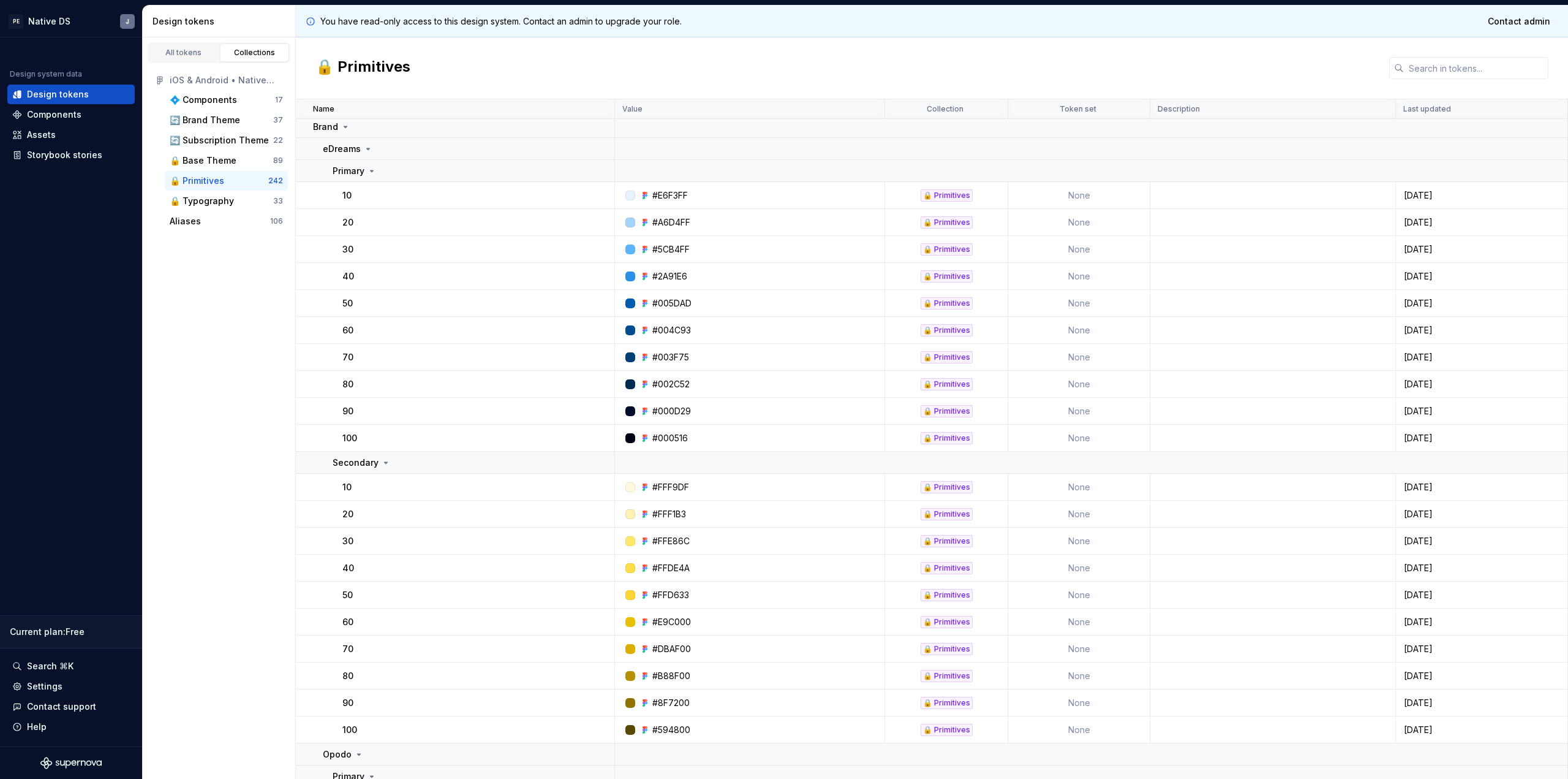
click at [855, 412] on div "#000D29" at bounding box center [753, 412] width 261 height 13
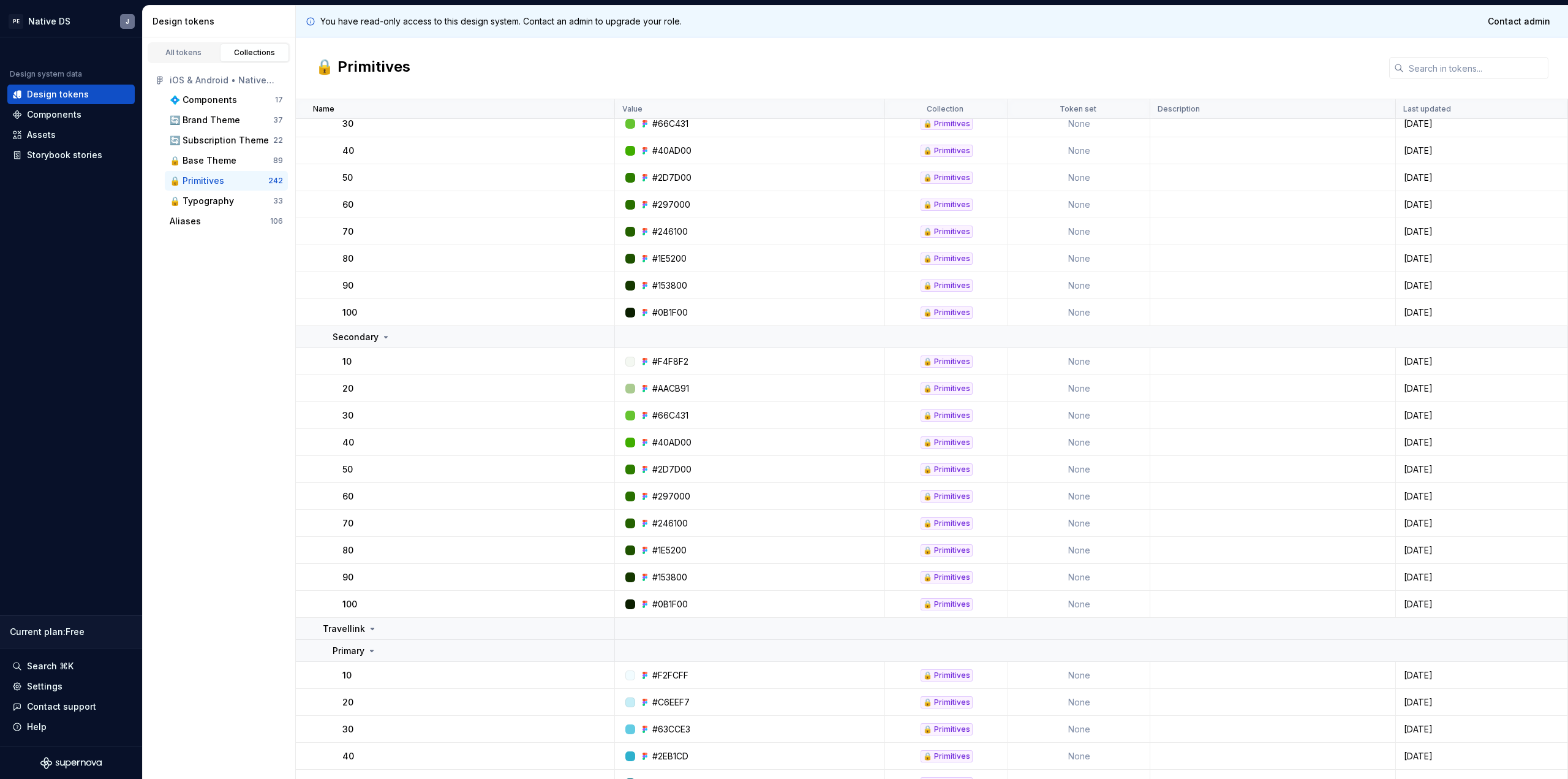
scroll to position [5682, 0]
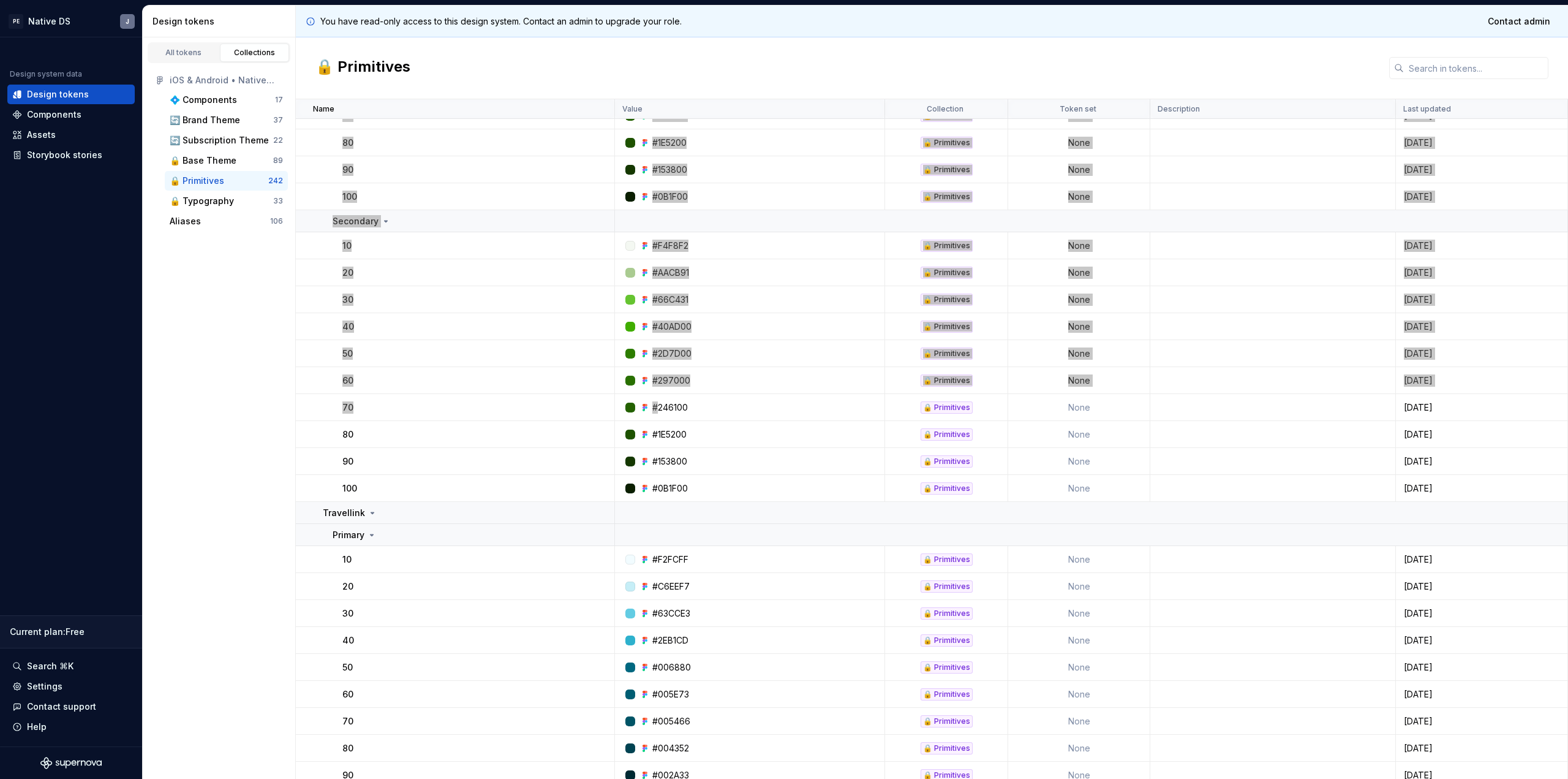
drag, startPoint x: 309, startPoint y: 122, endPoint x: 657, endPoint y: 412, distance: 453.0
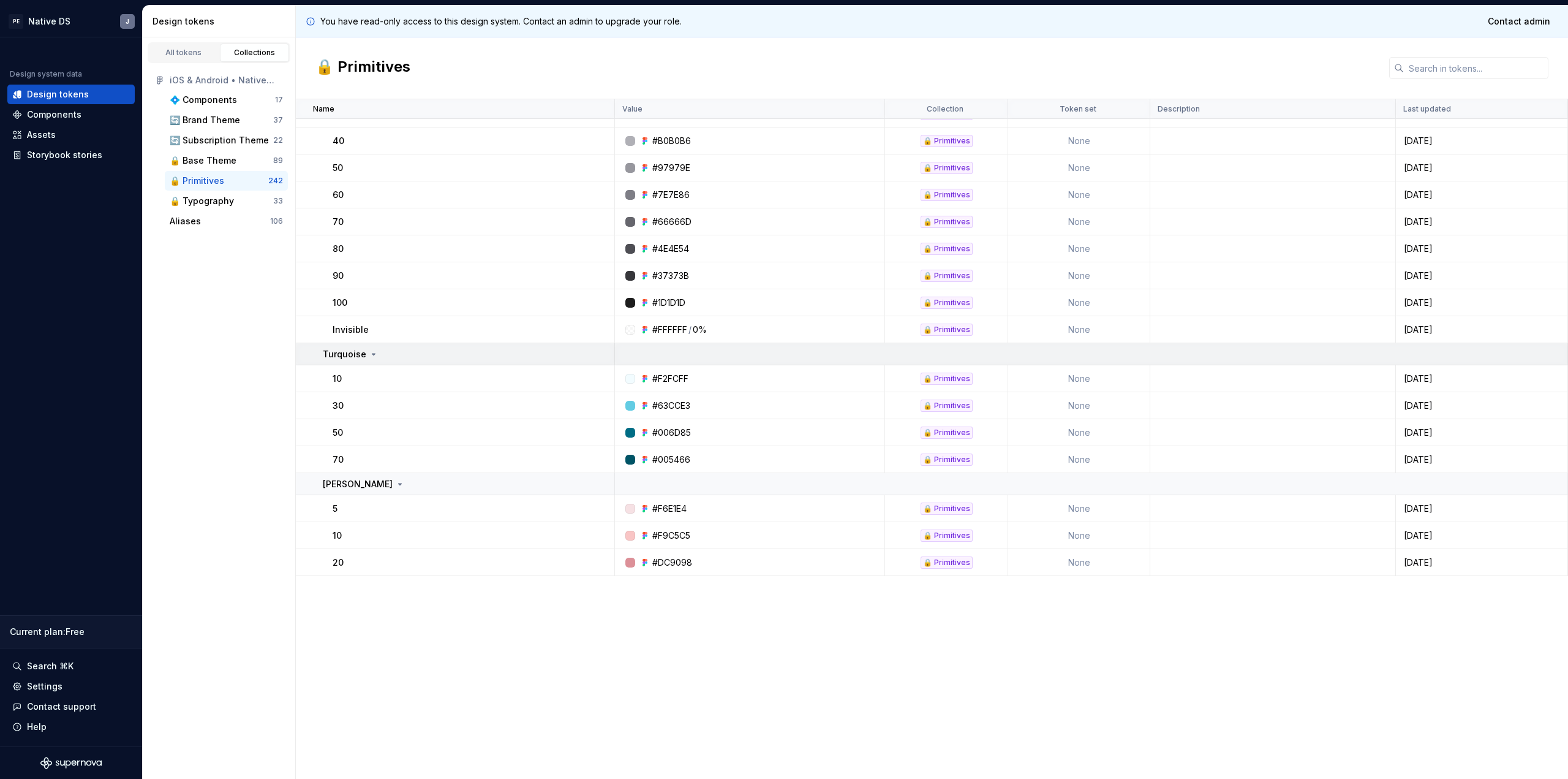
scroll to position [0, 0]
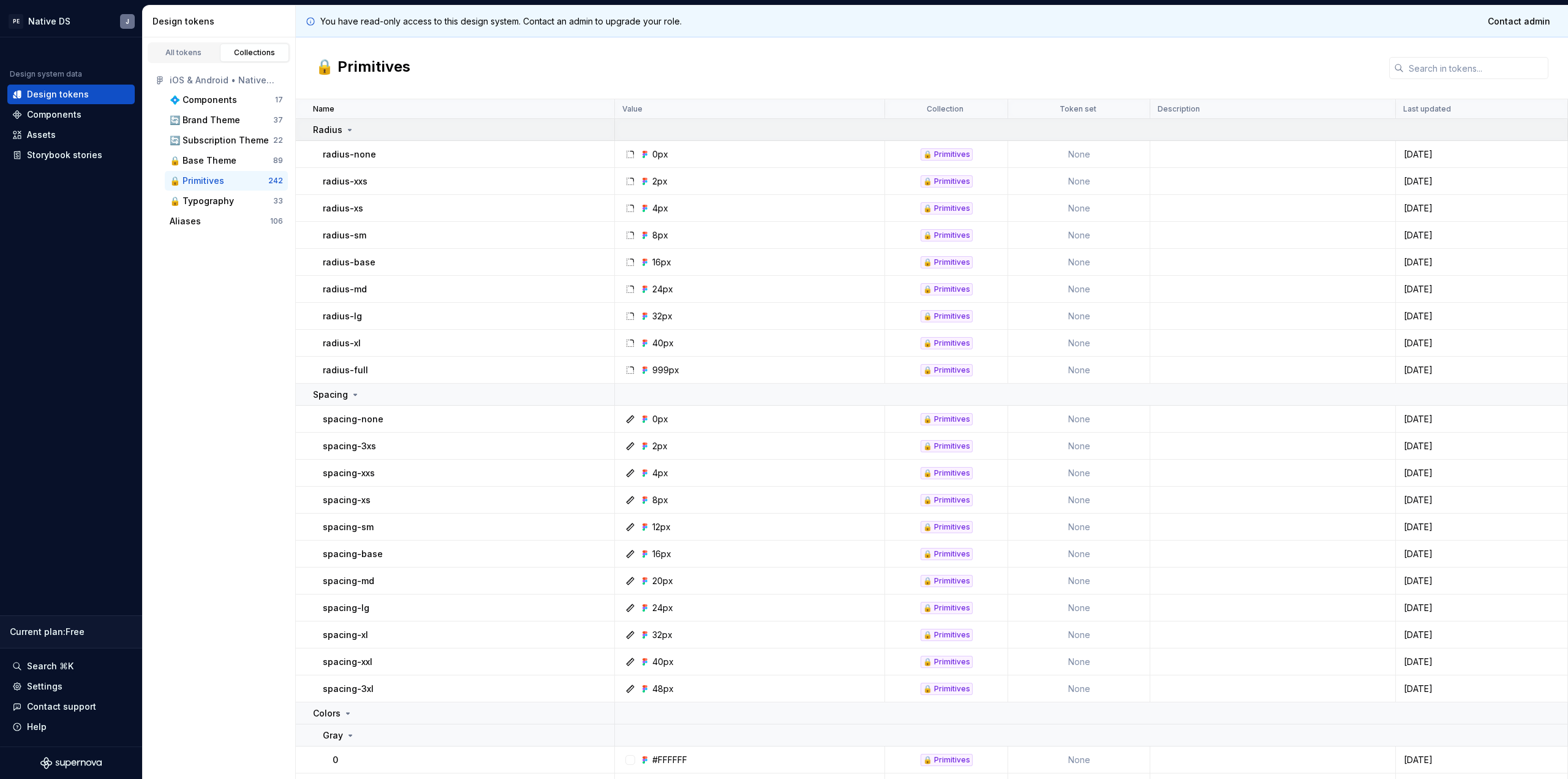
click at [347, 127] on icon at bounding box center [349, 130] width 10 height 10
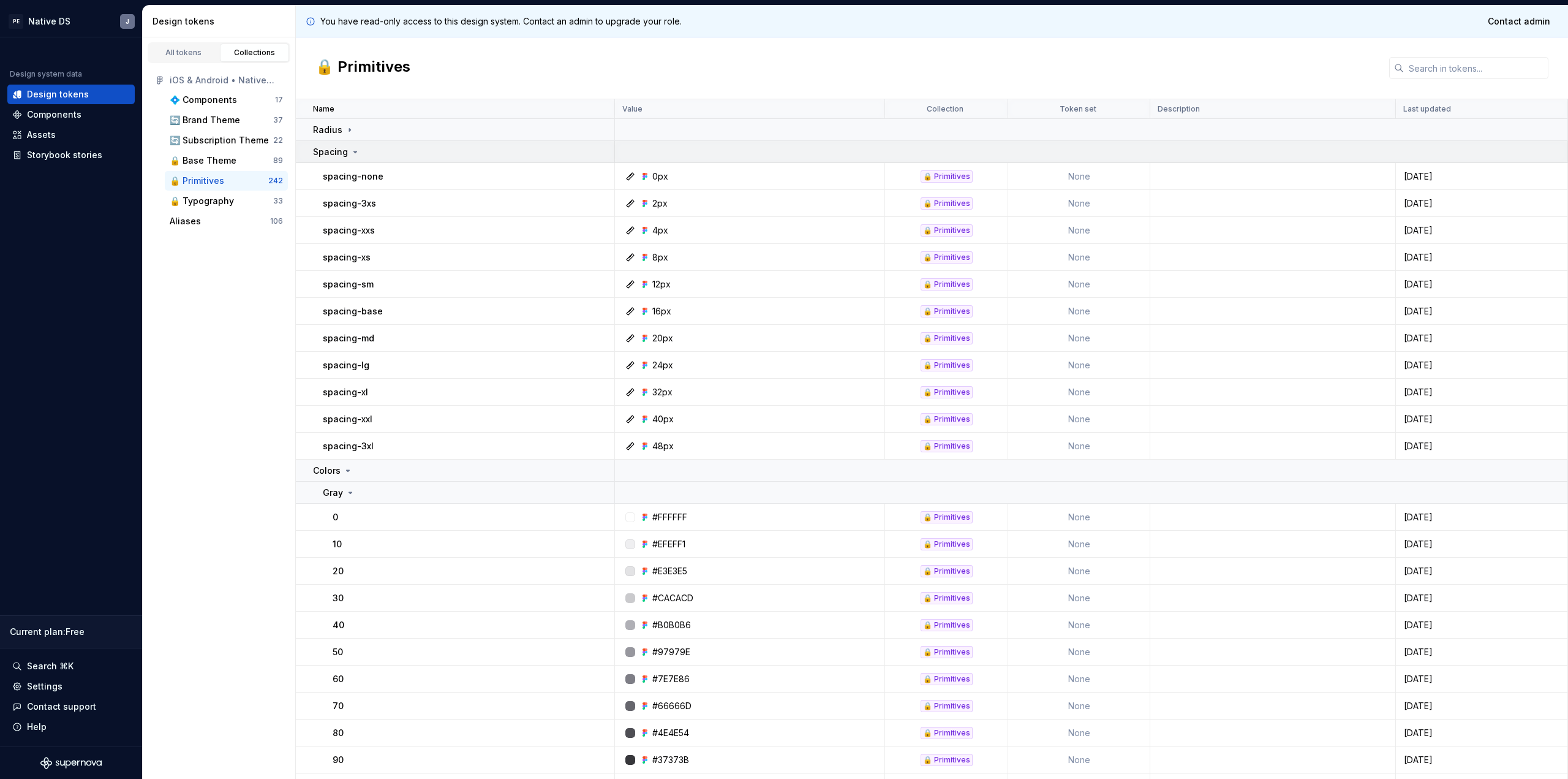
click at [341, 145] on td "Spacing" at bounding box center [455, 152] width 320 height 22
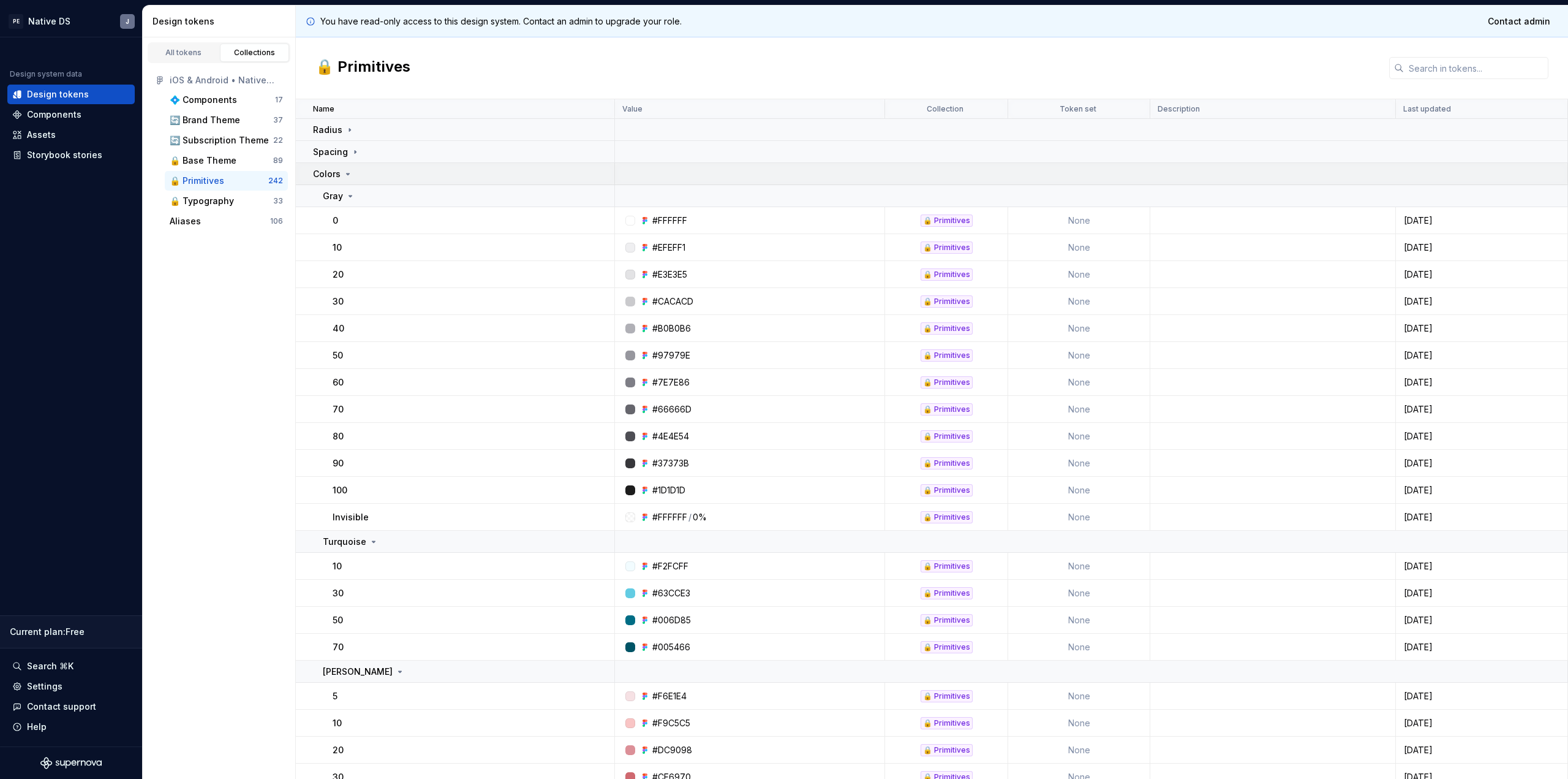
click at [340, 168] on div "Colors" at bounding box center [333, 174] width 40 height 13
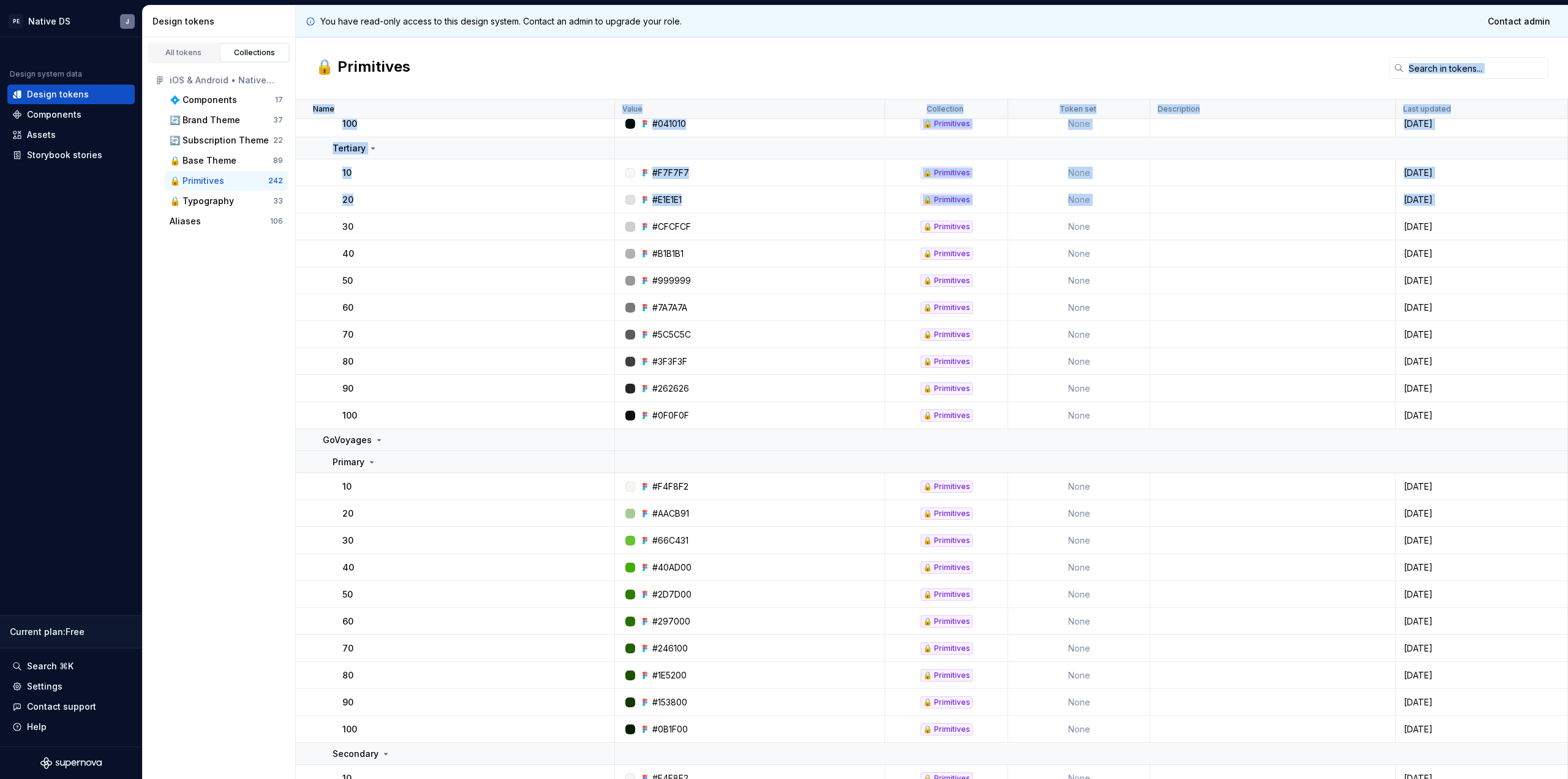
scroll to position [1196, 0]
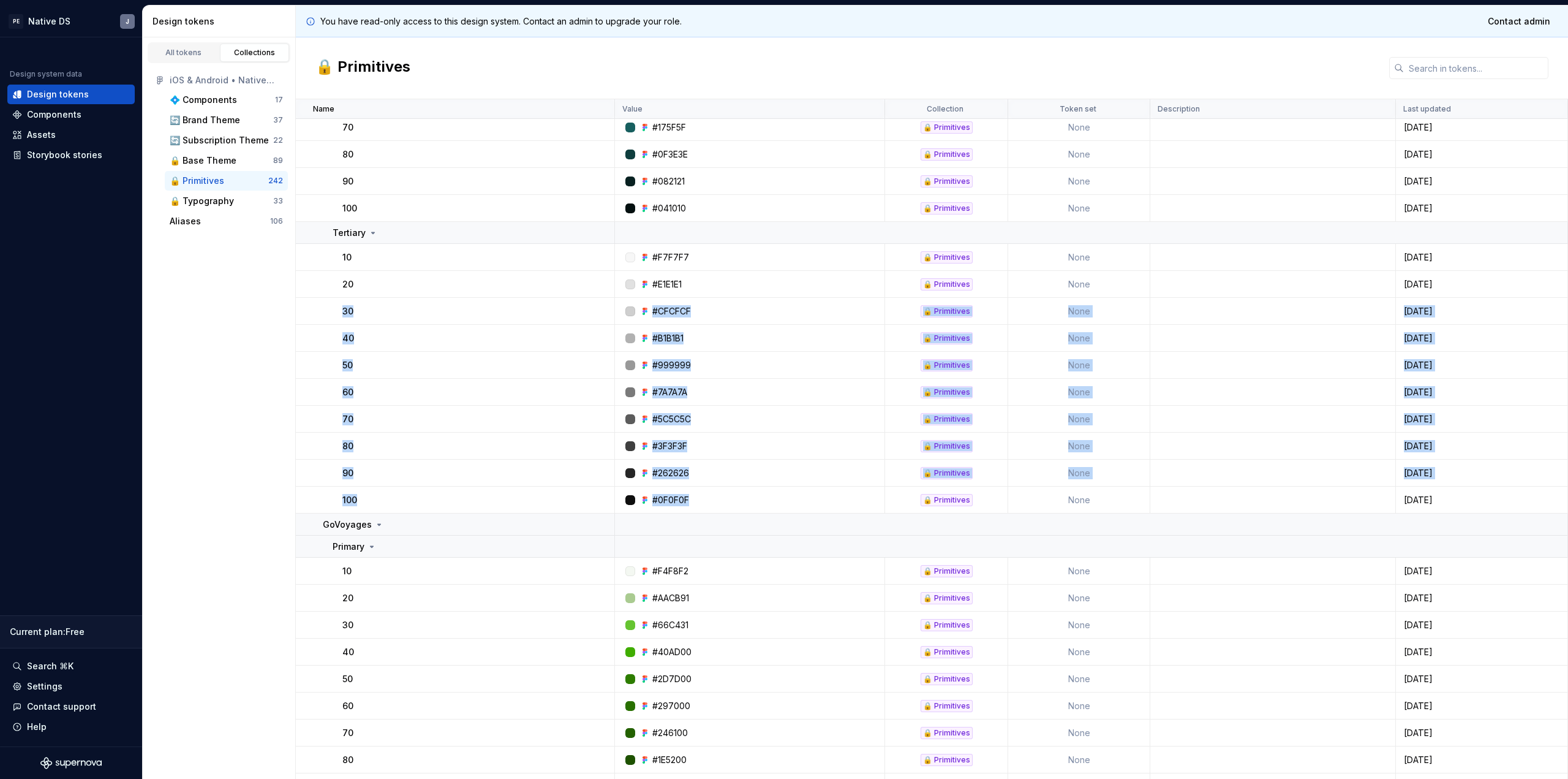
drag, startPoint x: 311, startPoint y: 141, endPoint x: 707, endPoint y: 501, distance: 535.2
copy tbody "30 #CFCFCF 🔒 Primitives None 3 days ago 40 #B1B1B1 🔒 Primitives None 3 days ago…"
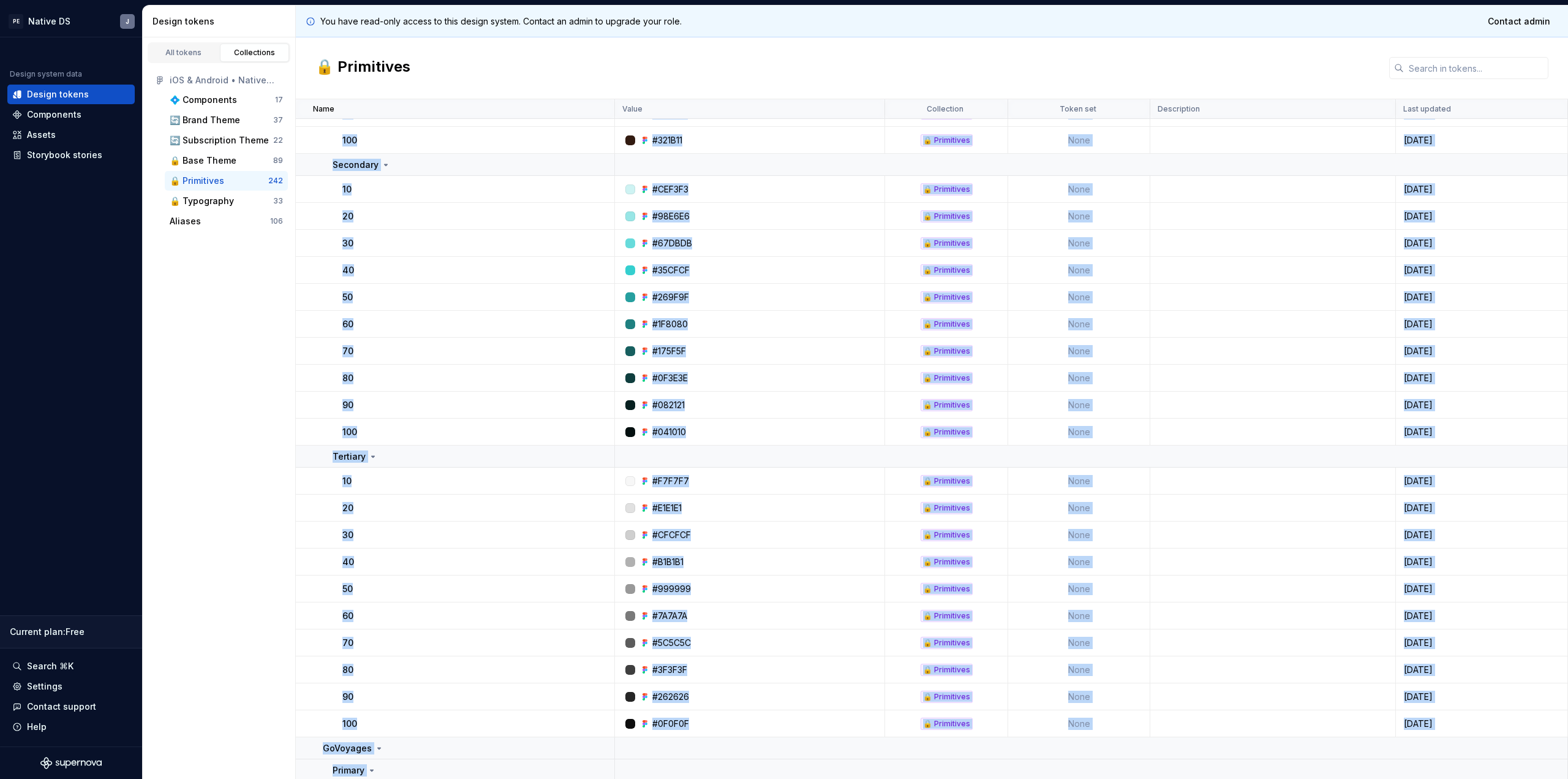
scroll to position [1146, 0]
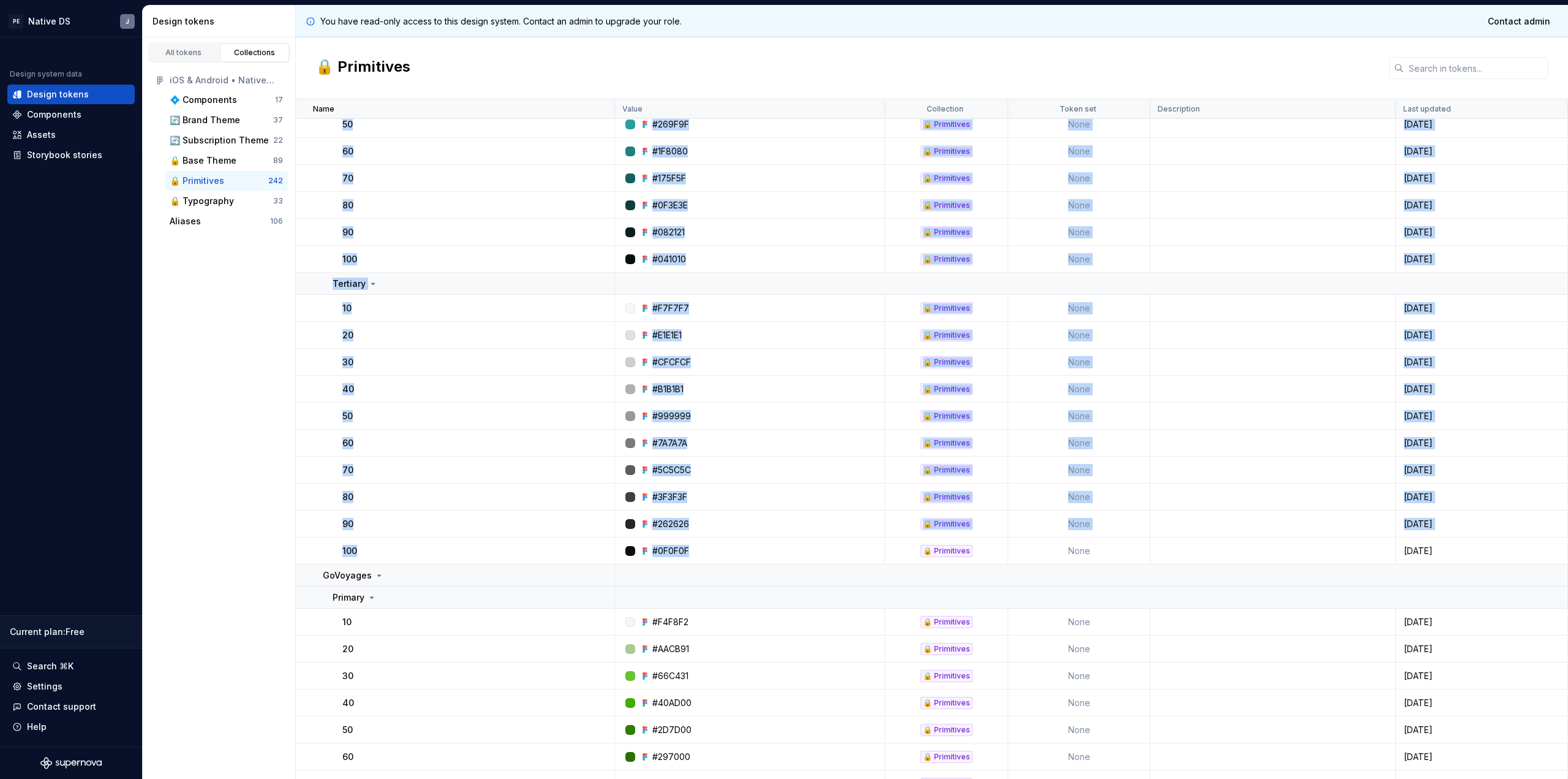
drag, startPoint x: 311, startPoint y: 195, endPoint x: 688, endPoint y: 556, distance: 522.0
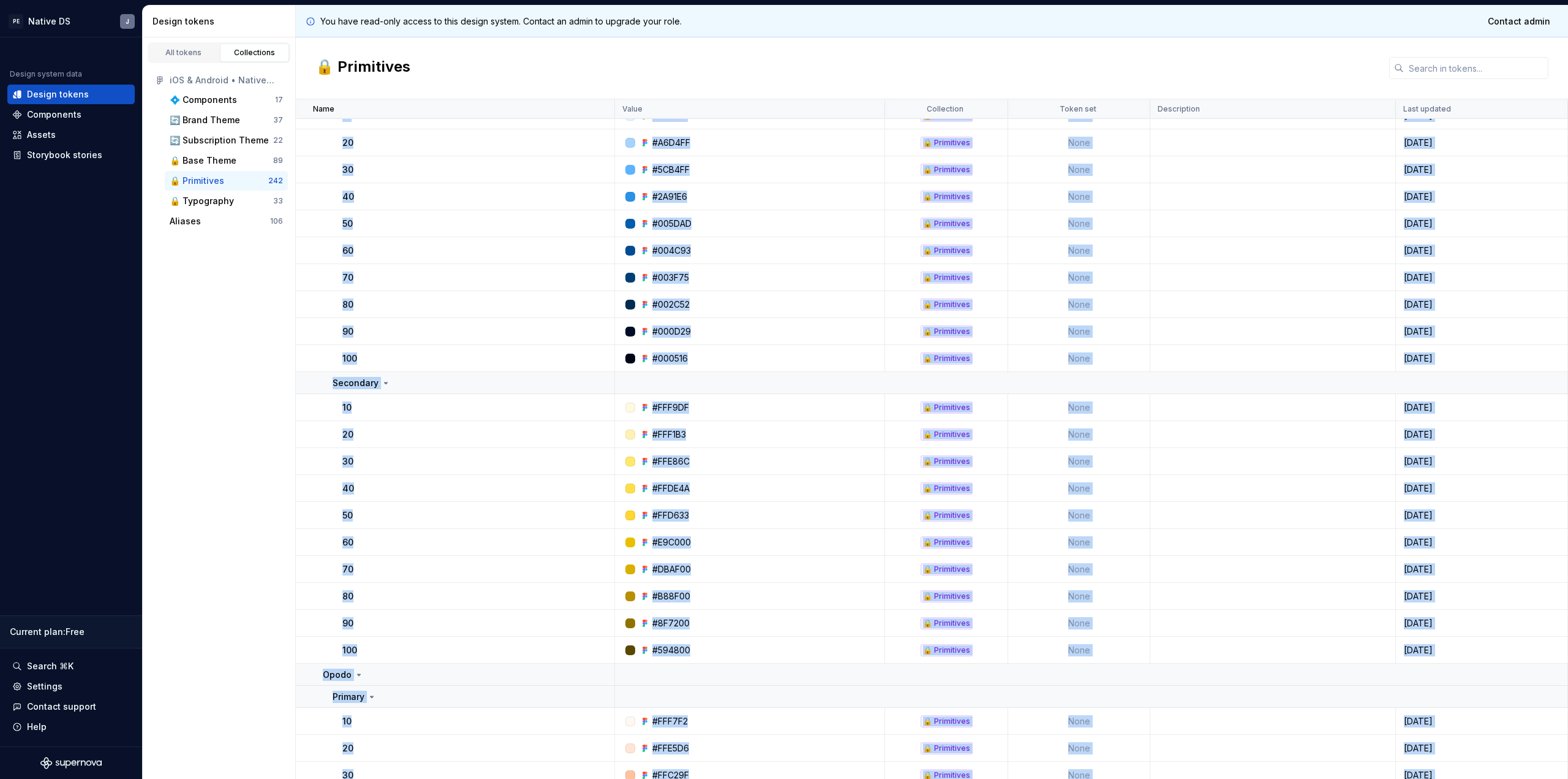
scroll to position [205, 0]
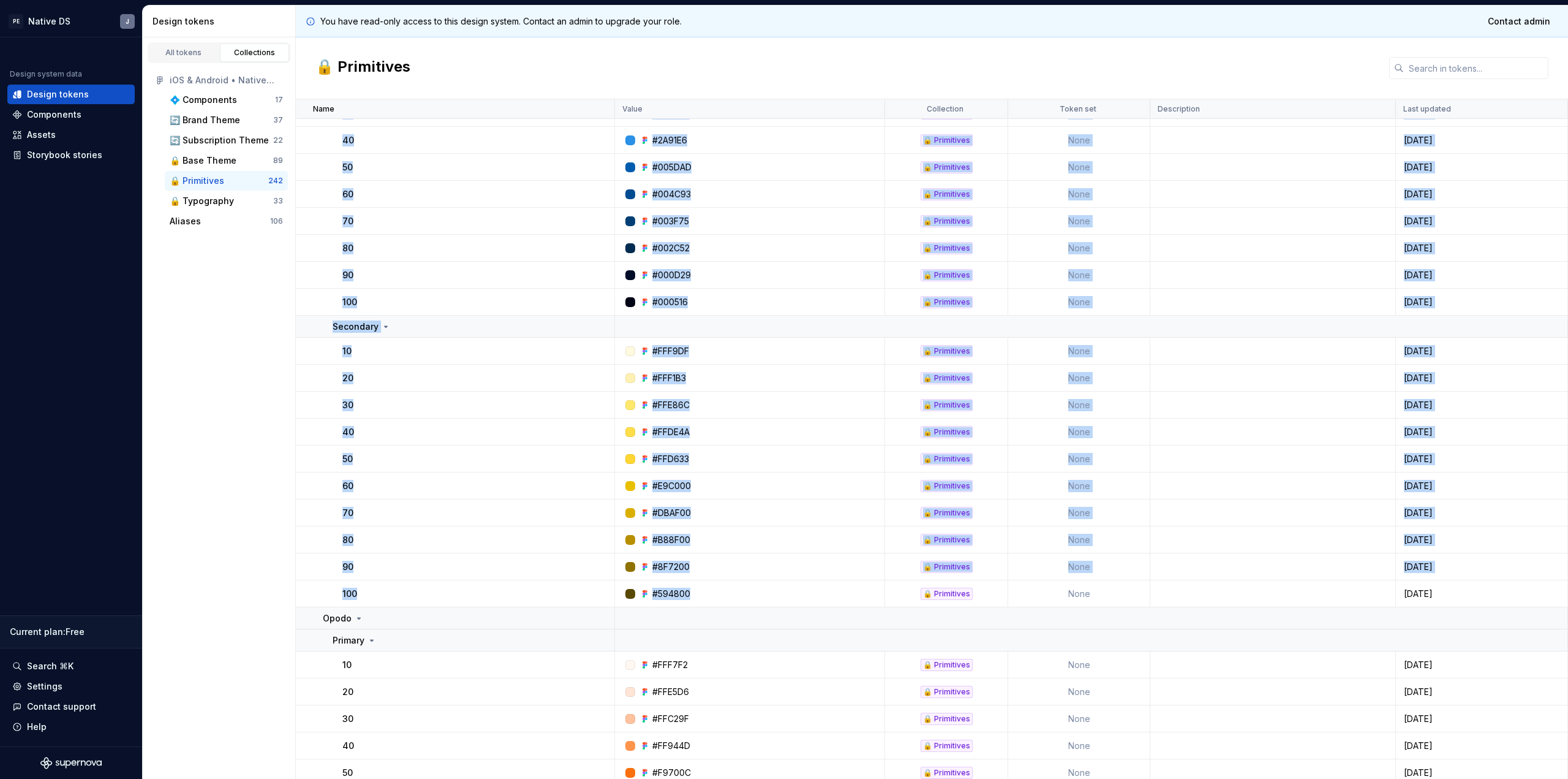
drag, startPoint x: 311, startPoint y: 199, endPoint x: 693, endPoint y: 588, distance: 545.2
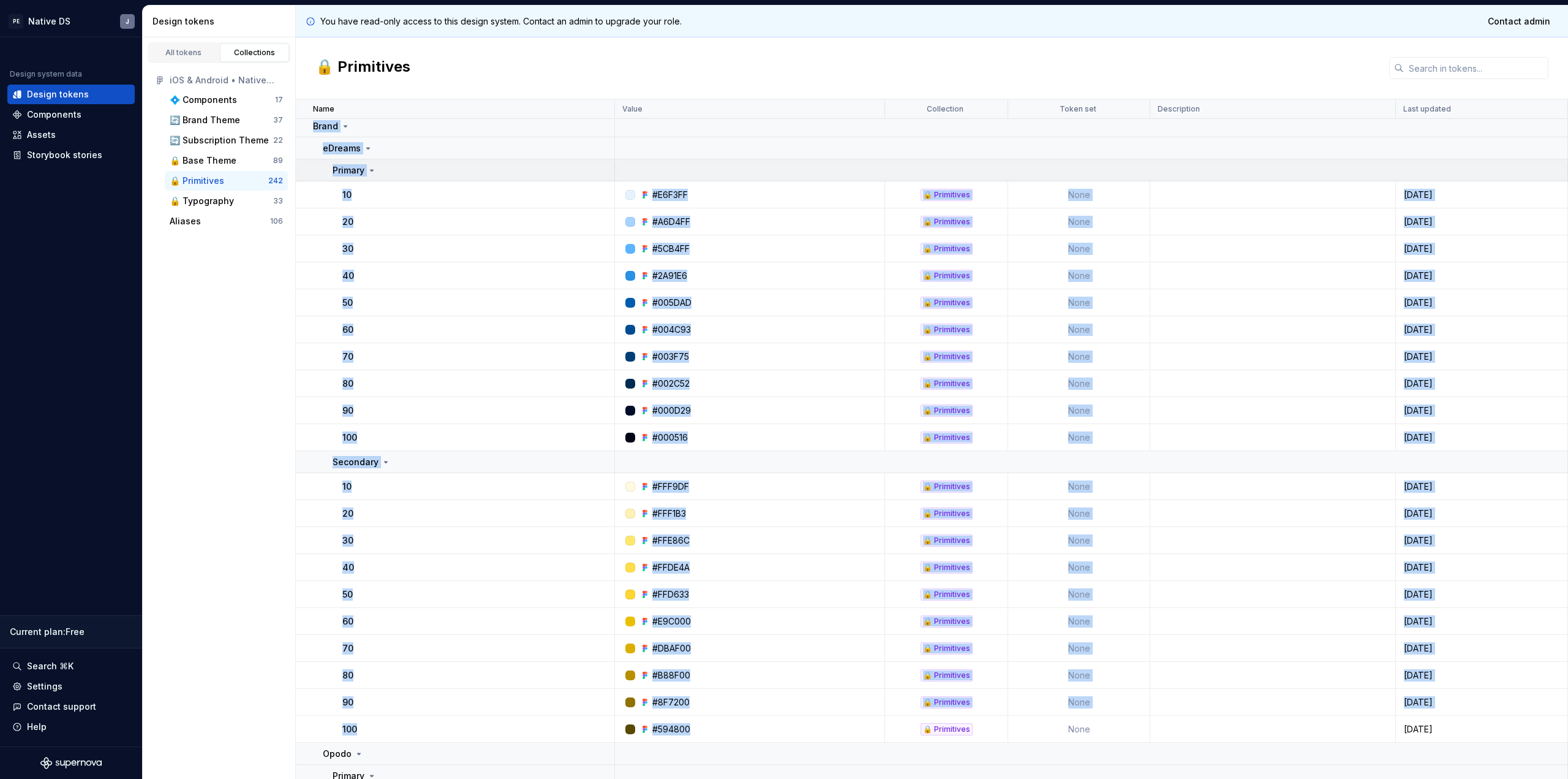
scroll to position [0, 0]
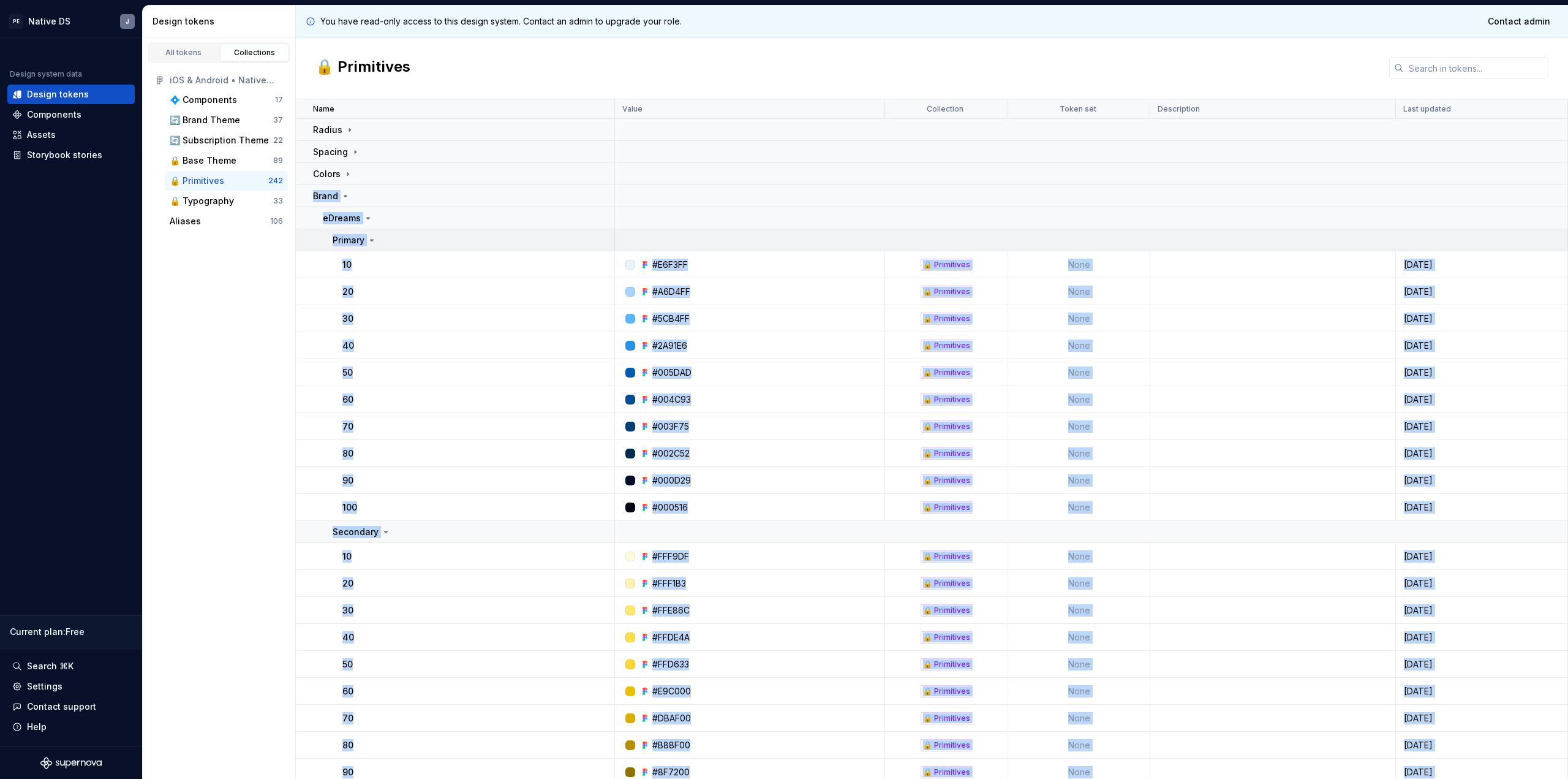
click at [380, 238] on div "Primary" at bounding box center [473, 240] width 281 height 13
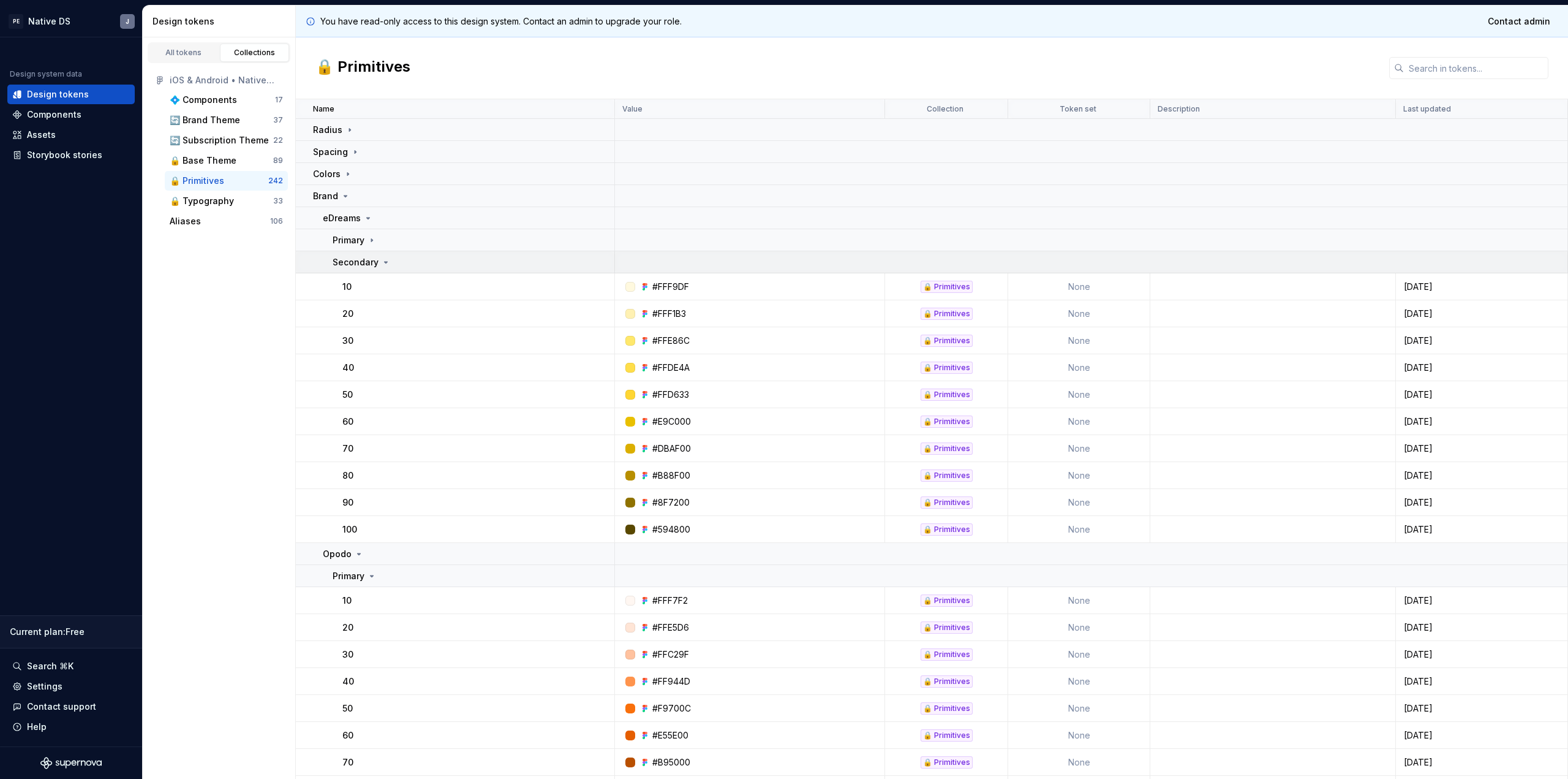
click at [373, 259] on p "Secondary" at bounding box center [356, 262] width 46 height 13
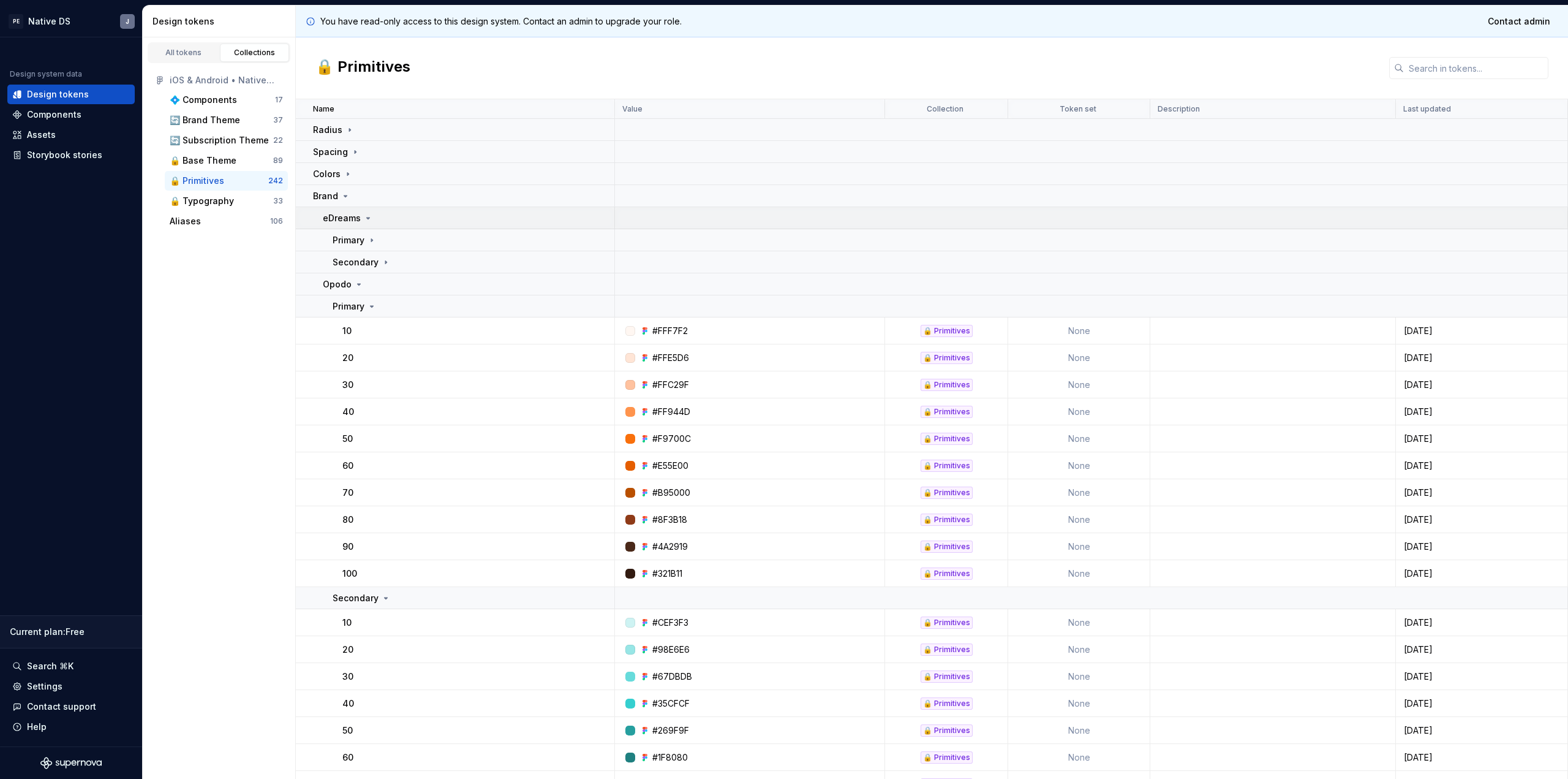
click at [369, 225] on td "eDreams" at bounding box center [455, 218] width 320 height 22
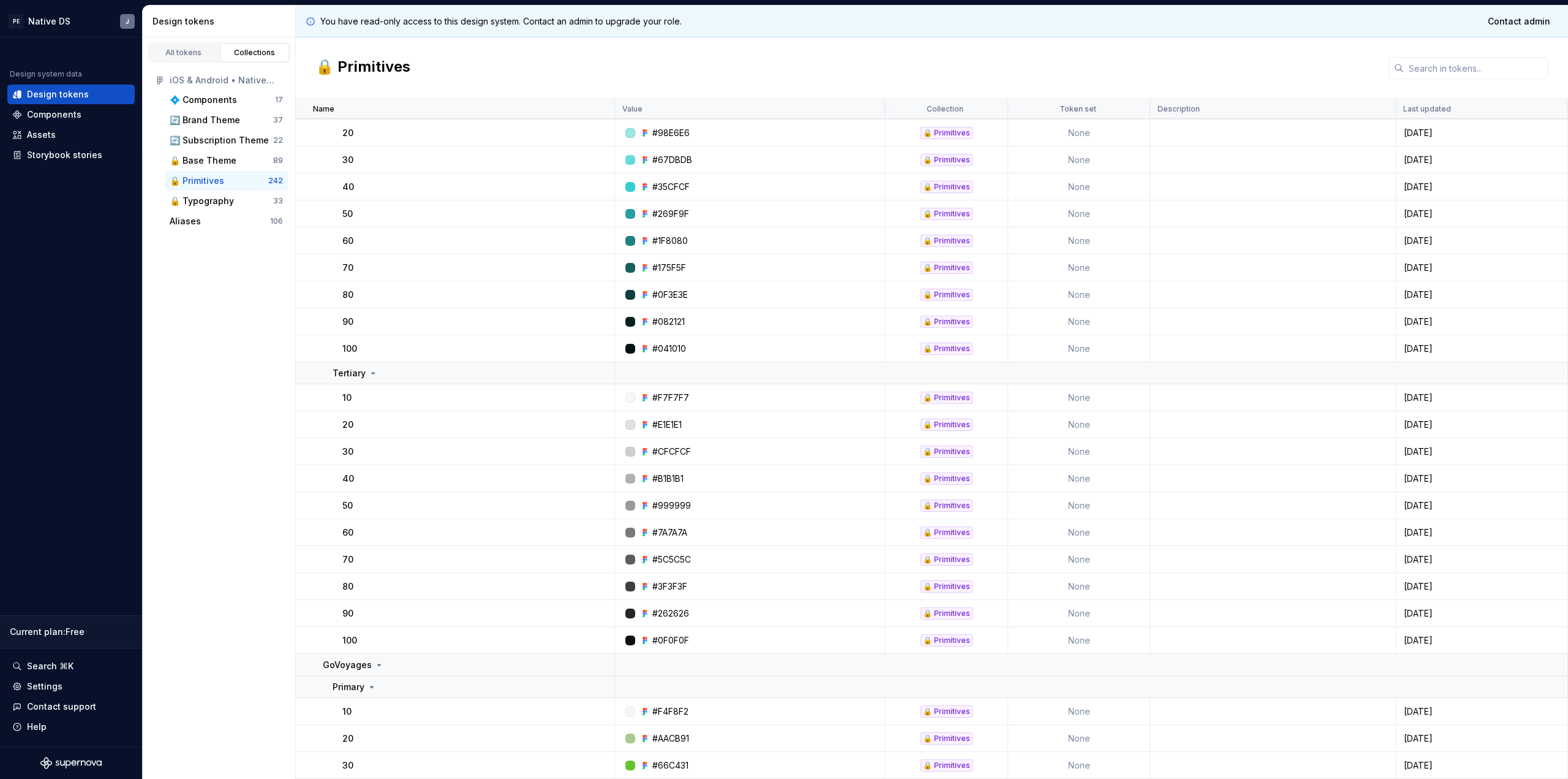
scroll to position [485, 0]
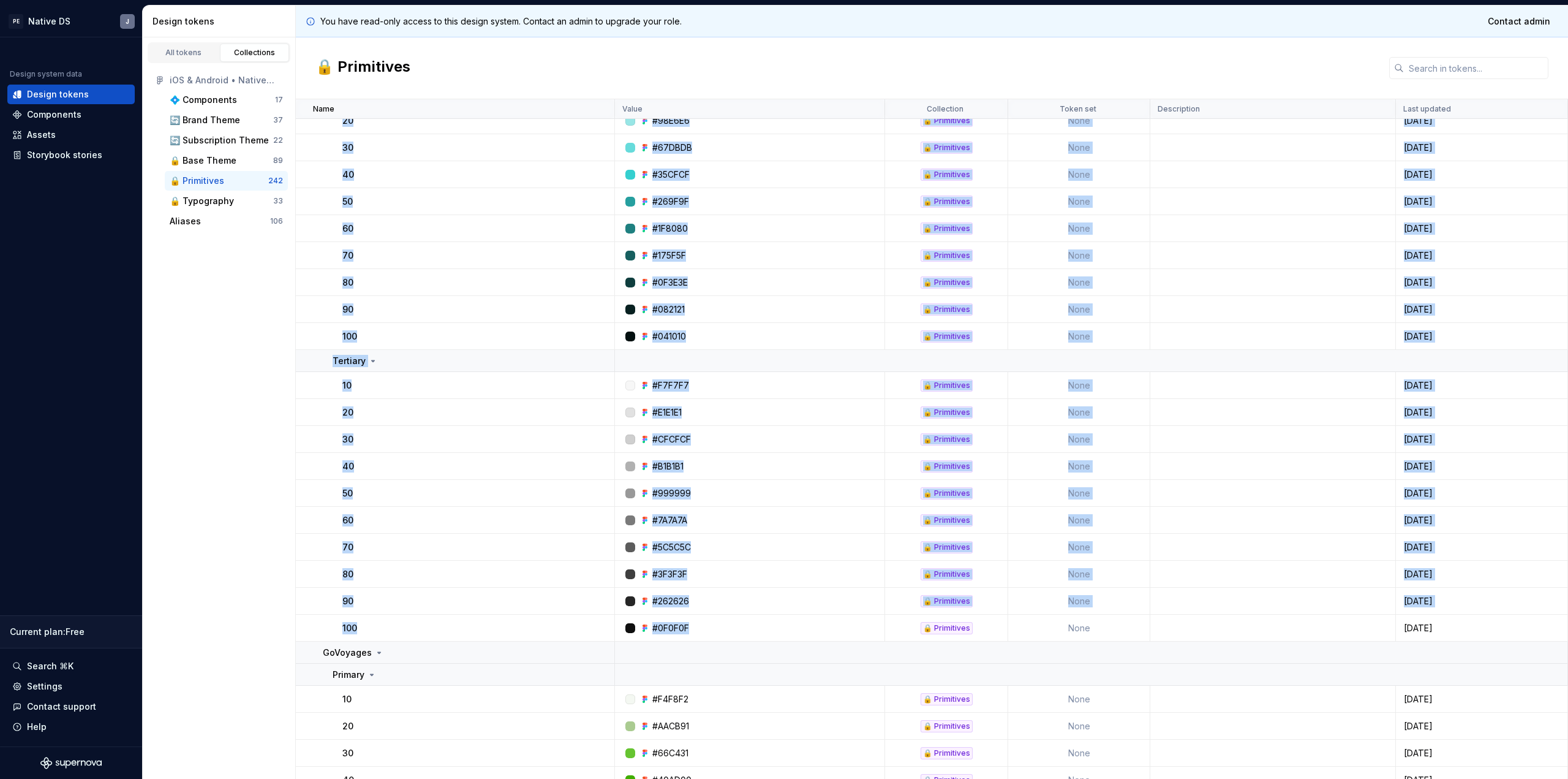
drag, startPoint x: 308, startPoint y: 199, endPoint x: 705, endPoint y: 632, distance: 587.5
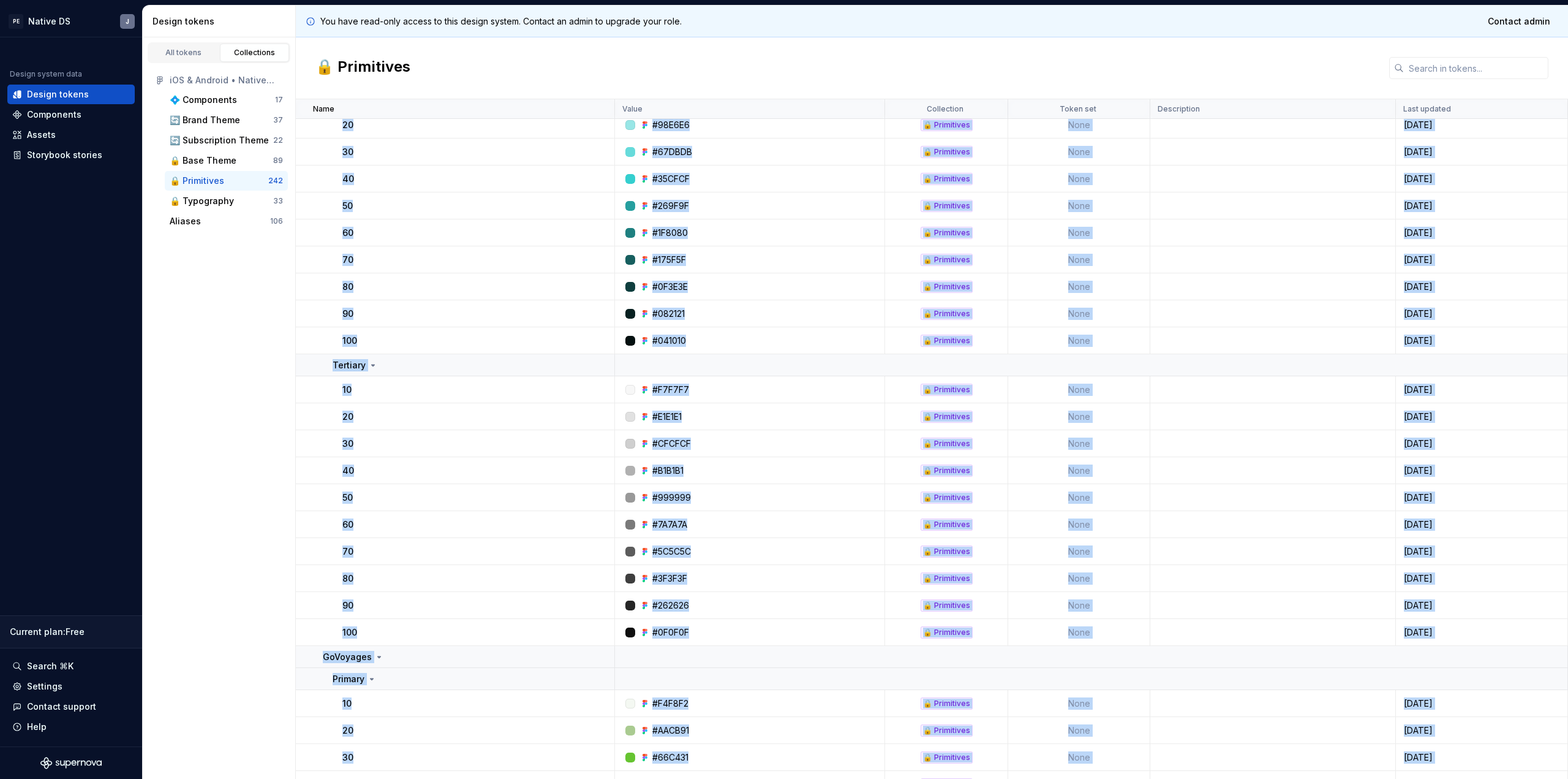
scroll to position [488, 0]
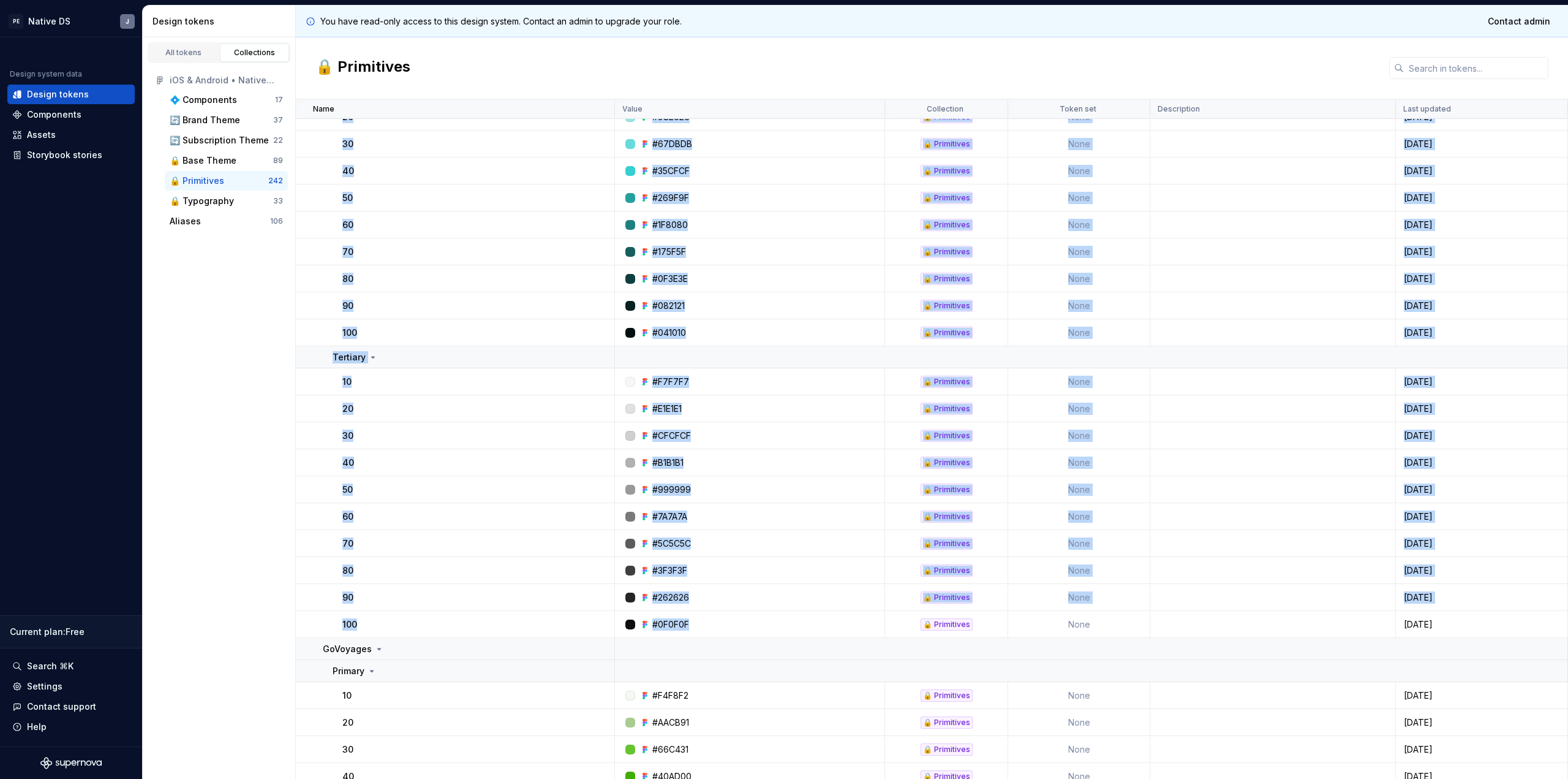
drag, startPoint x: 307, startPoint y: 200, endPoint x: 701, endPoint y: 629, distance: 582.5
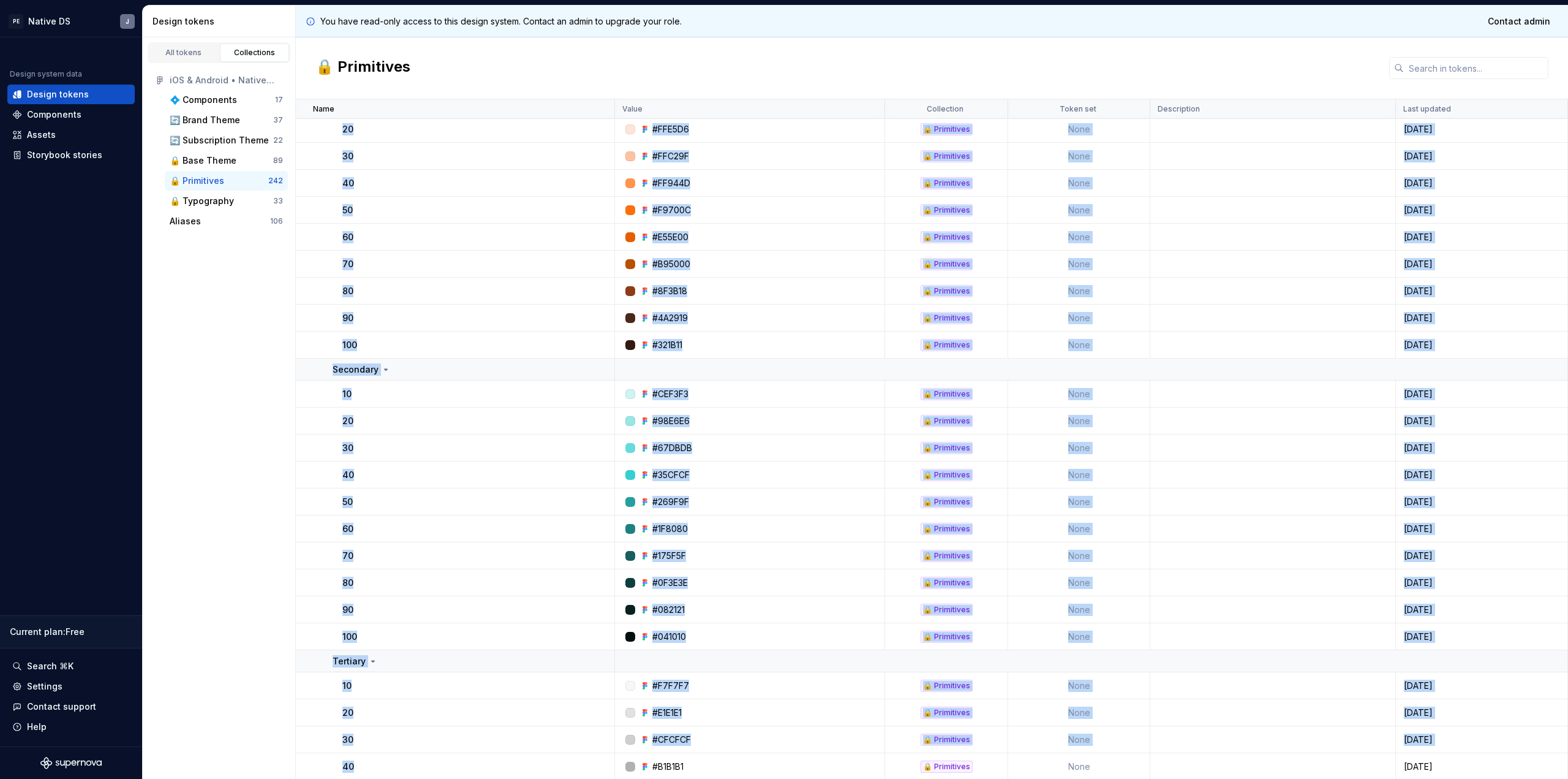
scroll to position [194, 0]
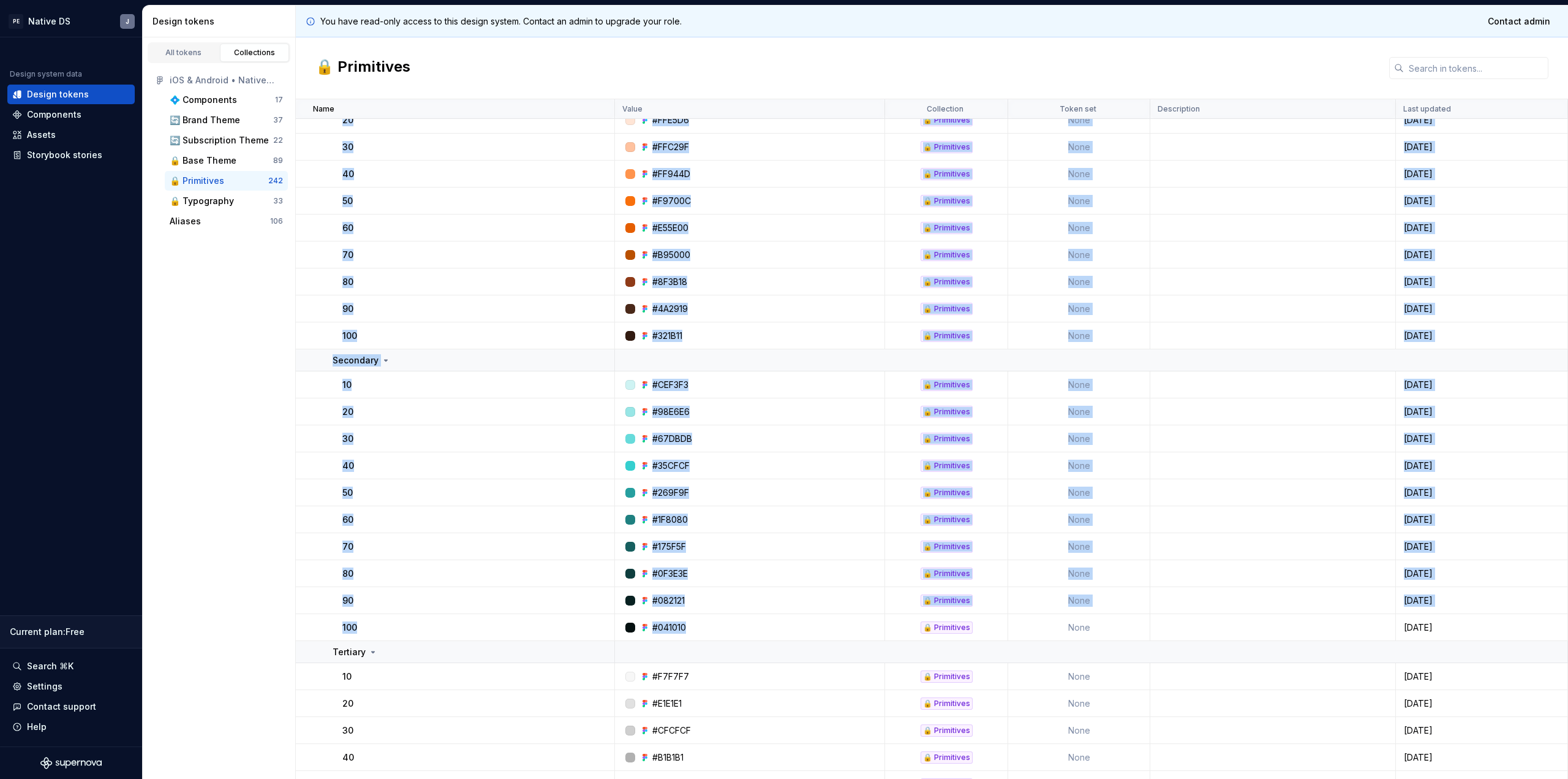
drag, startPoint x: 312, startPoint y: 195, endPoint x: 689, endPoint y: 631, distance: 576.4
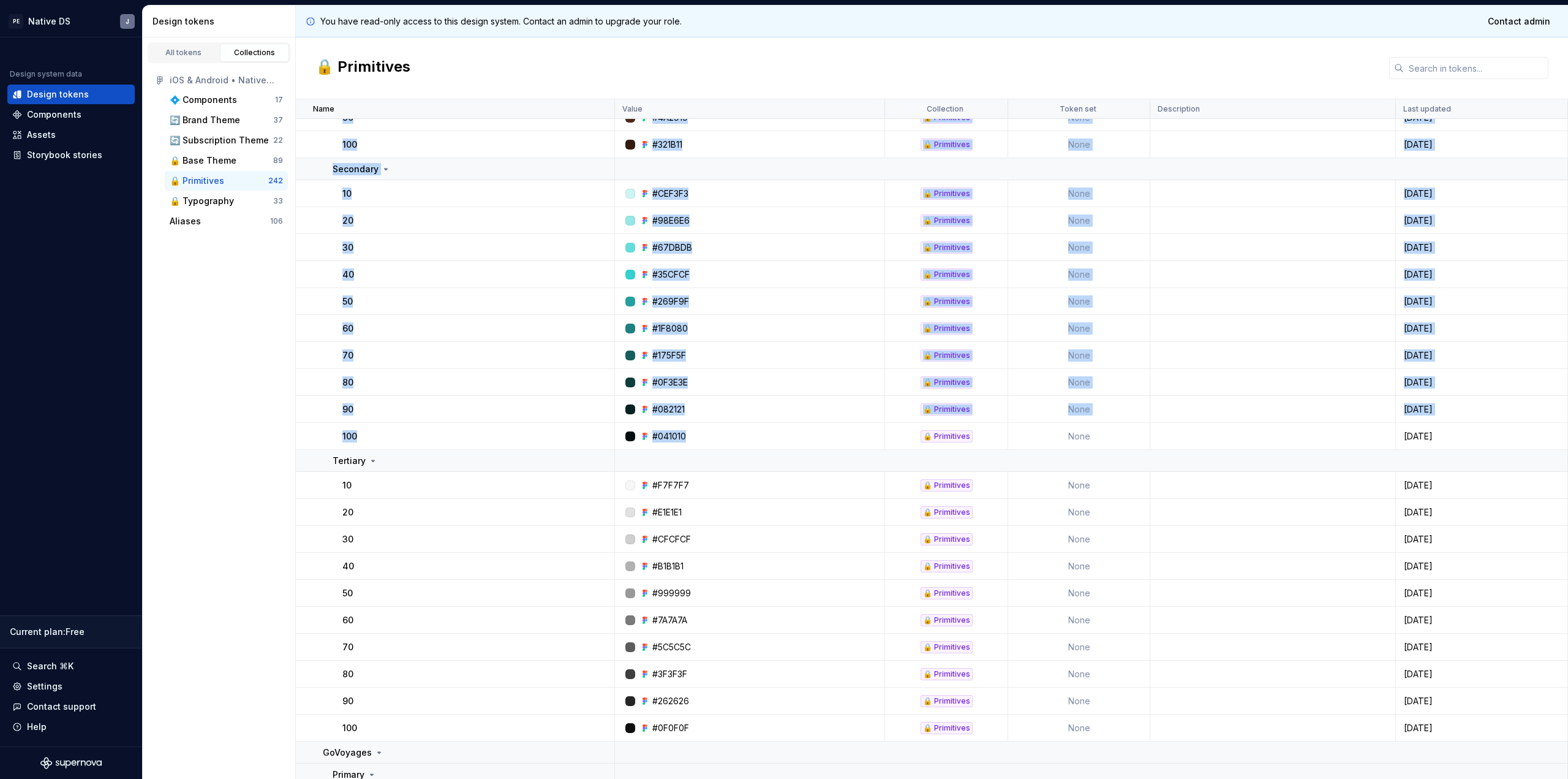
scroll to position [463, 0]
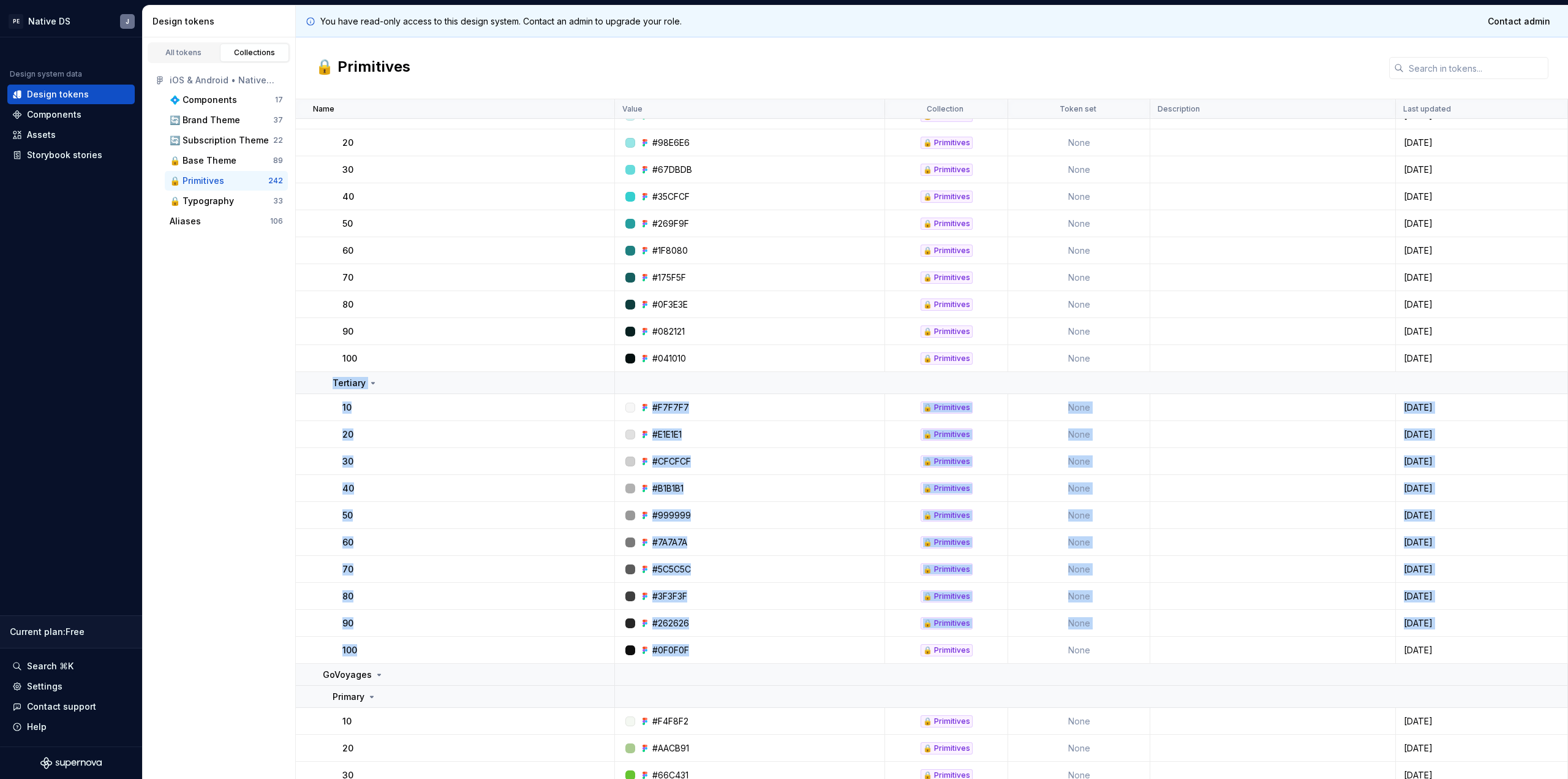
drag, startPoint x: 332, startPoint y: 382, endPoint x: 695, endPoint y: 651, distance: 451.8
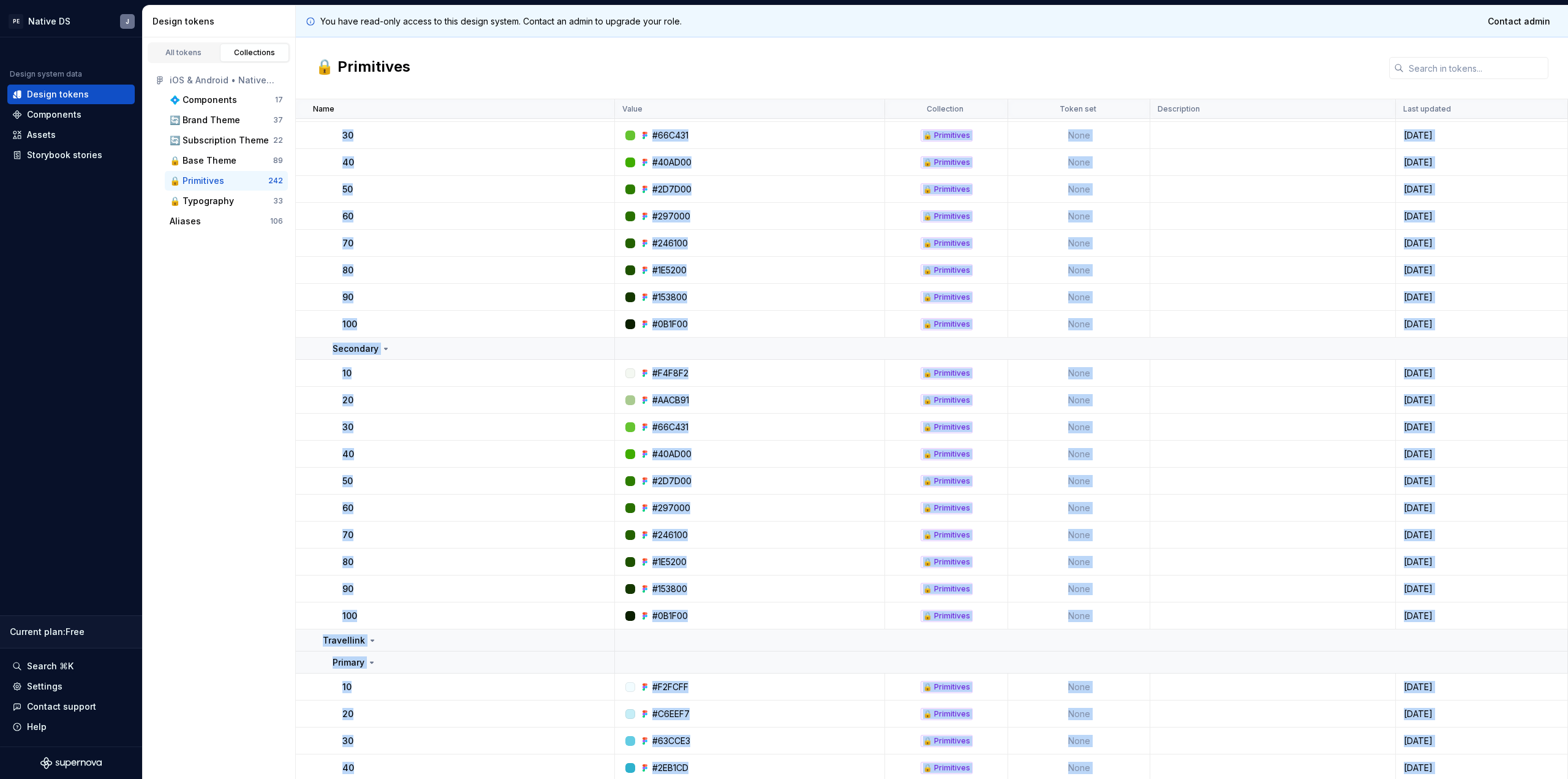
scroll to position [1119, 0]
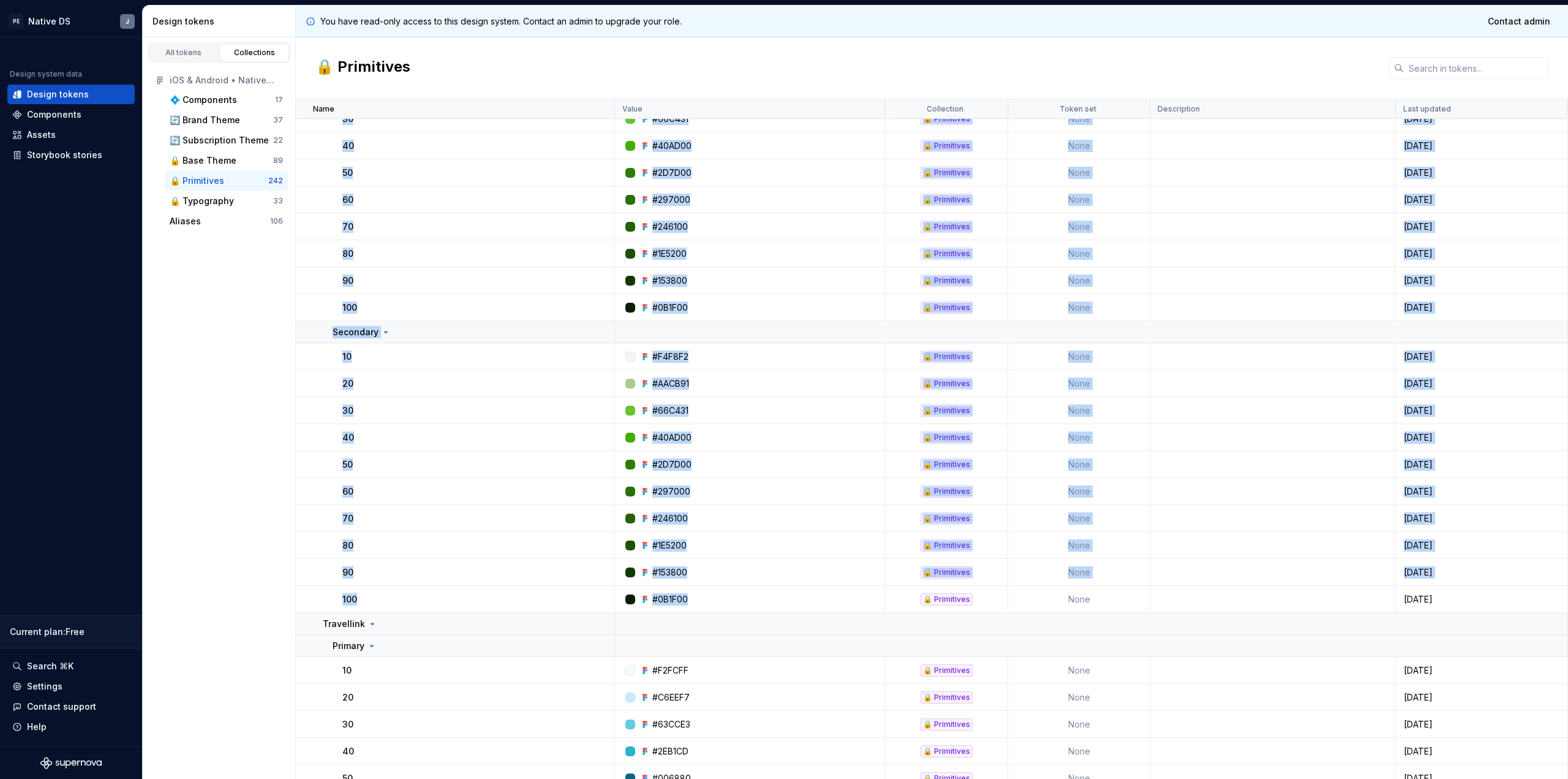
drag, startPoint x: 321, startPoint y: 203, endPoint x: 688, endPoint y: 602, distance: 542.1
click at [688, 595] on tbody "50 #999999 🔒 Primitives None 3 days ago 60 #7A7A7A 🔒 Primitives None 3 days ago…" at bounding box center [932, 400] width 1272 height 2802
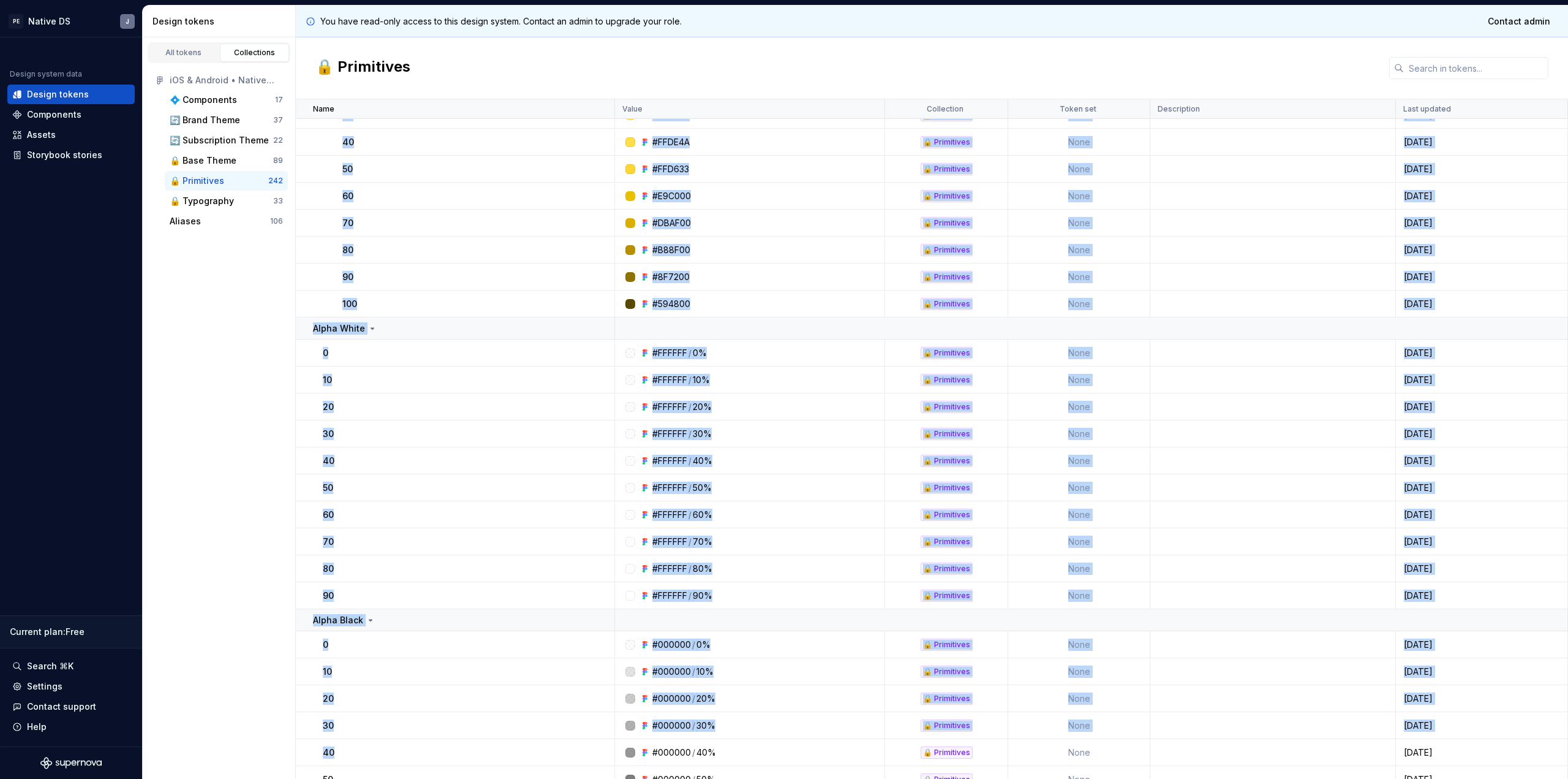
scroll to position [2030, 0]
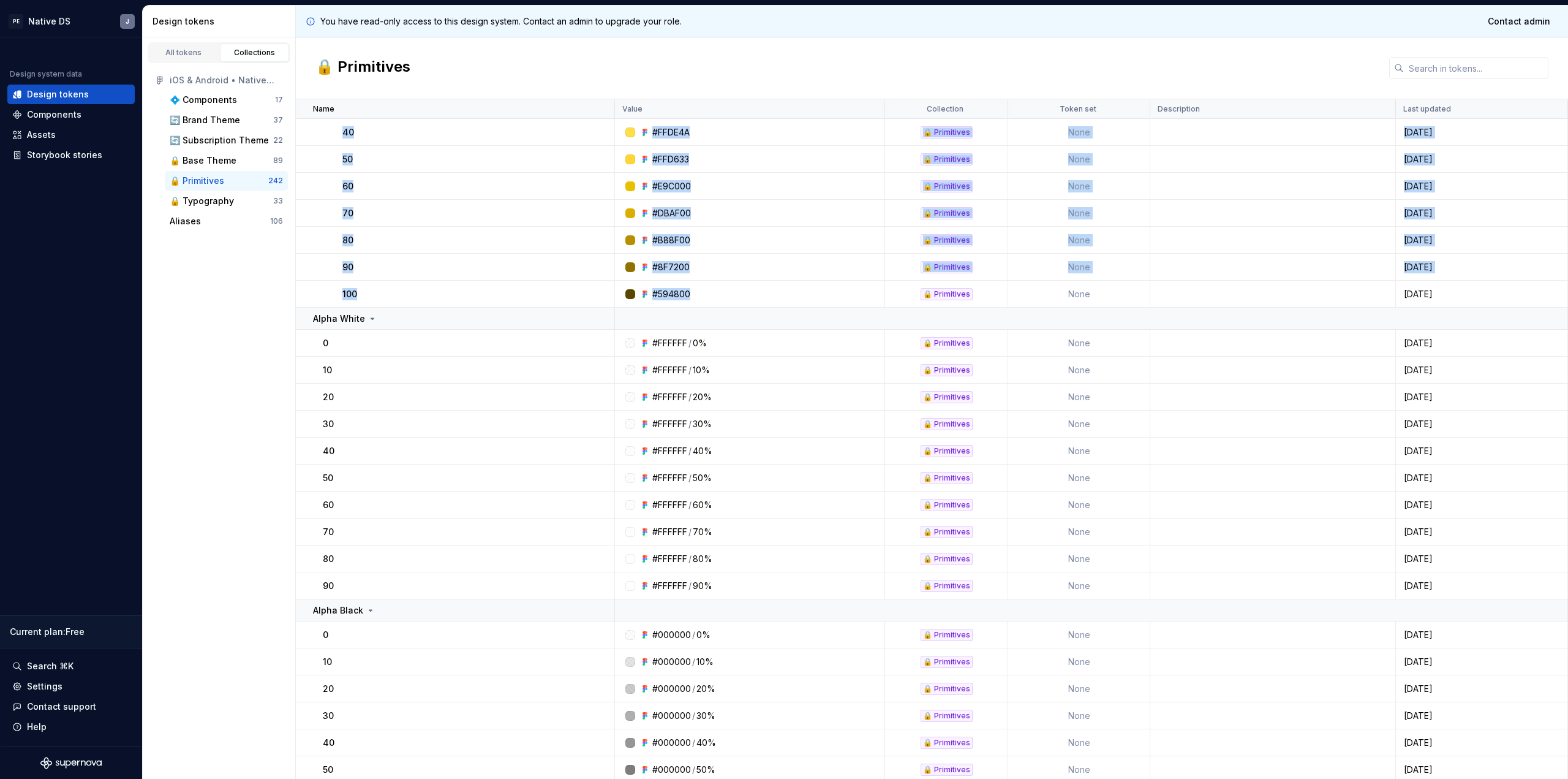
drag, startPoint x: 324, startPoint y: 192, endPoint x: 704, endPoint y: 293, distance: 393.2
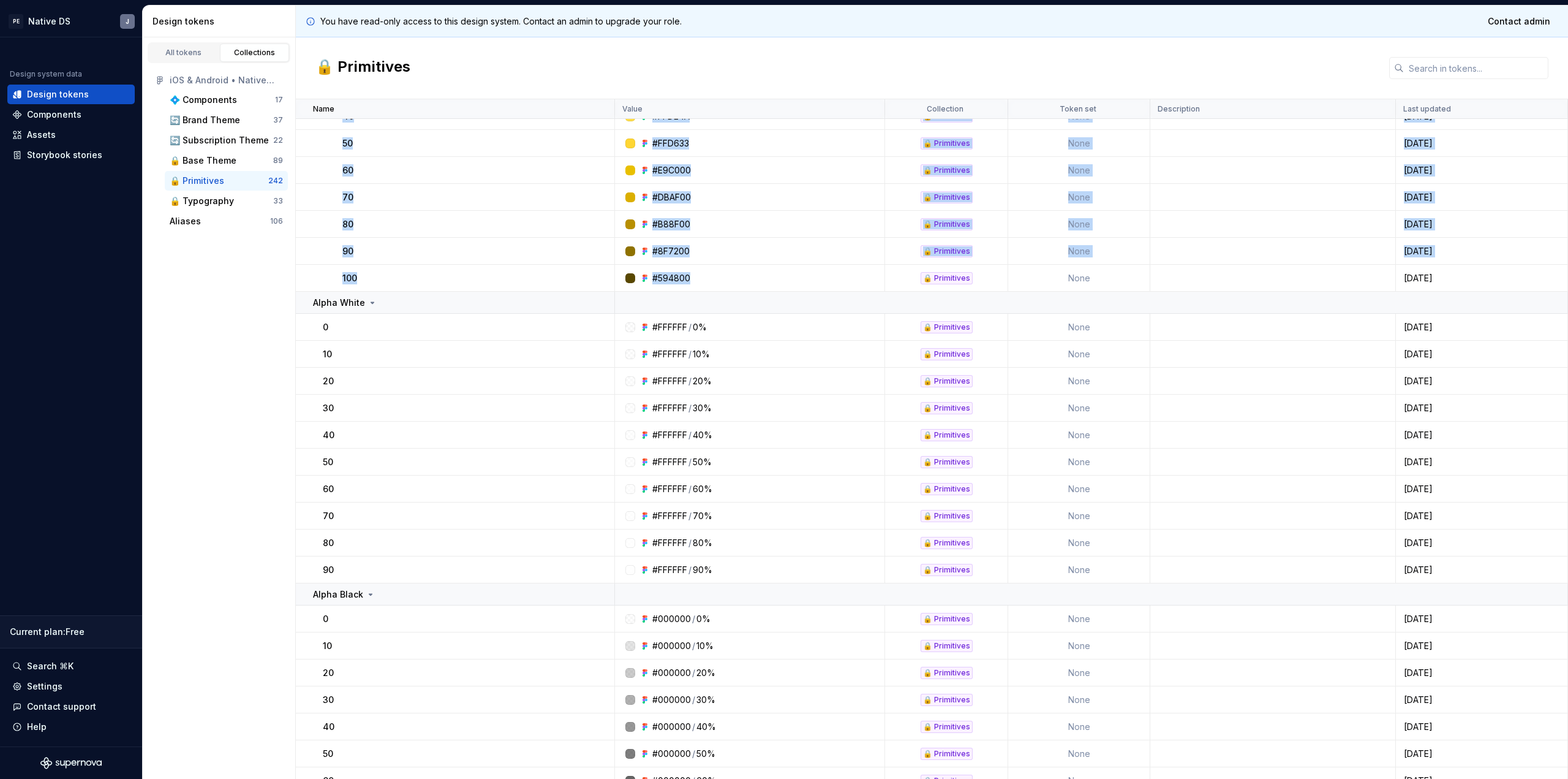
scroll to position [2061, 0]
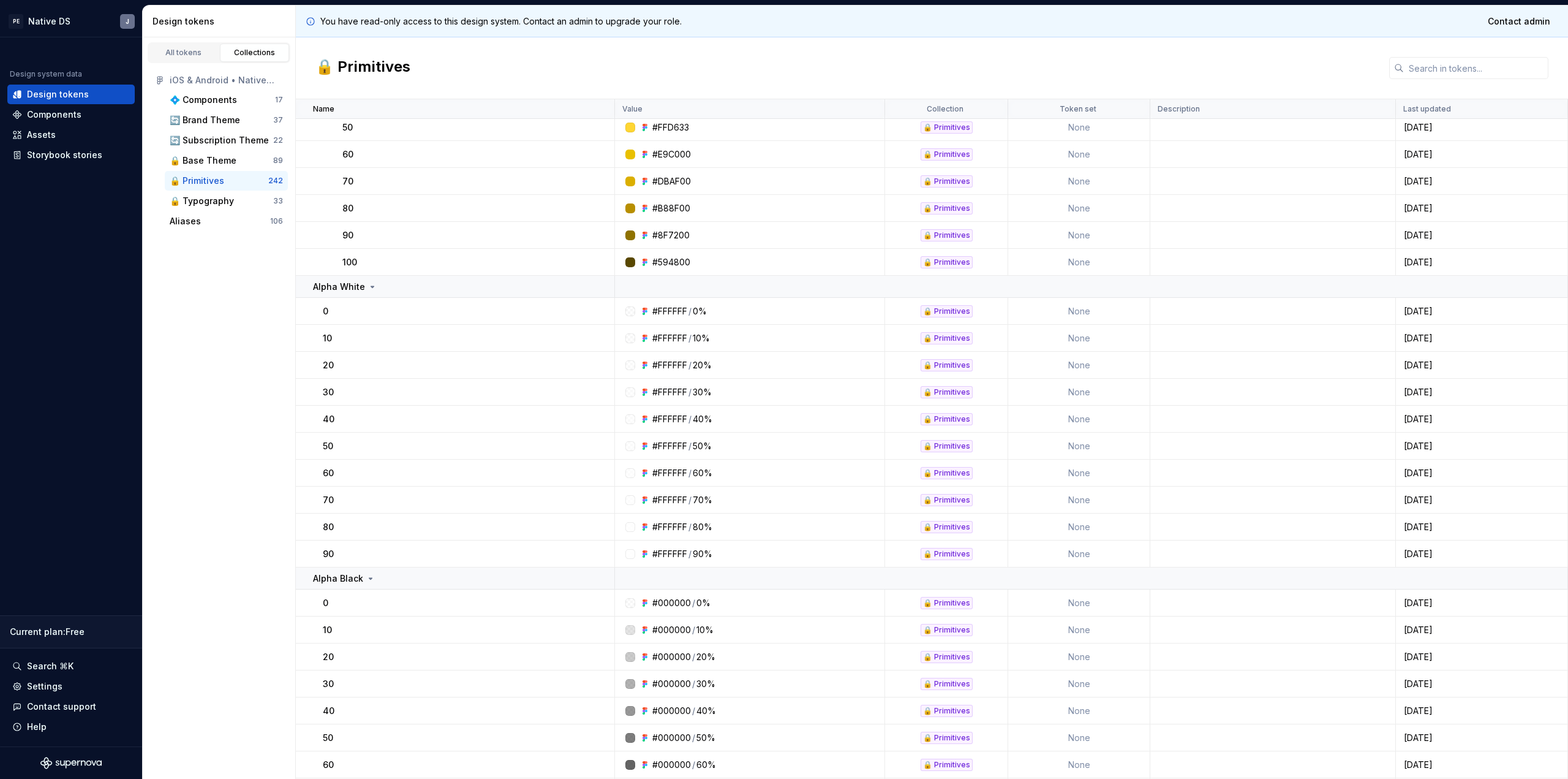
click at [233, 386] on div "All tokens Collections iOS & Android • Native Library [Beta] 💠 Components 17 🔄 …" at bounding box center [220, 408] width 153 height 741
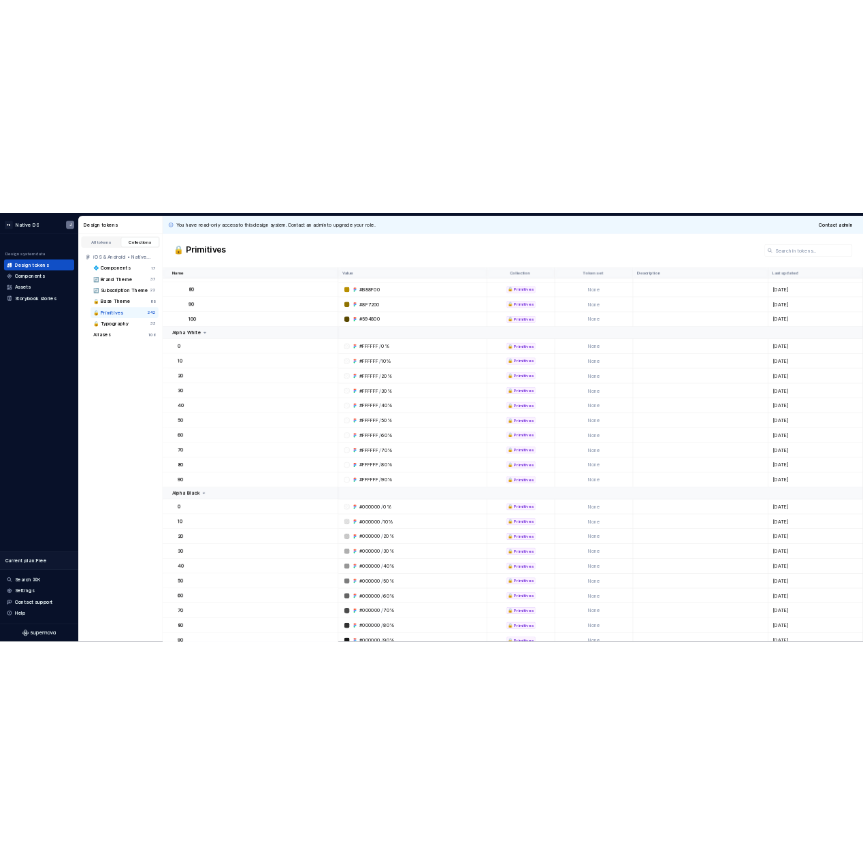
scroll to position [2378, 0]
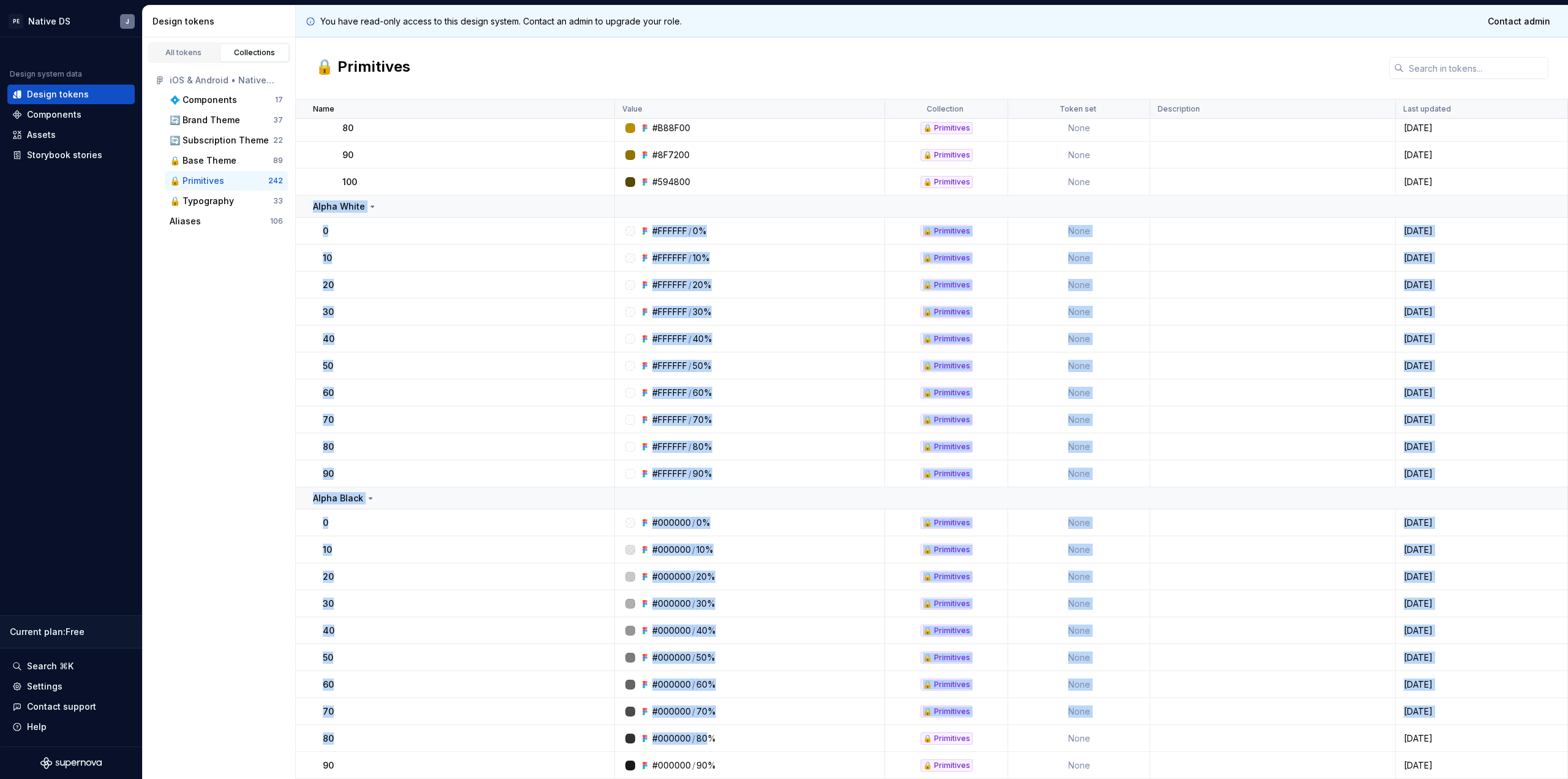
drag, startPoint x: 311, startPoint y: 206, endPoint x: 668, endPoint y: 680, distance: 593.4
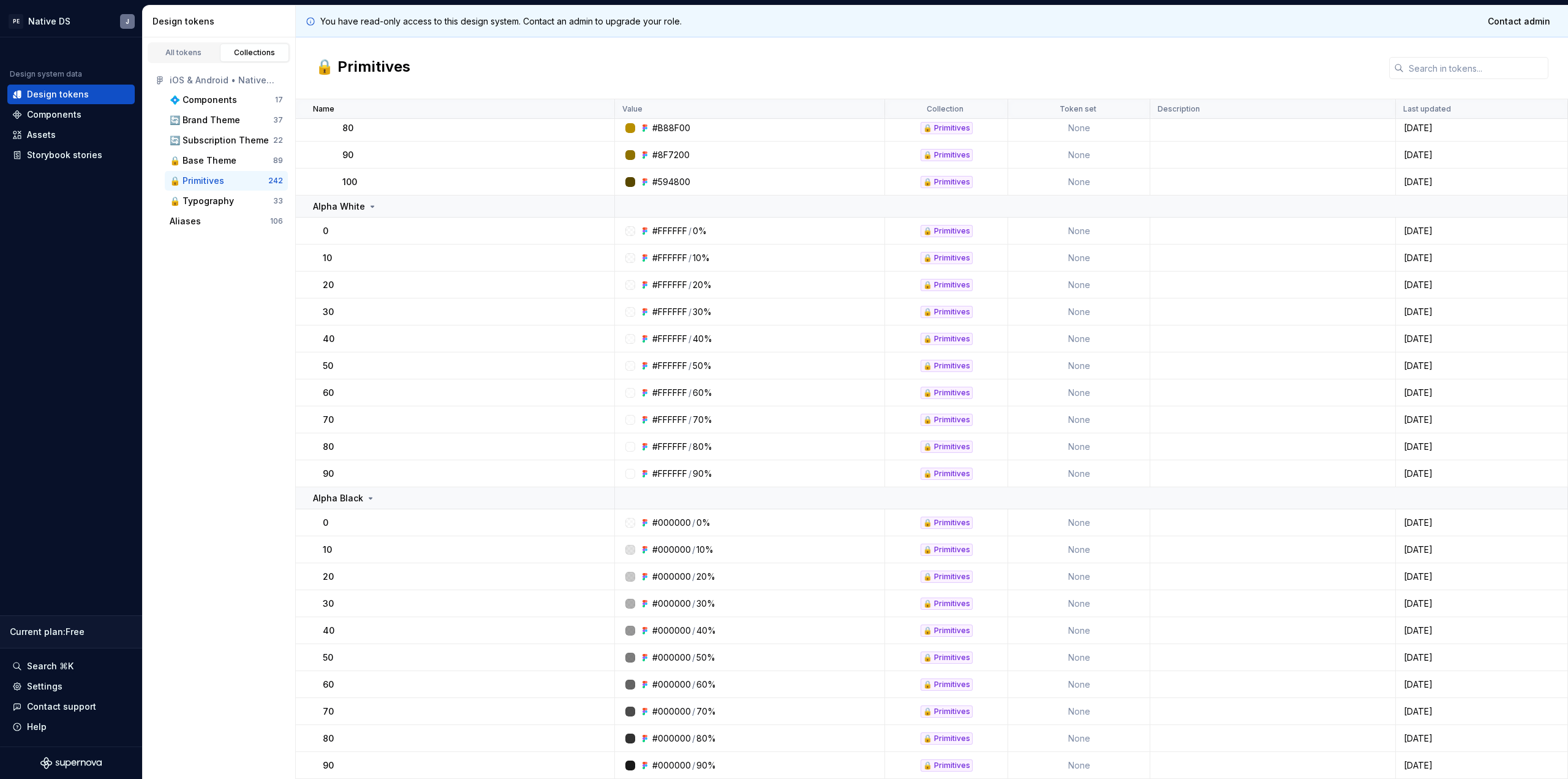
click at [256, 430] on div "All tokens Collections iOS & Android • Native Library [Beta] 💠 Components 17 🔄 …" at bounding box center [220, 408] width 153 height 741
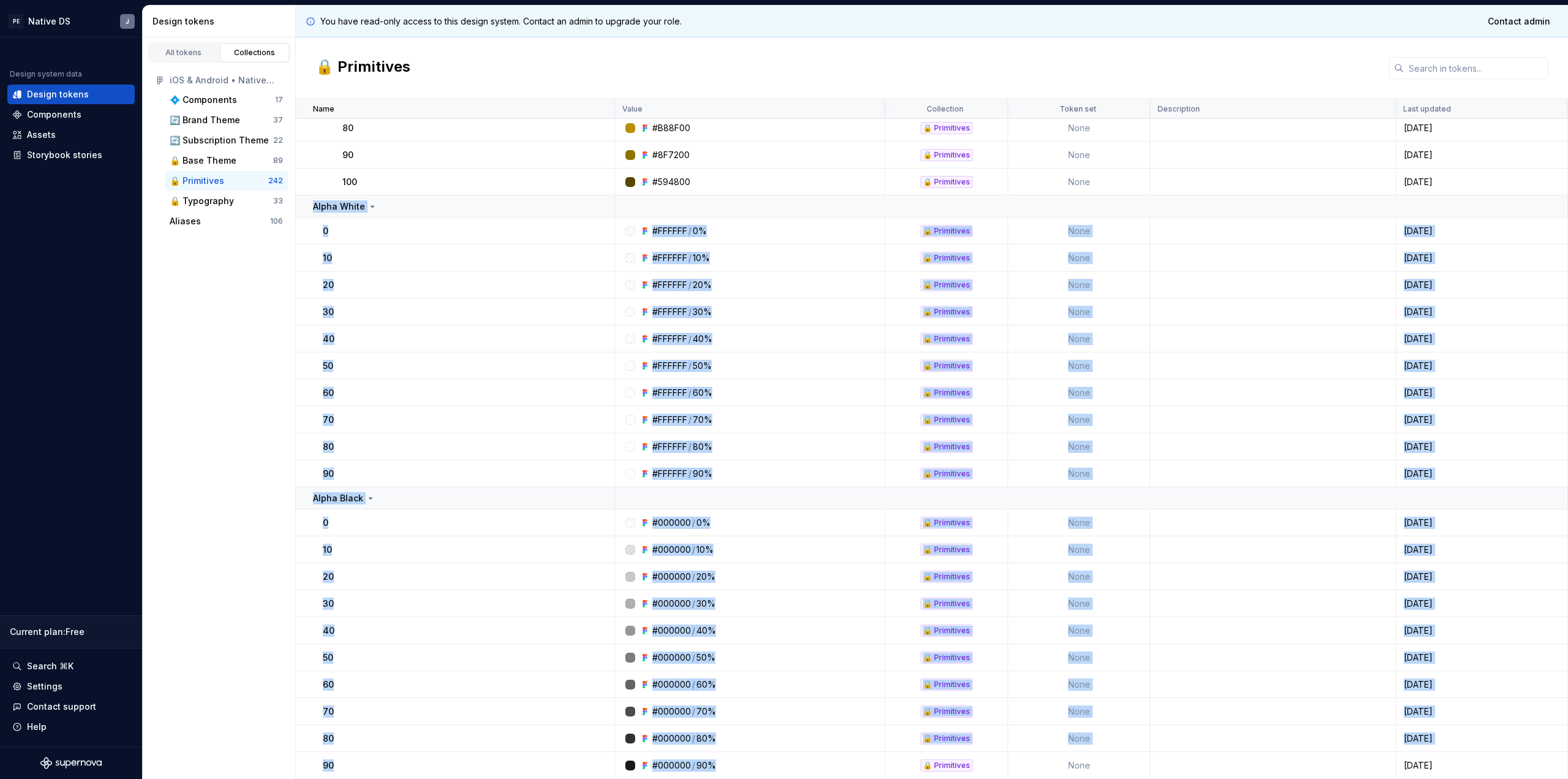
drag, startPoint x: 309, startPoint y: 206, endPoint x: 725, endPoint y: 771, distance: 701.6
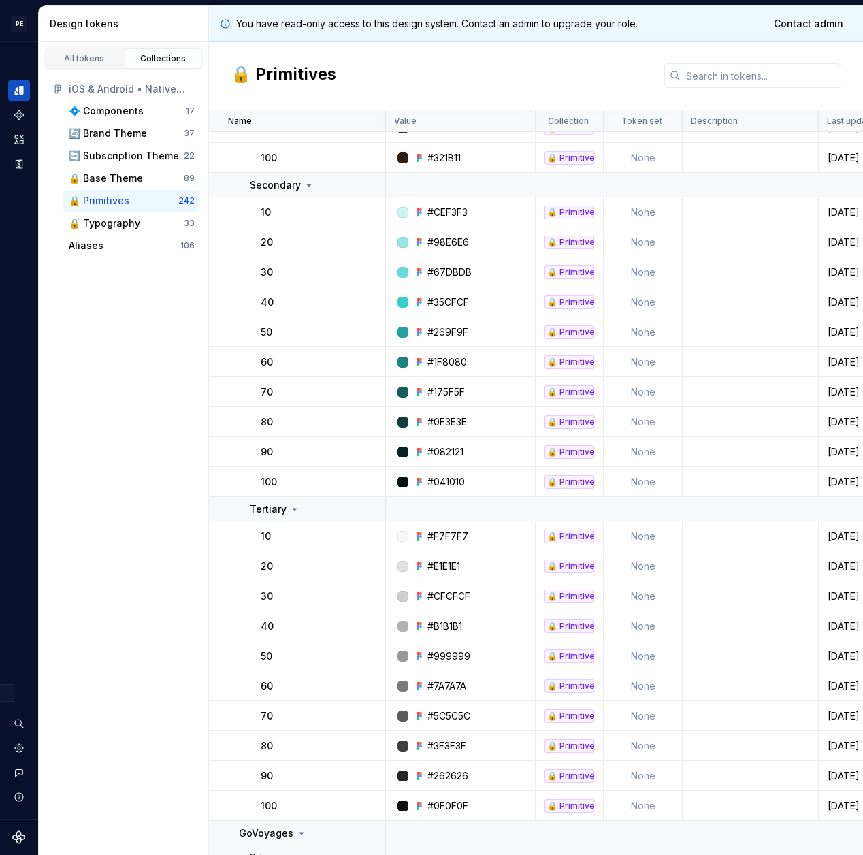
scroll to position [0, 0]
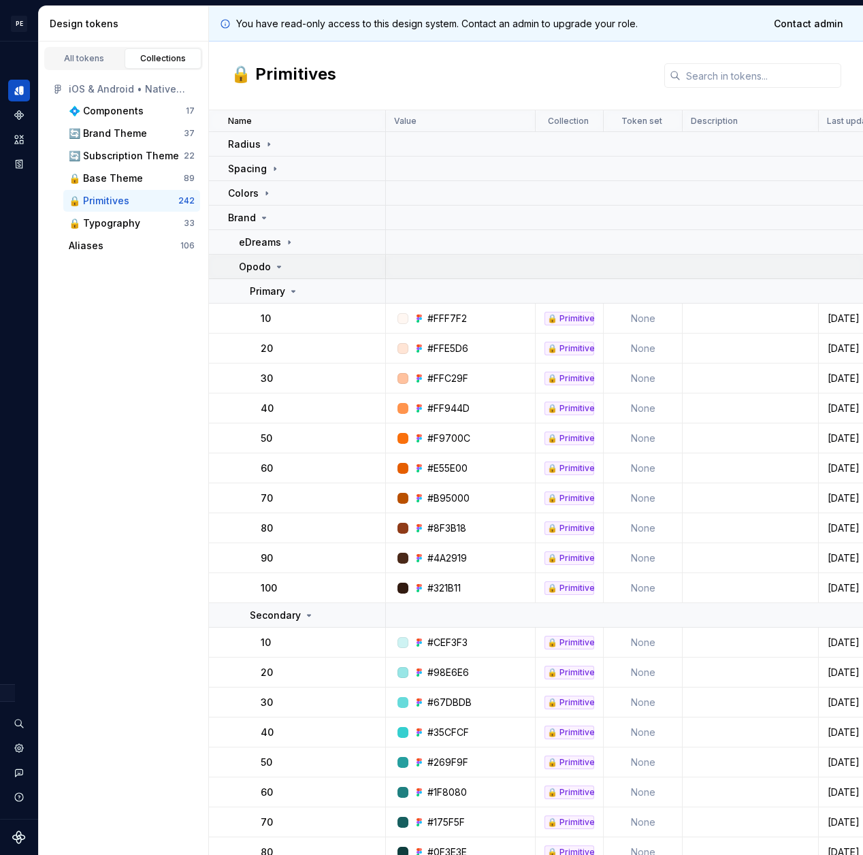
click at [336, 256] on td "Opodo" at bounding box center [297, 267] width 177 height 24
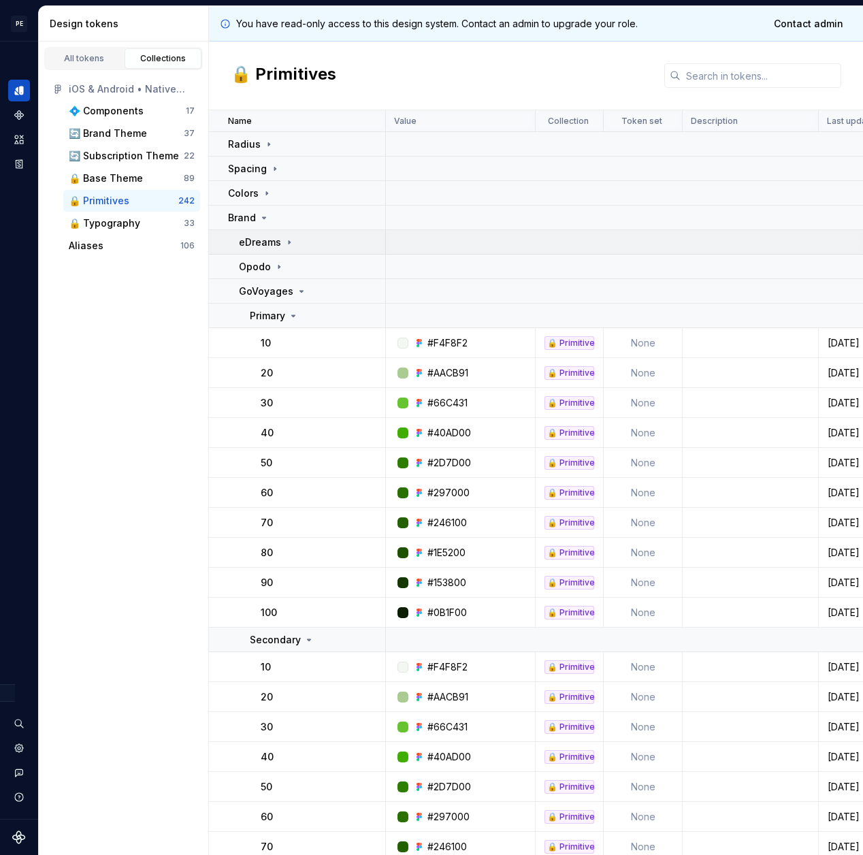
click at [338, 247] on div "eDreams" at bounding box center [312, 242] width 146 height 14
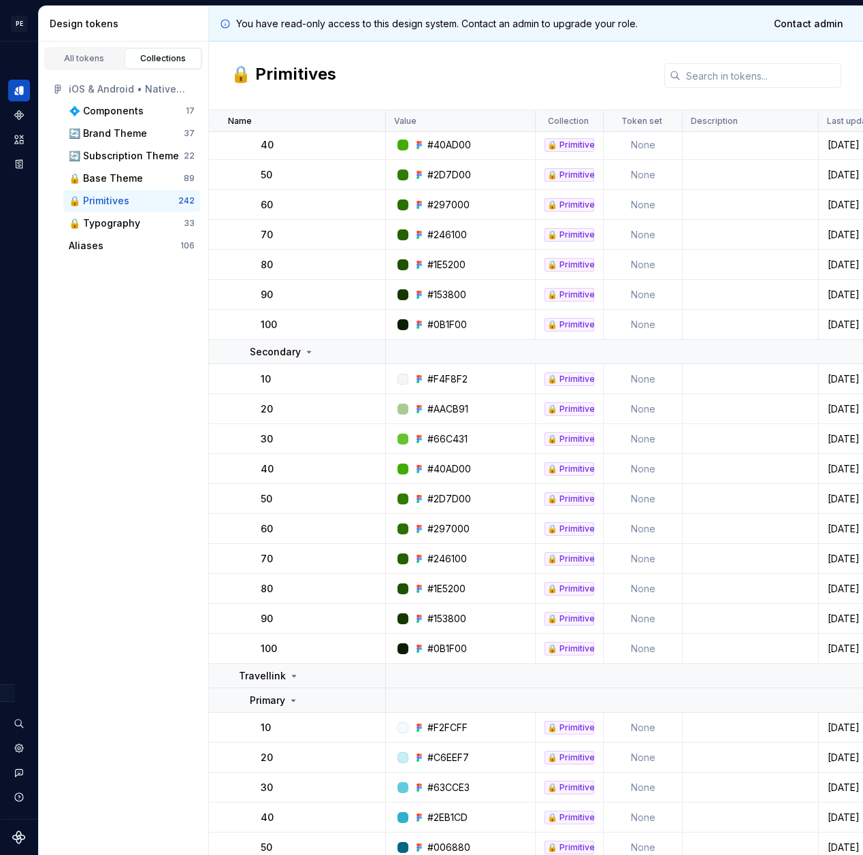
scroll to position [118, 0]
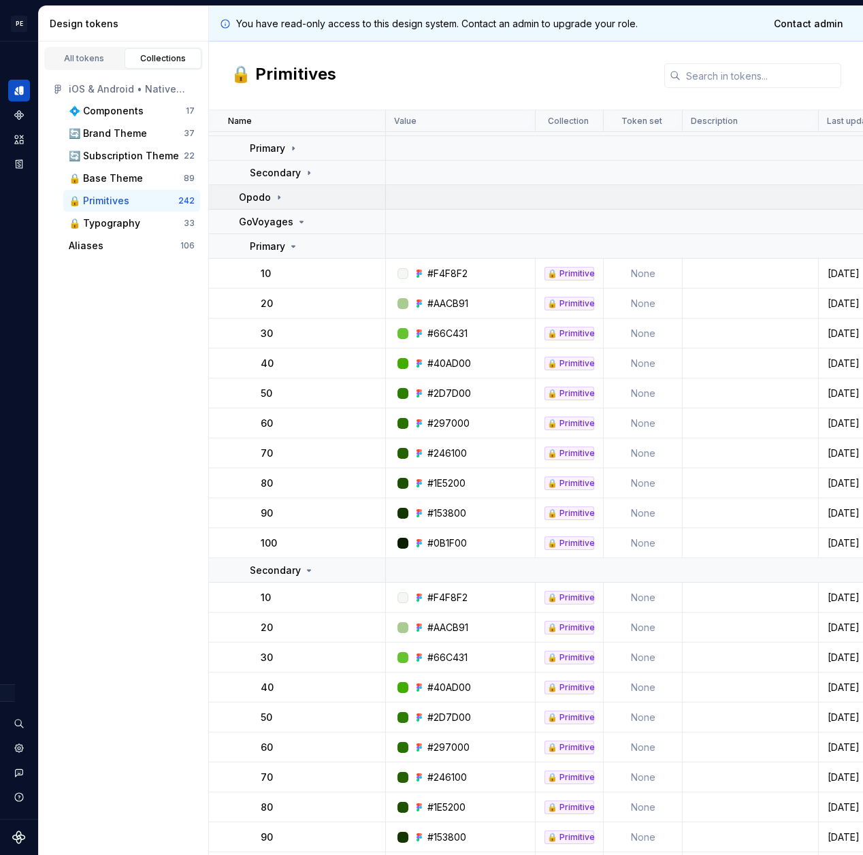
click at [318, 203] on div "Opodo" at bounding box center [312, 198] width 146 height 14
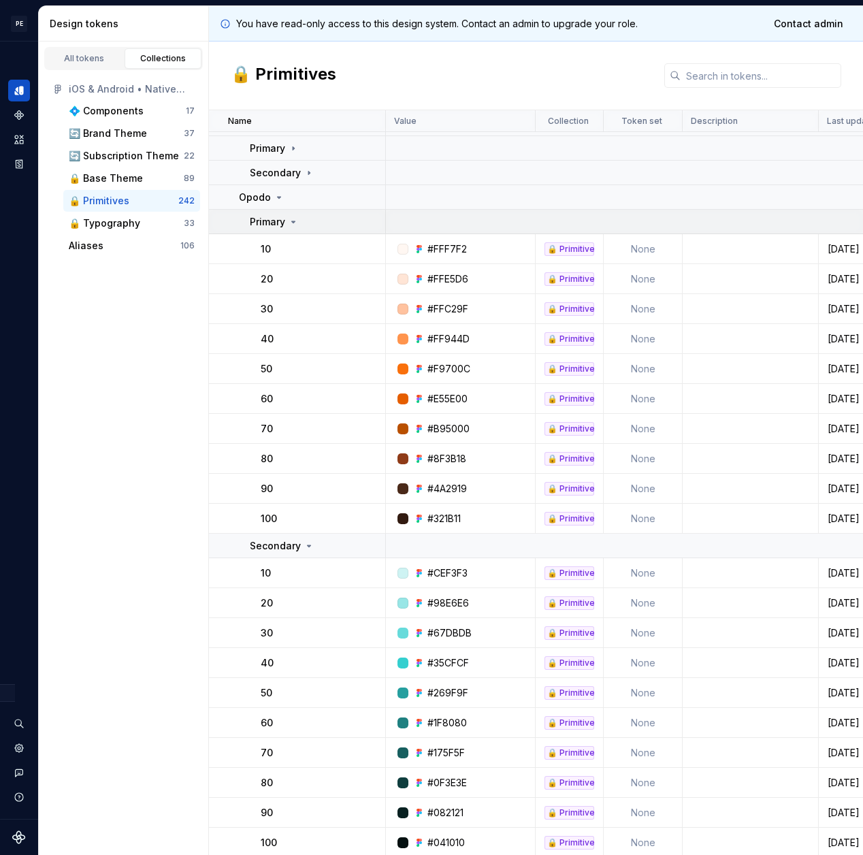
click at [321, 223] on div "Primary" at bounding box center [317, 222] width 135 height 14
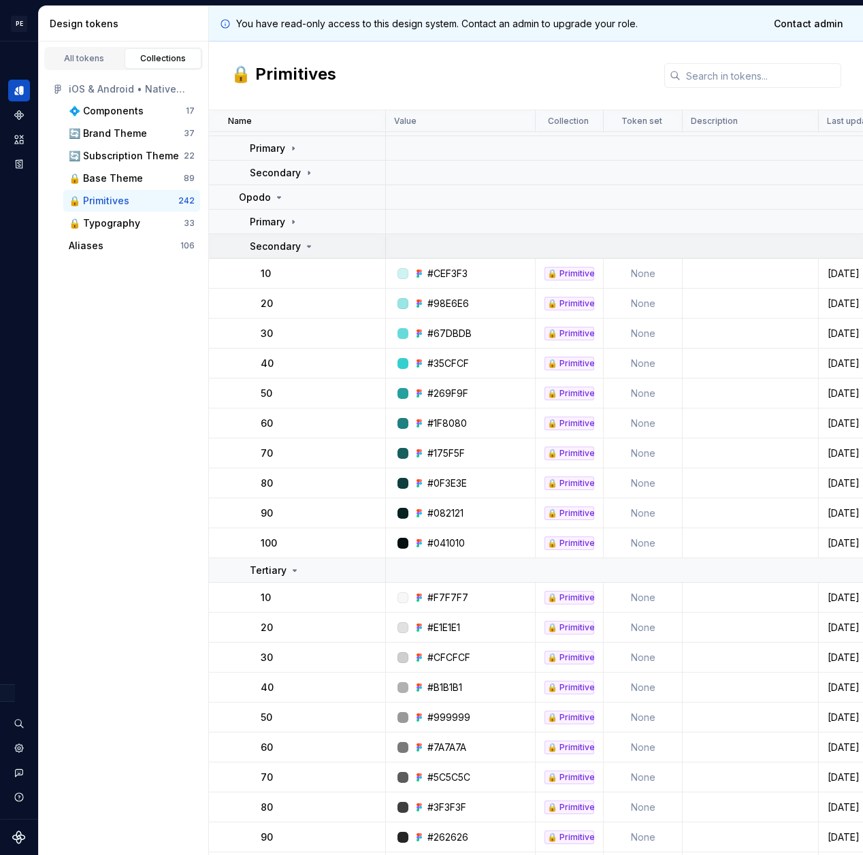
click at [304, 242] on icon at bounding box center [309, 246] width 11 height 11
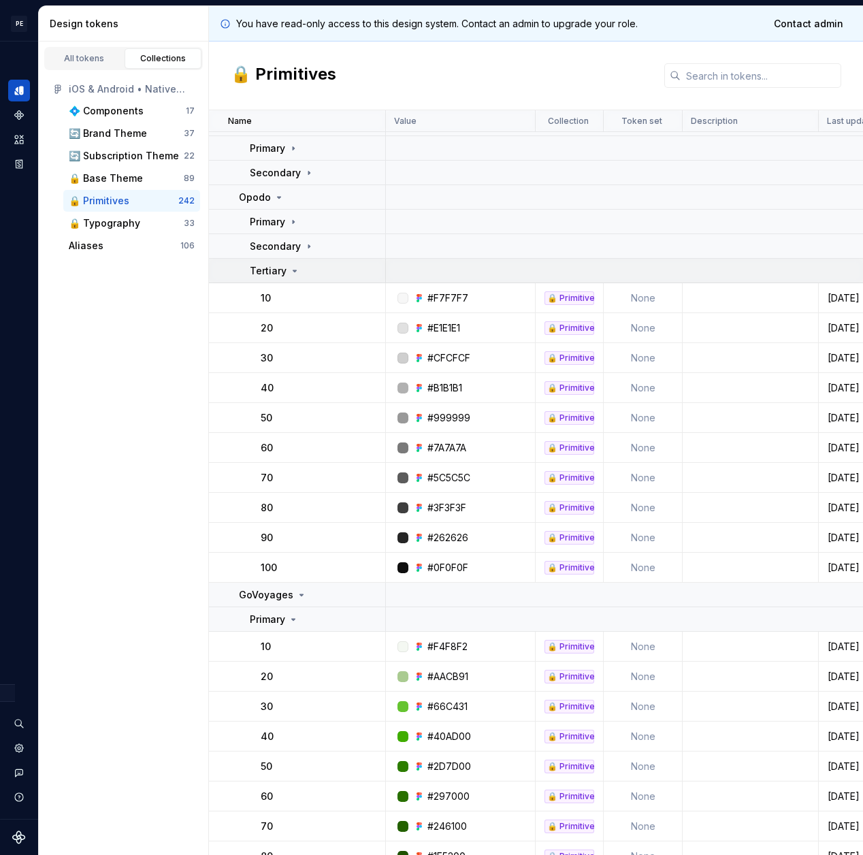
click at [302, 266] on div "Tertiary" at bounding box center [317, 271] width 135 height 14
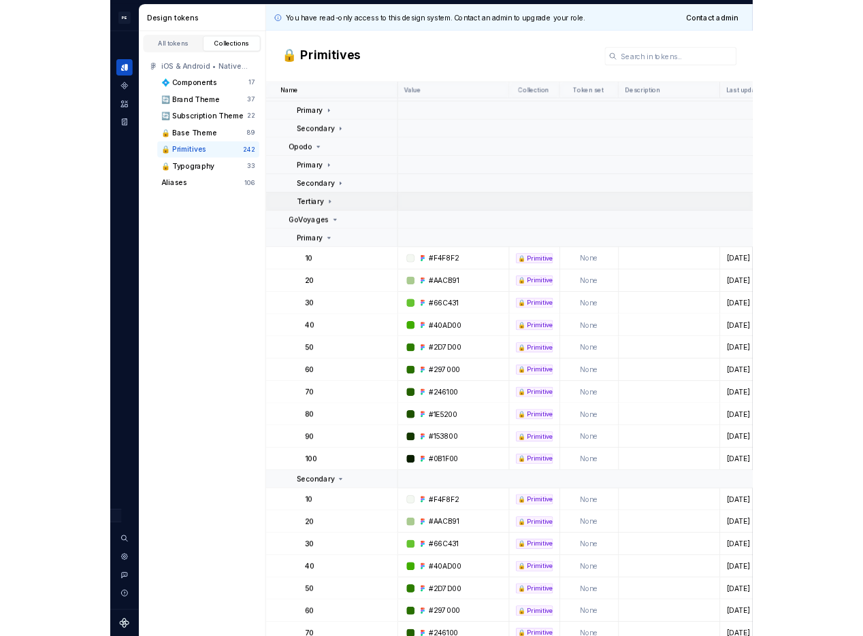
scroll to position [54, 0]
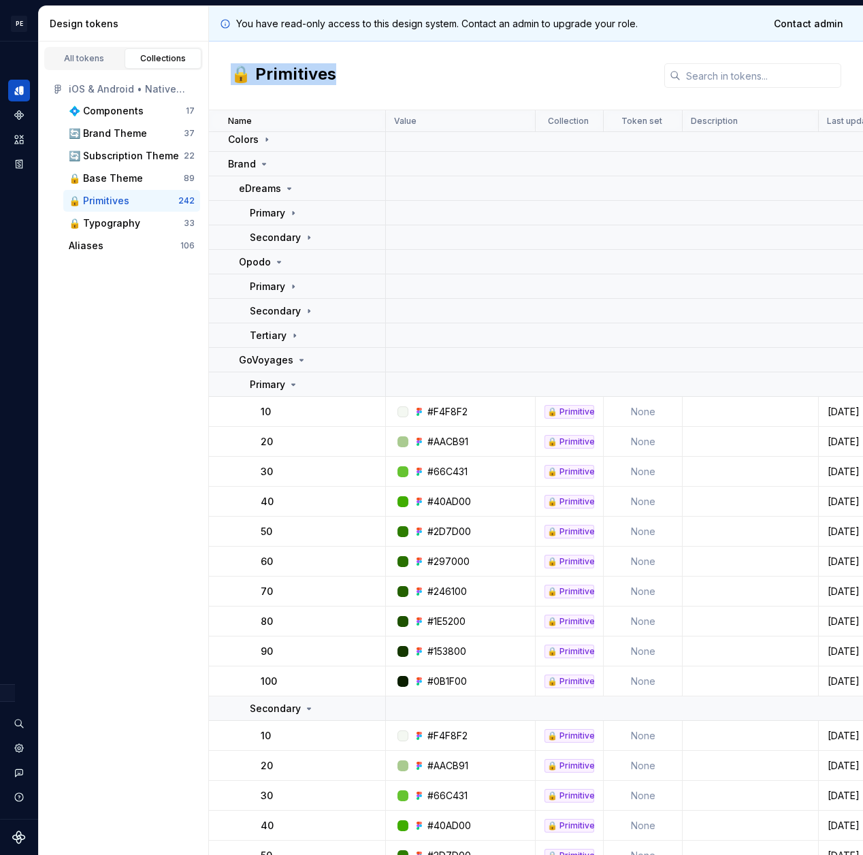
drag, startPoint x: 348, startPoint y: 76, endPoint x: 236, endPoint y: 70, distance: 112.4
click at [236, 70] on div "🔒 Primitives" at bounding box center [536, 76] width 654 height 69
click at [363, 93] on div "🔒 Primitives" at bounding box center [536, 76] width 654 height 69
drag, startPoint x: 348, startPoint y: 81, endPoint x: 233, endPoint y: 77, distance: 114.4
click at [233, 77] on div "🔒 Primitives" at bounding box center [536, 76] width 654 height 69
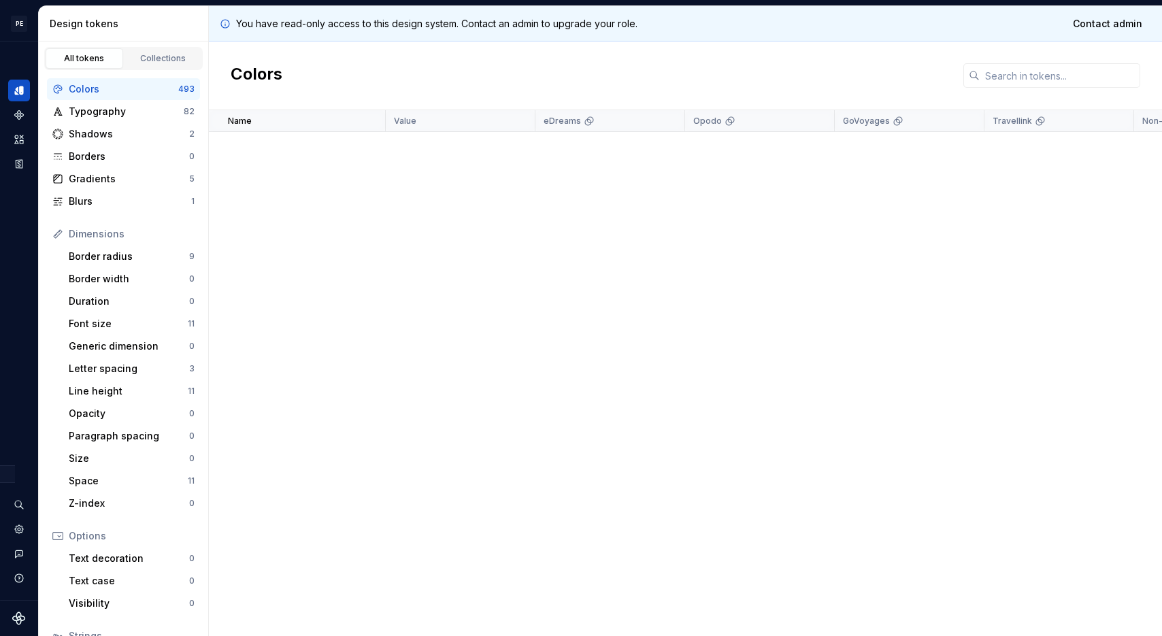
scroll to position [3907, 0]
